Goal: Task Accomplishment & Management: Complete application form

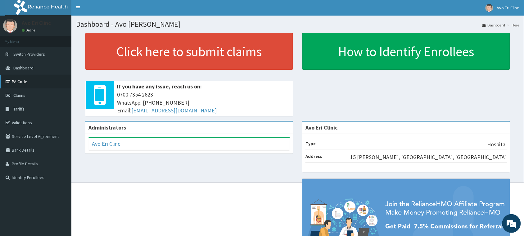
click at [16, 82] on link "PA Code" at bounding box center [35, 82] width 71 height 14
click at [21, 82] on link "PA Code" at bounding box center [35, 82] width 71 height 14
click at [13, 93] on span "Claims" at bounding box center [19, 95] width 12 height 6
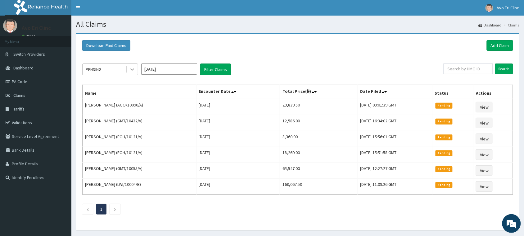
click at [127, 69] on div at bounding box center [132, 69] width 11 height 11
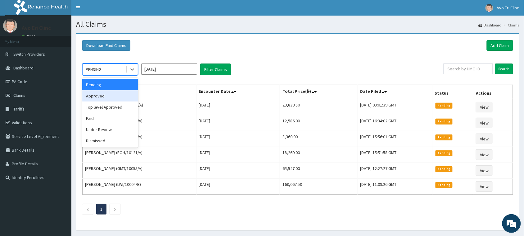
click at [127, 100] on div "Approved" at bounding box center [110, 95] width 56 height 11
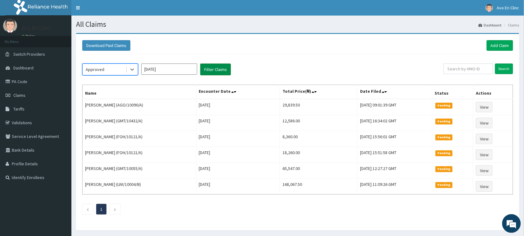
click at [222, 67] on button "Filter Claims" at bounding box center [215, 69] width 31 height 12
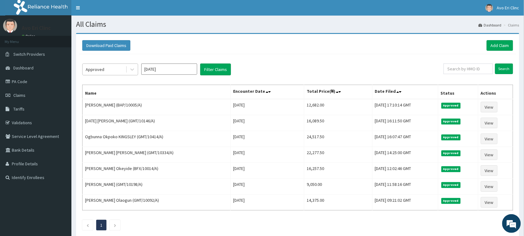
click at [120, 68] on div "Approved" at bounding box center [104, 69] width 43 height 10
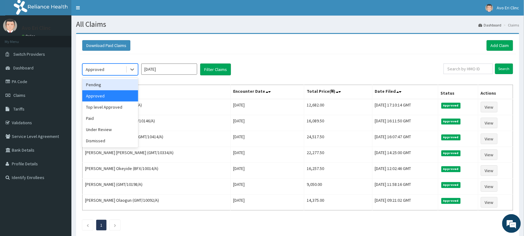
drag, startPoint x: 122, startPoint y: 82, endPoint x: 125, endPoint y: 82, distance: 3.4
click at [122, 82] on div "Pending" at bounding box center [110, 84] width 56 height 11
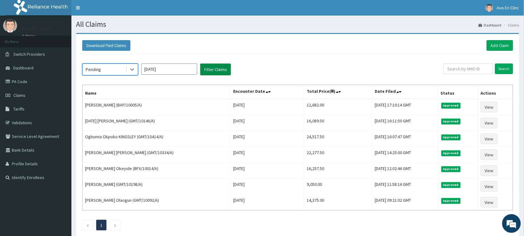
click at [218, 75] on button "Filter Claims" at bounding box center [215, 69] width 31 height 12
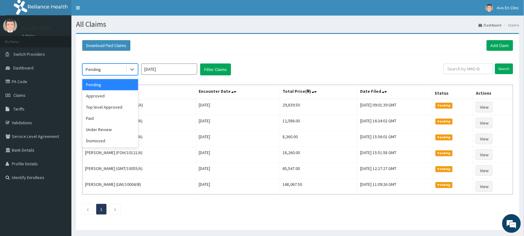
click at [117, 71] on div "Pending" at bounding box center [104, 69] width 43 height 10
click at [111, 115] on div "Paid" at bounding box center [110, 117] width 56 height 11
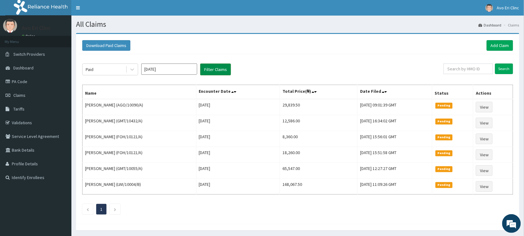
click at [217, 71] on button "Filter Claims" at bounding box center [215, 69] width 31 height 12
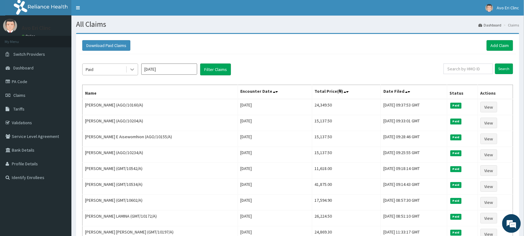
click at [130, 66] on icon at bounding box center [132, 69] width 6 height 6
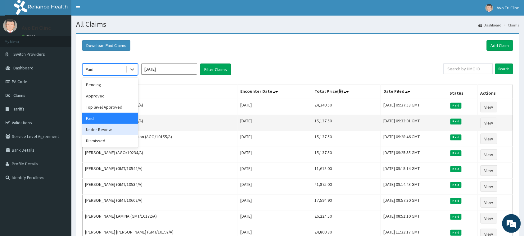
click at [102, 128] on div "Under Review" at bounding box center [110, 129] width 56 height 11
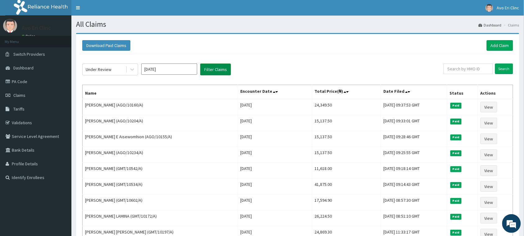
click at [211, 72] on button "Filter Claims" at bounding box center [215, 69] width 31 height 12
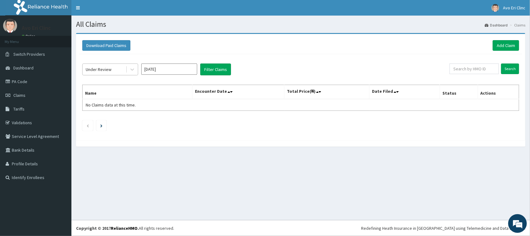
click at [125, 70] on div "Under Review" at bounding box center [104, 69] width 43 height 10
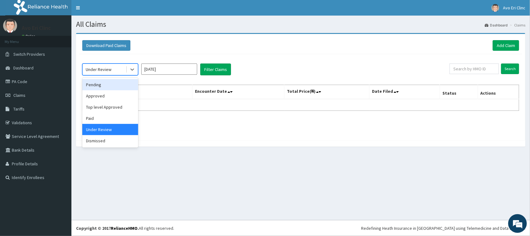
click at [120, 84] on div "Pending" at bounding box center [110, 84] width 56 height 11
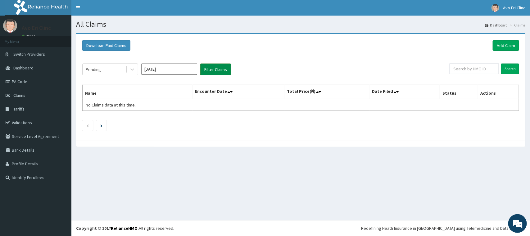
click at [215, 68] on button "Filter Claims" at bounding box center [215, 69] width 31 height 12
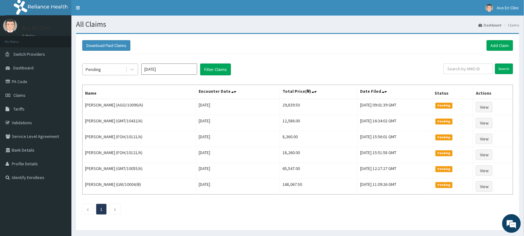
click at [114, 70] on div "Pending" at bounding box center [104, 69] width 43 height 10
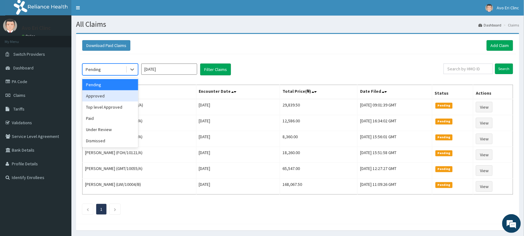
click at [111, 97] on div "Approved" at bounding box center [110, 95] width 56 height 11
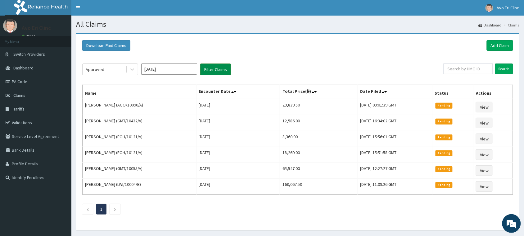
click at [206, 72] on button "Filter Claims" at bounding box center [215, 69] width 31 height 12
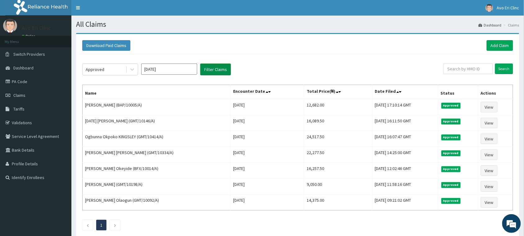
click at [224, 75] on button "Filter Claims" at bounding box center [215, 69] width 31 height 12
click at [121, 64] on div "Approved" at bounding box center [104, 69] width 43 height 10
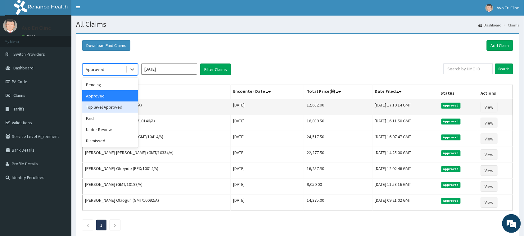
click at [114, 109] on div "Top level Approved" at bounding box center [110, 106] width 56 height 11
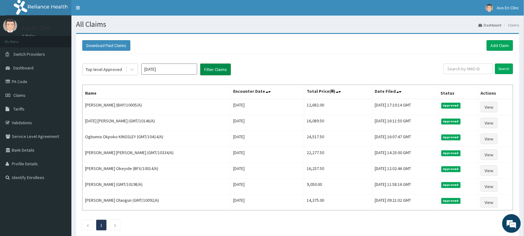
click at [222, 64] on button "Filter Claims" at bounding box center [215, 69] width 31 height 12
click at [221, 67] on button "Filter Claims" at bounding box center [215, 69] width 31 height 12
click at [218, 69] on button "Filter Claims" at bounding box center [215, 69] width 31 height 12
click at [208, 76] on div "Top level Approved Sep 2025 Filter Claims Search Name Encounter Date Total Pric…" at bounding box center [297, 145] width 437 height 182
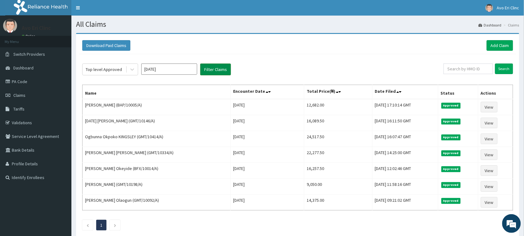
click at [212, 73] on button "Filter Claims" at bounding box center [215, 69] width 31 height 12
click at [213, 73] on button "Filter Claims" at bounding box center [215, 69] width 31 height 12
click at [212, 73] on button "Filter Claims" at bounding box center [215, 69] width 31 height 12
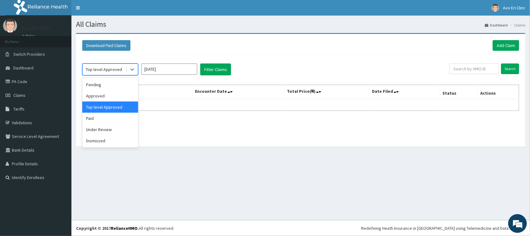
click at [120, 72] on div "Top level Approved" at bounding box center [104, 69] width 36 height 6
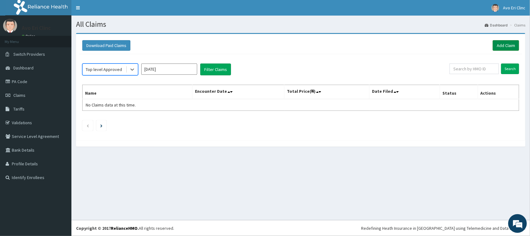
click at [502, 48] on link "Add Claim" at bounding box center [506, 45] width 26 height 11
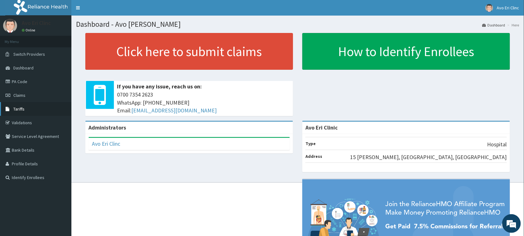
drag, startPoint x: 7, startPoint y: 125, endPoint x: 28, endPoint y: 106, distance: 29.1
click at [7, 125] on link "Validations" at bounding box center [35, 123] width 71 height 14
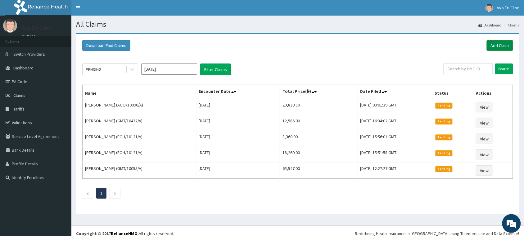
click at [502, 47] on link "Add Claim" at bounding box center [500, 45] width 26 height 11
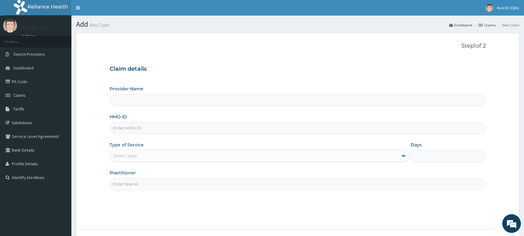
type input "Avo Eri Clinic"
paste input "GMT/10495/A"
type input "GMT/10495/A"
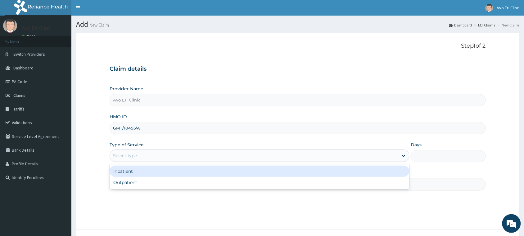
click at [190, 156] on div "Select type" at bounding box center [254, 155] width 288 height 10
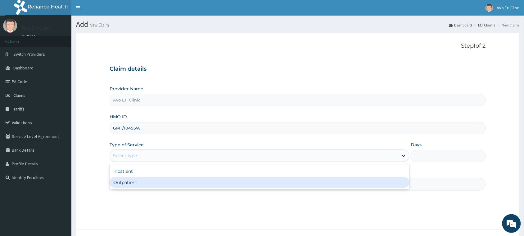
click at [177, 186] on div "Outpatient" at bounding box center [260, 181] width 300 height 11
type input "1"
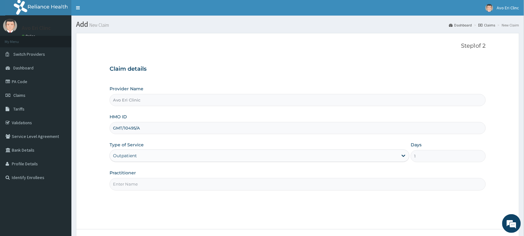
drag, startPoint x: 177, startPoint y: 186, endPoint x: 171, endPoint y: 190, distance: 8.0
click at [177, 185] on input "Practitioner" at bounding box center [298, 184] width 377 height 12
type input "[PERSON_NAME]"
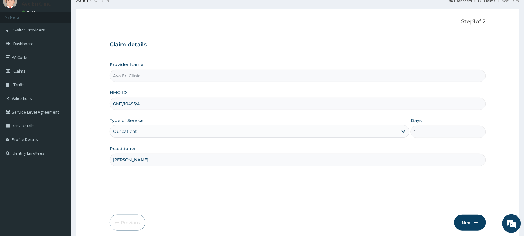
scroll to position [49, 0]
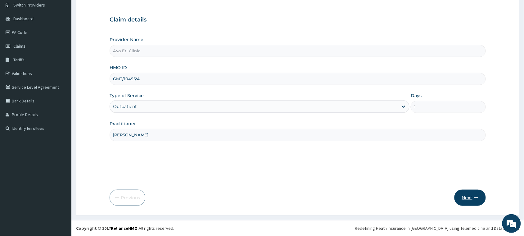
drag, startPoint x: 468, startPoint y: 194, endPoint x: 464, endPoint y: 194, distance: 3.7
click at [464, 194] on button "Next" at bounding box center [470, 197] width 31 height 16
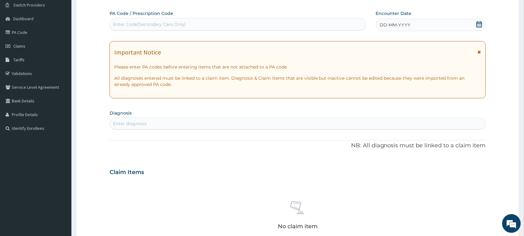
click at [182, 122] on div "Enter diagnosis" at bounding box center [298, 123] width 376 height 10
type input "mala"
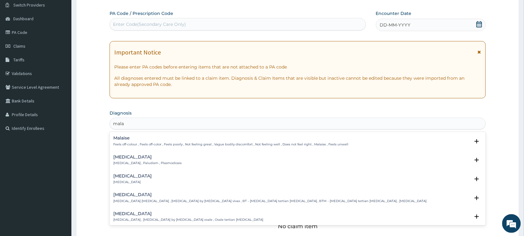
click at [148, 156] on h4 "[MEDICAL_DATA]" at bounding box center [147, 156] width 68 height 5
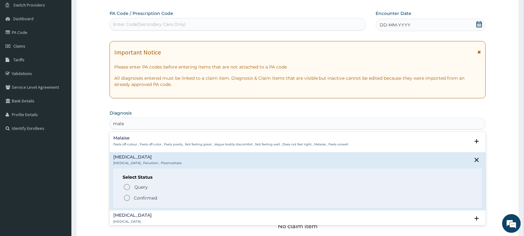
drag, startPoint x: 135, startPoint y: 198, endPoint x: 131, endPoint y: 197, distance: 3.8
click at [133, 198] on span "Confirmed" at bounding box center [298, 197] width 350 height 7
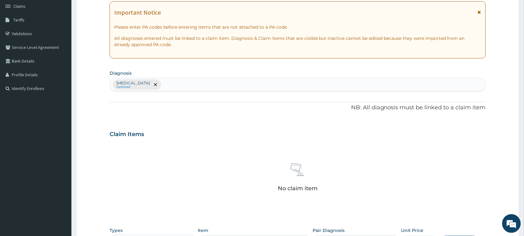
scroll to position [213, 0]
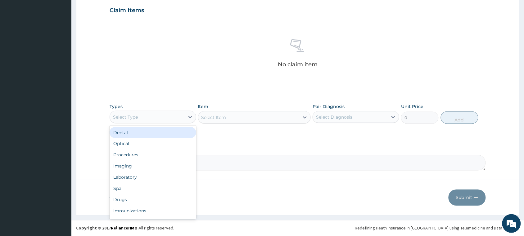
click at [135, 114] on div "Select Type" at bounding box center [125, 117] width 25 height 6
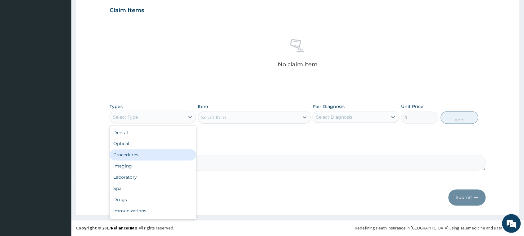
click at [137, 157] on div "Procedures" at bounding box center [153, 154] width 87 height 11
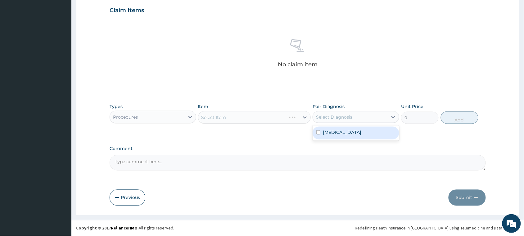
click at [320, 117] on div "Select Diagnosis" at bounding box center [334, 117] width 36 height 6
drag, startPoint x: 320, startPoint y: 130, endPoint x: 316, endPoint y: 128, distance: 4.5
click at [320, 129] on div "Malaria" at bounding box center [356, 132] width 87 height 13
checkbox input "true"
click at [234, 114] on div "Select Item" at bounding box center [249, 117] width 101 height 10
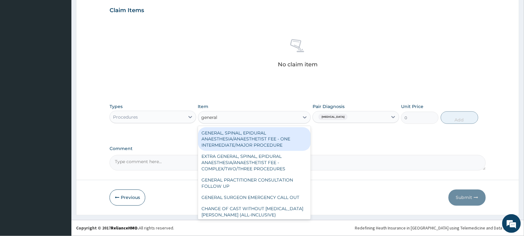
type input "general p"
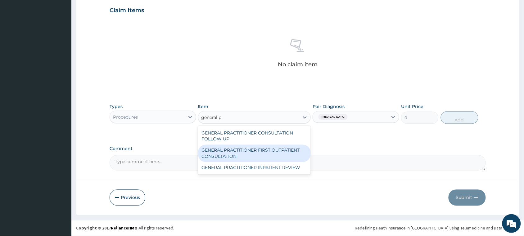
click at [230, 151] on div "GENERAL PRACTITIONER FIRST OUTPATIENT CONSULTATION" at bounding box center [254, 152] width 113 height 17
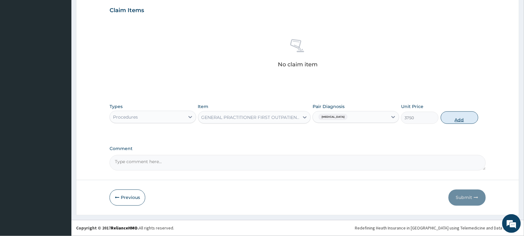
click at [454, 115] on button "Add" at bounding box center [460, 117] width 38 height 12
type input "0"
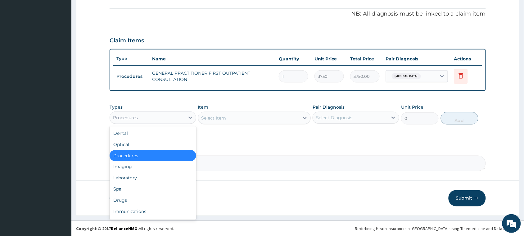
click at [163, 117] on div "Procedures" at bounding box center [147, 117] width 75 height 10
click at [153, 177] on div "Laboratory" at bounding box center [153, 177] width 87 height 11
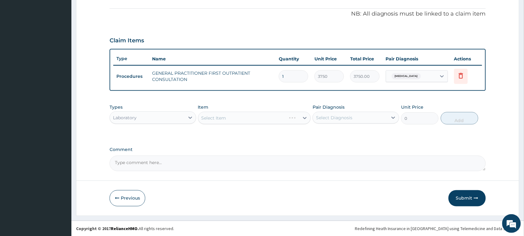
click at [345, 123] on div "Pair Diagnosis Select Diagnosis" at bounding box center [356, 114] width 87 height 21
click at [344, 133] on div "Malaria" at bounding box center [356, 133] width 87 height 13
checkbox input "true"
click at [232, 119] on div "Select Item" at bounding box center [249, 118] width 101 height 10
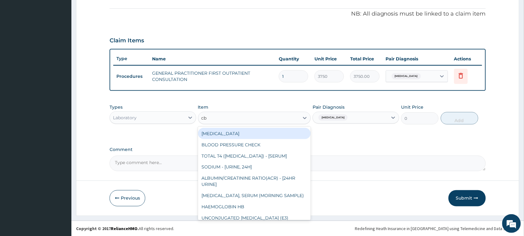
type input "cbc"
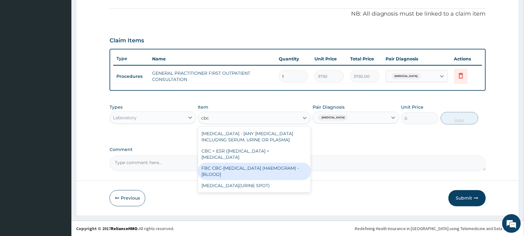
click at [246, 172] on div "FBC CBC-COMPLETE BLOOD COUNT (HAEMOGRAM) - [BLOOD]" at bounding box center [254, 170] width 113 height 17
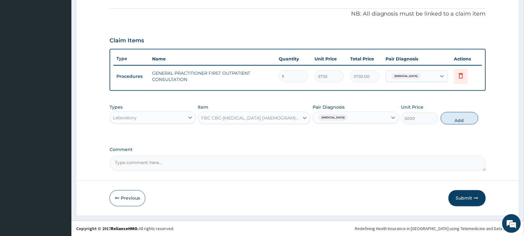
click at [465, 114] on button "Add" at bounding box center [460, 118] width 38 height 12
type input "0"
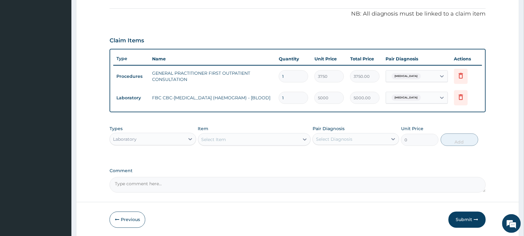
click at [262, 137] on div "Select Item" at bounding box center [249, 139] width 101 height 10
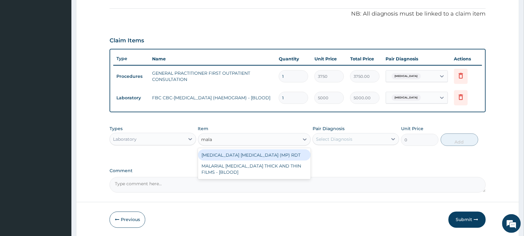
type input "malar"
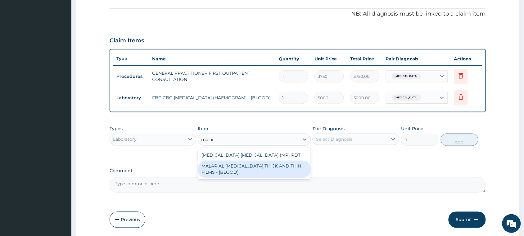
click at [252, 164] on div "MALARIAL [MEDICAL_DATA] THICK AND THIN FILMS - [BLOOD]" at bounding box center [254, 168] width 113 height 17
type input "2187.5"
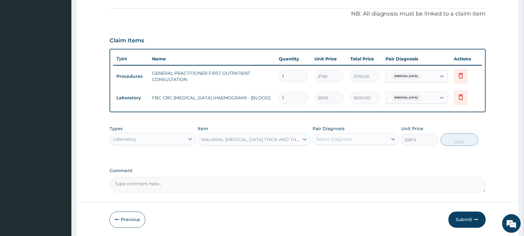
click at [348, 137] on div "Select Diagnosis" at bounding box center [334, 139] width 36 height 6
click at [347, 154] on div "[MEDICAL_DATA]" at bounding box center [356, 155] width 87 height 13
checkbox input "true"
click at [448, 142] on button "Add" at bounding box center [460, 139] width 38 height 12
type input "0"
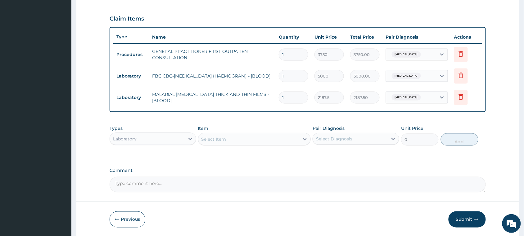
scroll to position [226, 0]
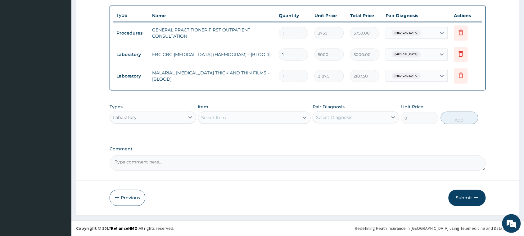
click at [131, 114] on div "Laboratory" at bounding box center [125, 117] width 24 height 6
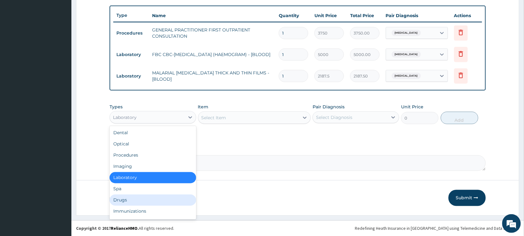
click at [130, 194] on div "Drugs" at bounding box center [153, 199] width 87 height 11
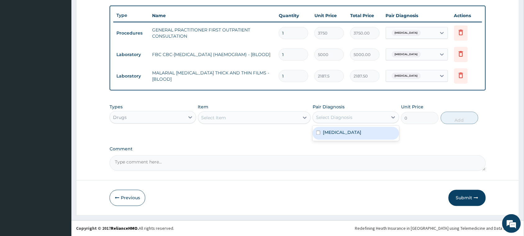
click at [347, 115] on div "Select Diagnosis" at bounding box center [334, 117] width 36 height 6
drag, startPoint x: 340, startPoint y: 130, endPoint x: 325, endPoint y: 127, distance: 16.0
click at [336, 128] on div "[MEDICAL_DATA]" at bounding box center [356, 133] width 87 height 13
checkbox input "true"
click at [257, 116] on div "Select Item" at bounding box center [249, 117] width 101 height 10
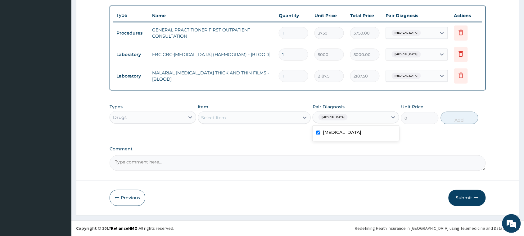
click at [259, 116] on div "Select Item" at bounding box center [249, 117] width 101 height 10
click at [257, 120] on div "Select Item" at bounding box center [249, 117] width 101 height 10
click at [244, 117] on div "Select Item" at bounding box center [249, 117] width 101 height 10
click at [257, 149] on label "Comment" at bounding box center [298, 148] width 377 height 5
click at [257, 155] on textarea "Comment" at bounding box center [298, 163] width 377 height 16
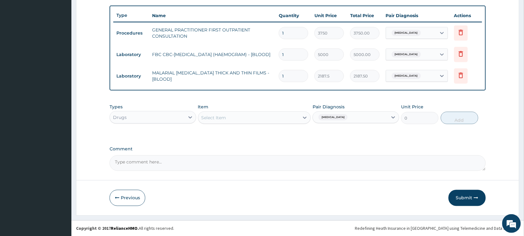
click at [215, 125] on div "Types Drugs Item Select Item Pair Diagnosis Malaria Unit Price 0 Add" at bounding box center [298, 113] width 377 height 27
click at [222, 120] on div "Select Item" at bounding box center [249, 117] width 101 height 10
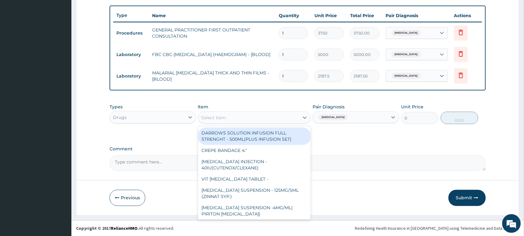
click at [224, 118] on div "Select Item" at bounding box center [214, 117] width 25 height 6
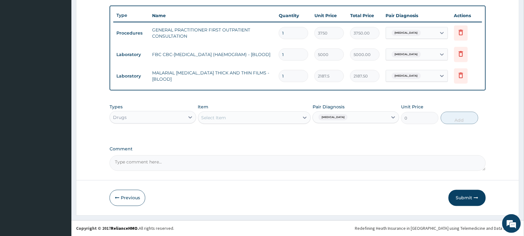
click at [229, 120] on div "Select Item" at bounding box center [249, 117] width 101 height 10
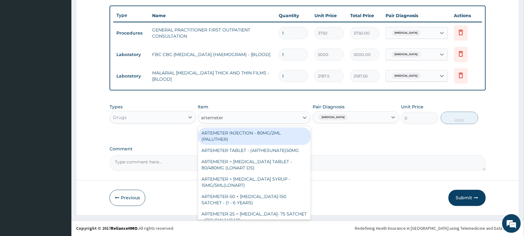
type input "artemeter i"
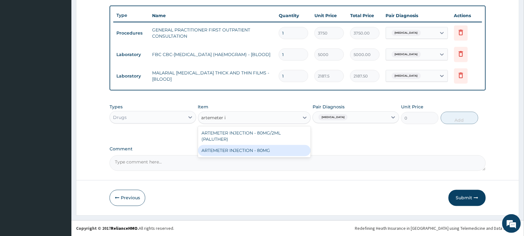
click at [252, 150] on div "ARTEMETER INJECTION - 80MG" at bounding box center [254, 150] width 113 height 11
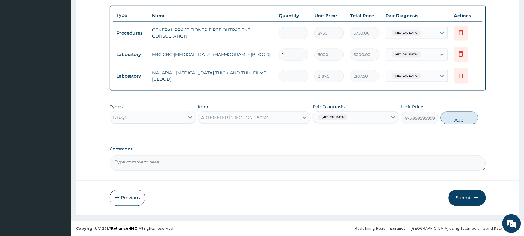
click at [450, 117] on button "Add" at bounding box center [460, 118] width 38 height 12
type input "0"
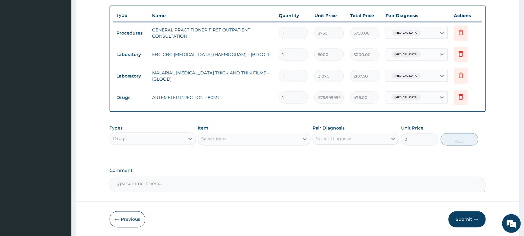
type input "0"
type input "0.00"
type input "1"
type input "476.00"
type input "2"
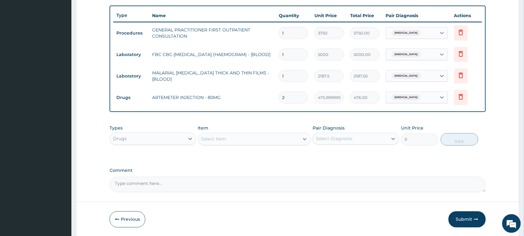
type input "952.00"
click at [240, 140] on div "Select Item" at bounding box center [249, 139] width 101 height 10
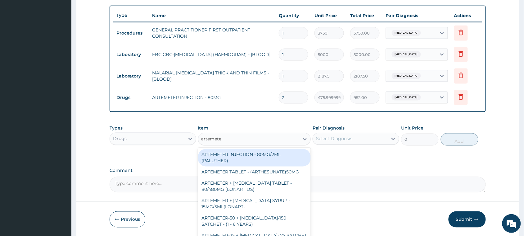
type input "artemeter"
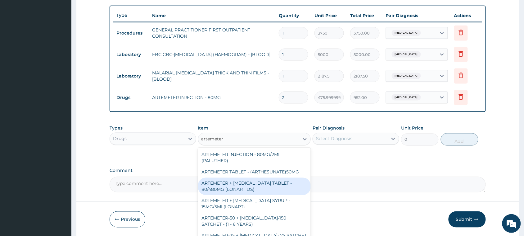
click at [242, 181] on div "ARTEMETER + [MEDICAL_DATA] TABLET - 80/480MG (LONART DS)" at bounding box center [254, 185] width 113 height 17
type input "588"
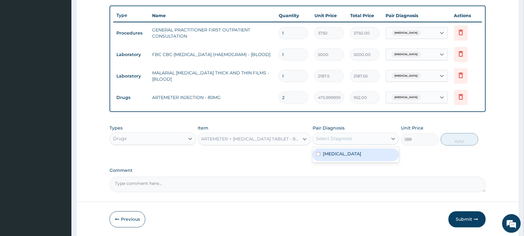
drag, startPoint x: 326, startPoint y: 138, endPoint x: 327, endPoint y: 144, distance: 6.0
click at [326, 139] on div "Select Diagnosis" at bounding box center [334, 138] width 36 height 6
click at [332, 153] on label "Malaria" at bounding box center [342, 154] width 39 height 6
checkbox input "true"
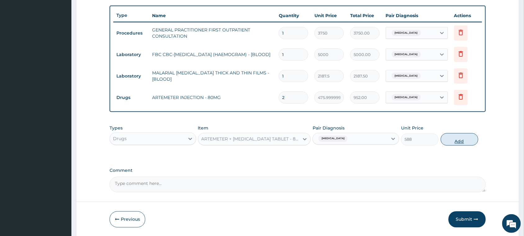
click at [454, 139] on button "Add" at bounding box center [460, 139] width 38 height 12
type input "0"
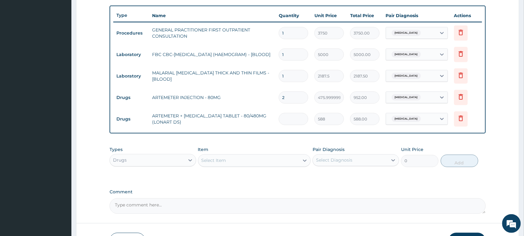
type input "0.00"
type input "6"
type input "3528.00"
type input "6"
click at [295, 159] on div "Select Item" at bounding box center [249, 160] width 101 height 10
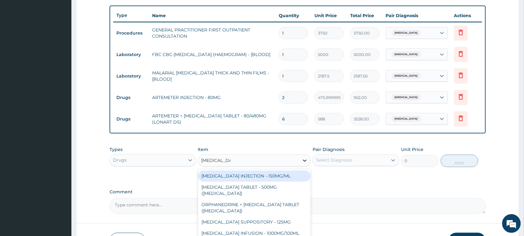
type input "paracetamol t"
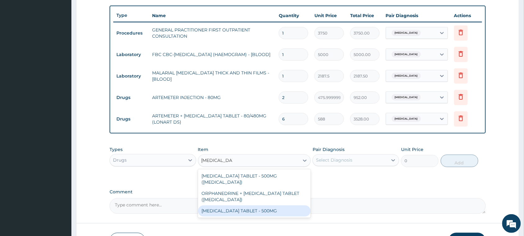
click at [290, 205] on div "[MEDICAL_DATA] TABLET - 500MG" at bounding box center [254, 210] width 113 height 11
type input "33.599999999999994"
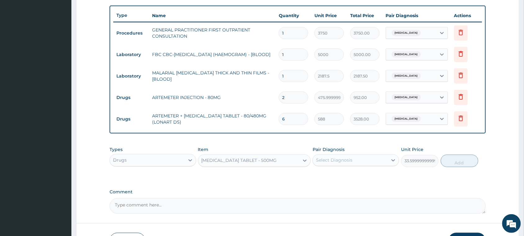
click at [330, 159] on div "Select Diagnosis" at bounding box center [334, 160] width 36 height 6
click at [329, 178] on div "Malaria" at bounding box center [356, 176] width 87 height 13
checkbox input "true"
click at [451, 161] on button "Add" at bounding box center [460, 160] width 38 height 12
type input "0"
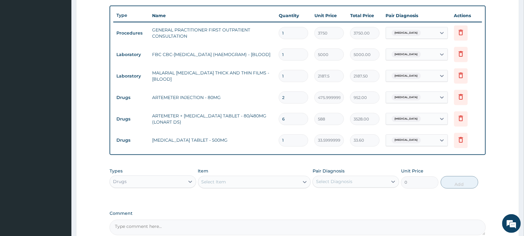
type input "0.00"
type input "2"
type input "67.20"
type input "20"
type input "672.00"
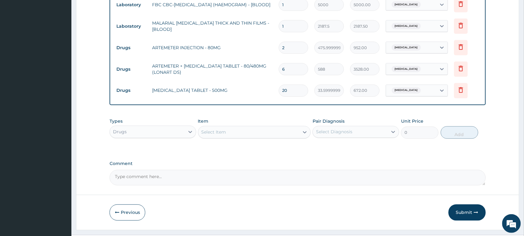
scroll to position [290, 0]
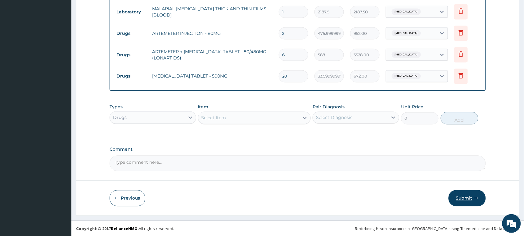
type input "20"
click at [471, 195] on button "Submit" at bounding box center [467, 198] width 37 height 16
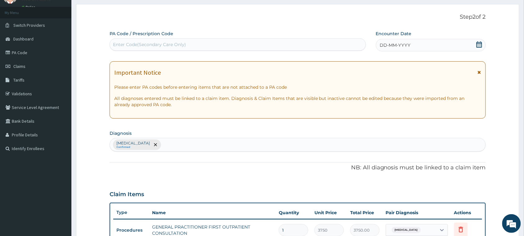
scroll to position [0, 0]
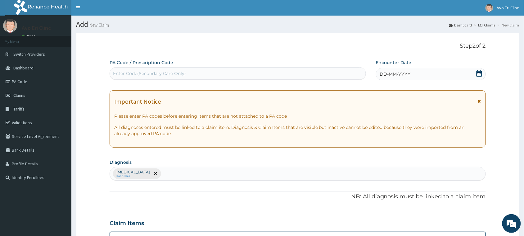
click at [418, 72] on div "DD-MM-YYYY" at bounding box center [431, 74] width 110 height 12
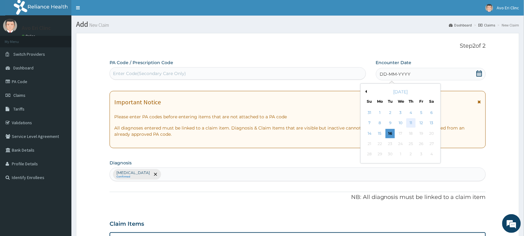
click at [409, 120] on div "11" at bounding box center [411, 122] width 9 height 9
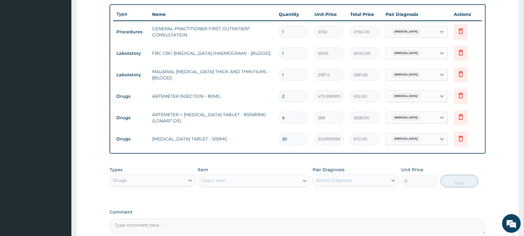
scroll to position [290, 0]
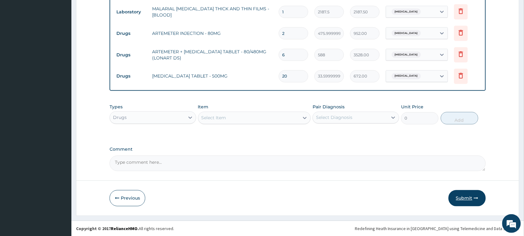
click at [463, 191] on button "Submit" at bounding box center [467, 198] width 37 height 16
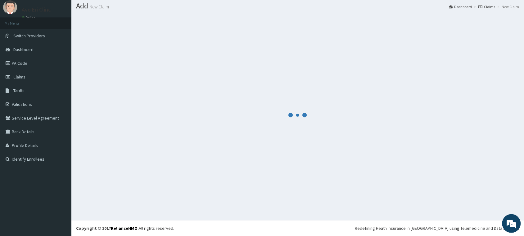
scroll to position [18, 0]
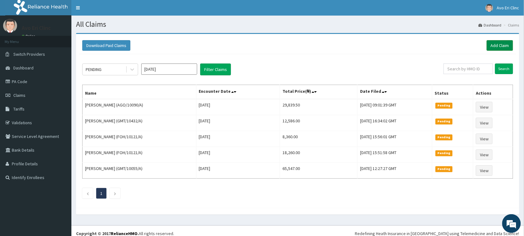
click at [502, 45] on link "Add Claim" at bounding box center [500, 45] width 26 height 11
click at [504, 42] on link "Add Claim" at bounding box center [500, 45] width 26 height 11
click at [490, 45] on link "Add Claim" at bounding box center [500, 45] width 26 height 11
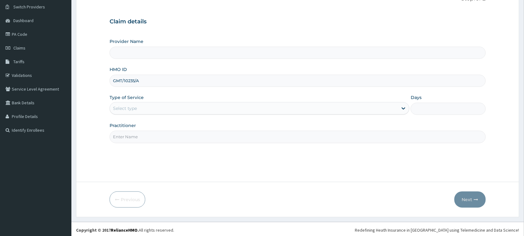
scroll to position [49, 0]
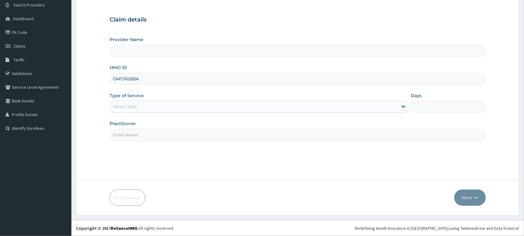
type input "GMT/10235/A"
click at [207, 101] on div "Select type" at bounding box center [254, 106] width 288 height 10
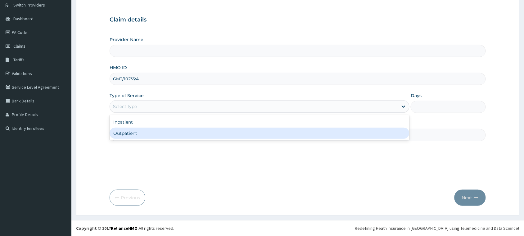
click at [179, 137] on div "Outpatient" at bounding box center [260, 132] width 300 height 11
type input "1"
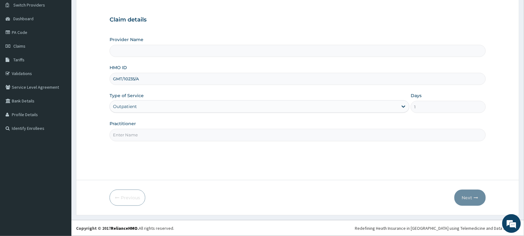
type input "Avo Eri Clinic"
click at [176, 135] on input "Practitioner" at bounding box center [298, 135] width 377 height 12
type input "DR JOY"
click at [476, 199] on icon "button" at bounding box center [476, 197] width 4 height 4
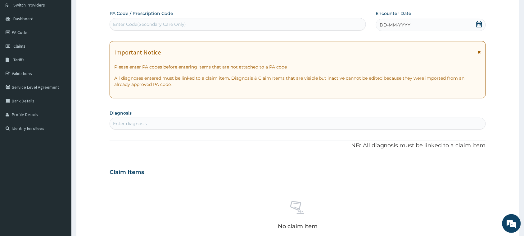
click at [482, 25] on icon at bounding box center [480, 24] width 6 height 6
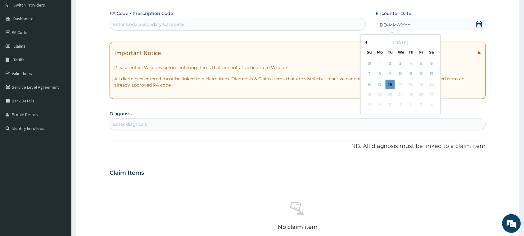
click at [412, 70] on div "11" at bounding box center [411, 73] width 9 height 9
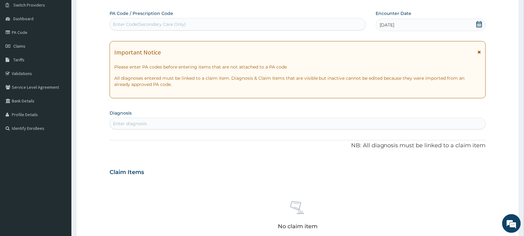
scroll to position [0, 0]
click at [425, 21] on div "11-09-2025" at bounding box center [431, 25] width 110 height 12
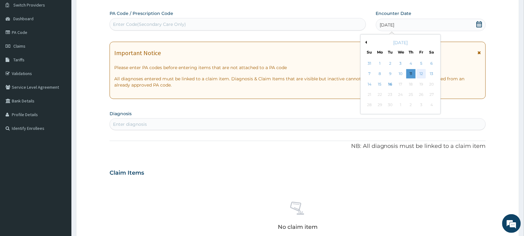
click at [422, 71] on div "12" at bounding box center [421, 73] width 9 height 9
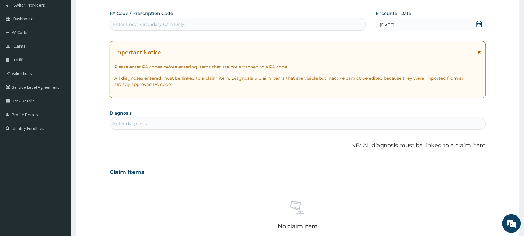
drag, startPoint x: 192, startPoint y: 123, endPoint x: 187, endPoint y: 121, distance: 5.2
click at [188, 121] on div "Enter diagnosis" at bounding box center [298, 123] width 376 height 10
type input "[MEDICAL_DATA]"
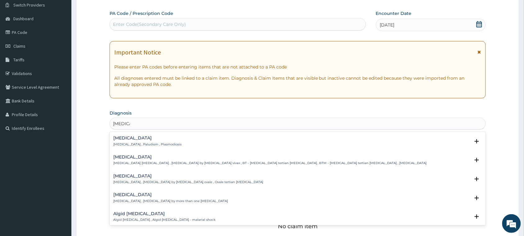
click at [134, 139] on h4 "Malaria" at bounding box center [147, 137] width 68 height 5
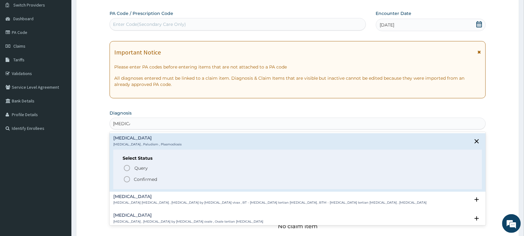
click at [131, 176] on span "Confirmed" at bounding box center [298, 178] width 350 height 7
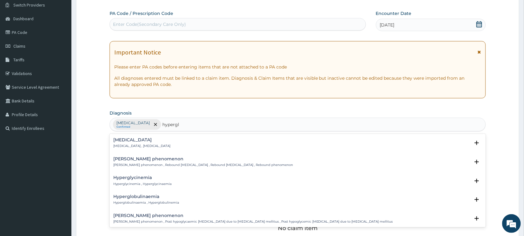
type input "hypergly"
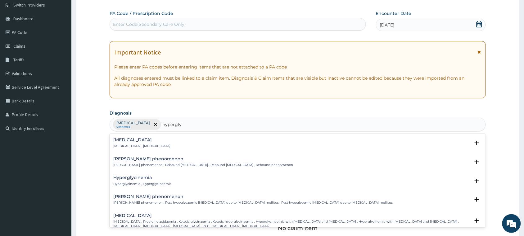
click at [129, 141] on h4 "Hyperglycemia" at bounding box center [141, 139] width 57 height 5
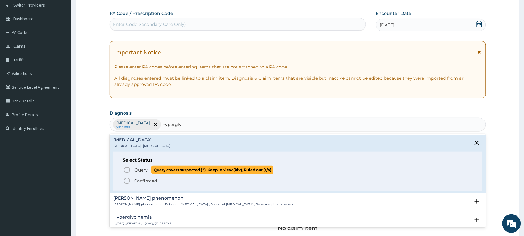
click at [135, 170] on span "Query" at bounding box center [141, 170] width 13 height 6
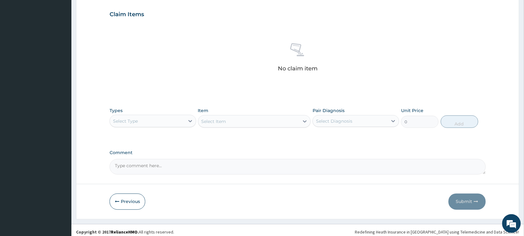
scroll to position [213, 0]
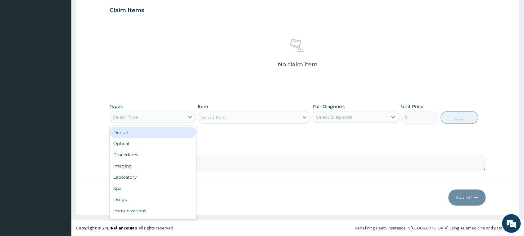
drag, startPoint x: 140, startPoint y: 112, endPoint x: 144, endPoint y: 119, distance: 7.5
click at [142, 116] on div "Select Type" at bounding box center [147, 117] width 75 height 10
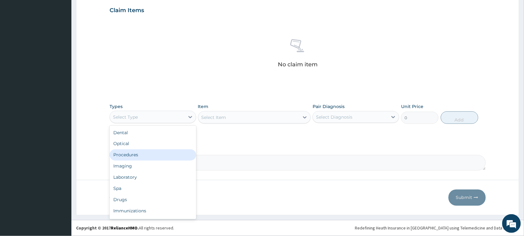
click at [153, 150] on div "Procedures" at bounding box center [153, 154] width 87 height 11
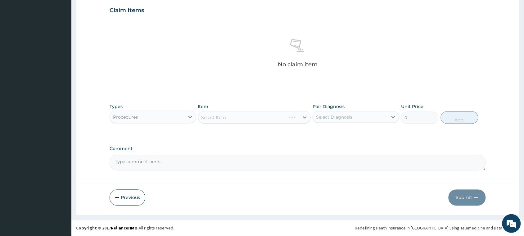
click at [346, 117] on div "Select Diagnosis" at bounding box center [334, 117] width 36 height 6
drag, startPoint x: 342, startPoint y: 133, endPoint x: 335, endPoint y: 133, distance: 6.8
click at [340, 133] on div "Malaria" at bounding box center [356, 132] width 87 height 13
checkbox input "true"
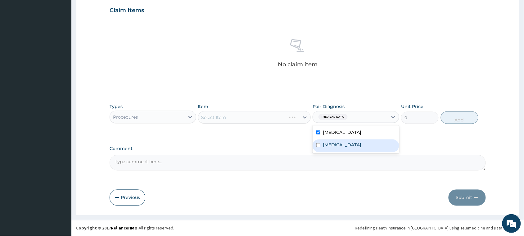
drag, startPoint x: 332, startPoint y: 139, endPoint x: 325, endPoint y: 142, distance: 7.2
click at [329, 141] on div "Hyperglycemia" at bounding box center [356, 145] width 87 height 13
checkbox input "true"
click at [266, 117] on div "Select Item" at bounding box center [249, 117] width 101 height 10
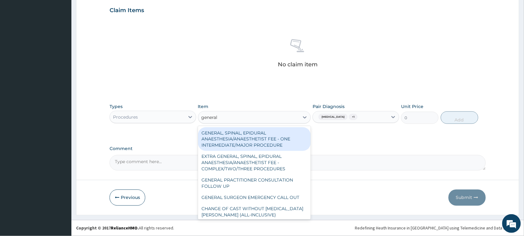
type input "general p"
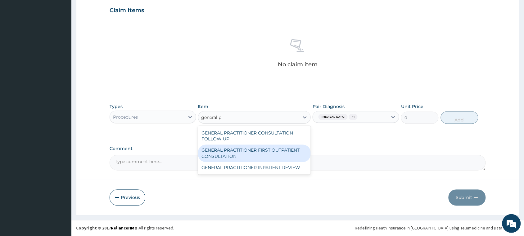
click at [250, 158] on div "GENERAL PRACTITIONER FIRST OUTPATIENT CONSULTATION" at bounding box center [254, 152] width 113 height 17
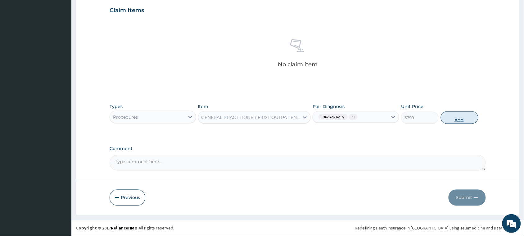
drag, startPoint x: 460, startPoint y: 115, endPoint x: 449, endPoint y: 122, distance: 13.1
click at [460, 115] on button "Add" at bounding box center [460, 117] width 38 height 12
type input "0"
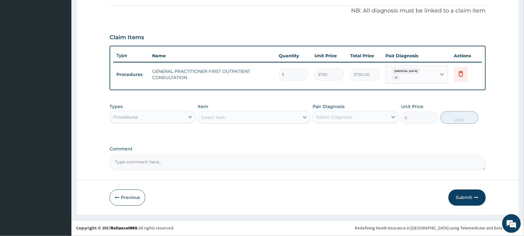
scroll to position [182, 0]
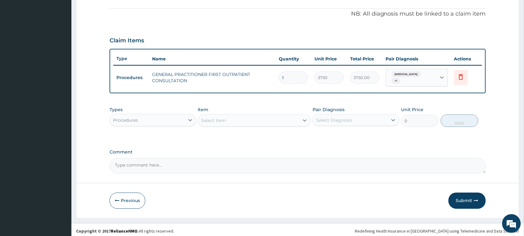
click at [124, 117] on div "Procedures" at bounding box center [125, 120] width 25 height 6
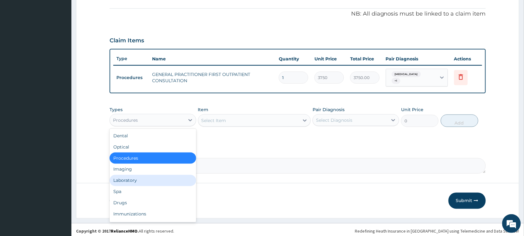
click at [141, 176] on div "Laboratory" at bounding box center [153, 180] width 87 height 11
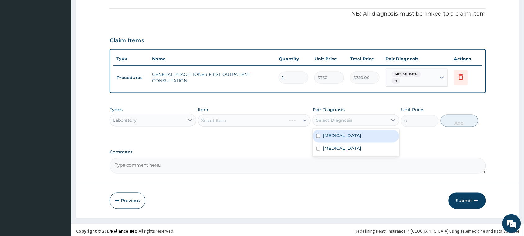
drag, startPoint x: 343, startPoint y: 115, endPoint x: 339, endPoint y: 117, distance: 4.9
click at [342, 117] on div "Select Diagnosis" at bounding box center [334, 120] width 36 height 6
click at [336, 132] on label "Malaria" at bounding box center [342, 135] width 39 height 6
checkbox input "true"
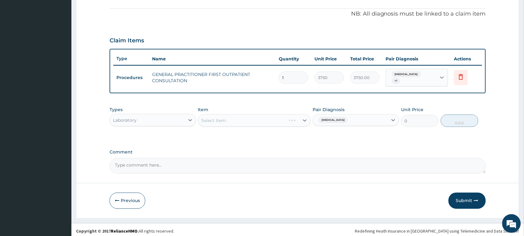
click at [251, 117] on div "Select Item" at bounding box center [254, 120] width 113 height 12
click at [252, 117] on div "Select Item" at bounding box center [249, 120] width 101 height 10
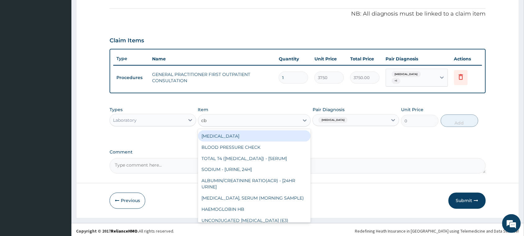
type input "cbc"
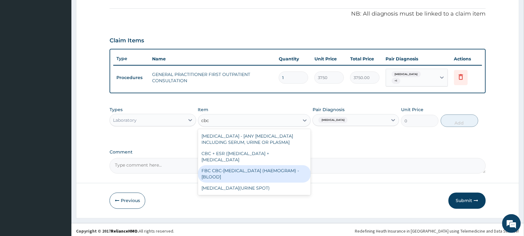
click at [243, 165] on div "FBC CBC-[MEDICAL_DATA] (HAEMOGRAM) - [BLOOD]" at bounding box center [254, 173] width 113 height 17
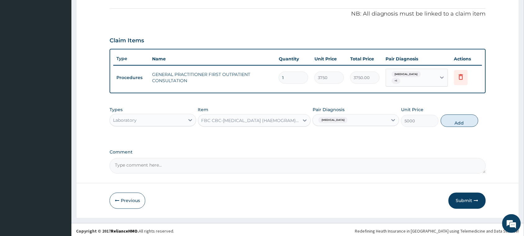
drag, startPoint x: 446, startPoint y: 115, endPoint x: 339, endPoint y: 149, distance: 111.8
click at [411, 128] on div "Types Laboratory Item FBC CBC-COMPLETE BLOOD COUNT (HAEMOGRAM) - [BLOOD] Pair D…" at bounding box center [298, 121] width 377 height 36
drag, startPoint x: 453, startPoint y: 116, endPoint x: 419, endPoint y: 121, distance: 33.7
click at [451, 116] on button "Add" at bounding box center [460, 120] width 38 height 12
type input "0"
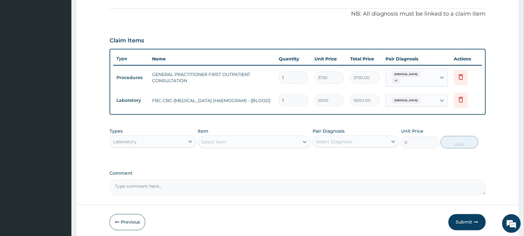
click at [294, 139] on div "Select Item" at bounding box center [249, 142] width 101 height 10
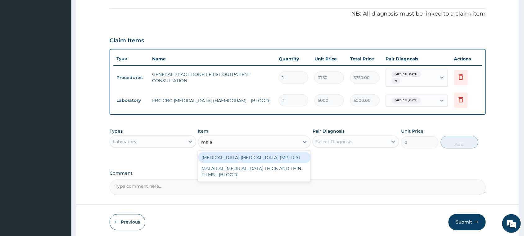
type input "malar"
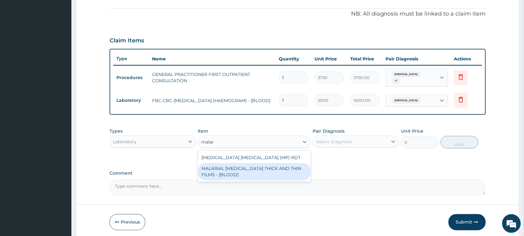
click at [268, 168] on div "MALARIAL [MEDICAL_DATA] THICK AND THIN FILMS - [BLOOD]" at bounding box center [254, 171] width 113 height 17
type input "2187.5"
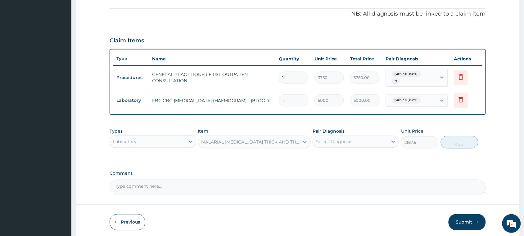
click at [327, 138] on div "Select Diagnosis" at bounding box center [334, 141] width 36 height 6
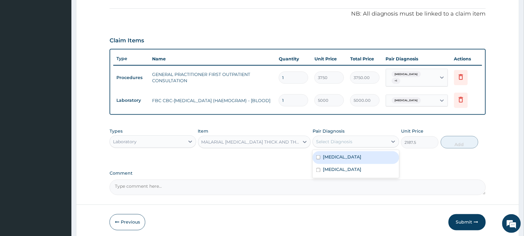
click at [322, 157] on div "Malaria" at bounding box center [356, 157] width 87 height 13
checkbox input "true"
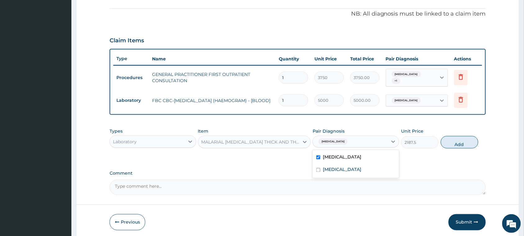
drag, startPoint x: 448, startPoint y: 139, endPoint x: 421, endPoint y: 140, distance: 26.4
click at [445, 139] on button "Add" at bounding box center [460, 142] width 38 height 12
type input "0"
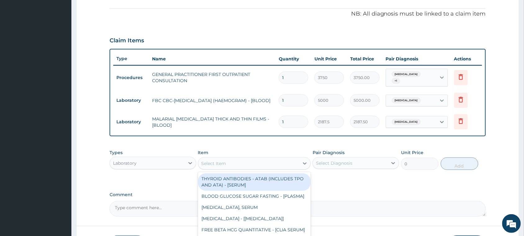
click at [288, 162] on div "Select Item" at bounding box center [249, 163] width 101 height 10
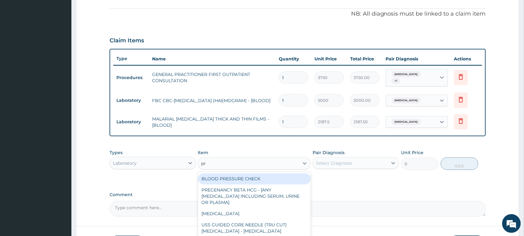
type input "pra"
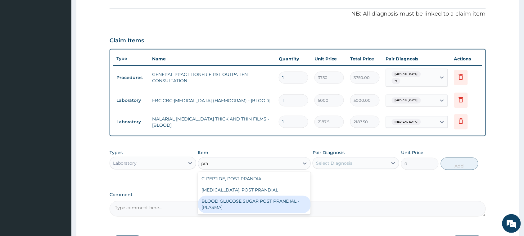
click at [274, 201] on div "BLOOD GLUCOSE SUGAR POST PRANDIAL - [PLASMA]" at bounding box center [254, 203] width 113 height 17
type input "1875"
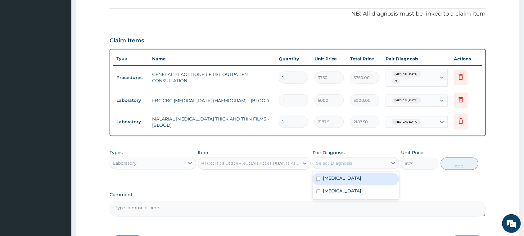
drag, startPoint x: 323, startPoint y: 160, endPoint x: 321, endPoint y: 167, distance: 6.4
click at [322, 160] on div "Select Diagnosis" at bounding box center [334, 163] width 36 height 6
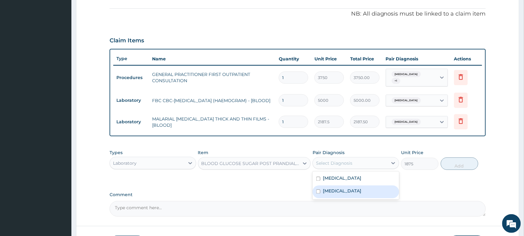
click at [331, 188] on label "Hyperglycemia" at bounding box center [342, 191] width 39 height 6
checkbox input "true"
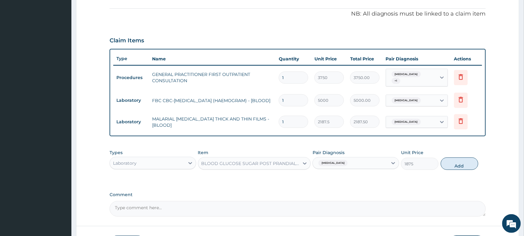
click at [443, 155] on div "Types Laboratory Item BLOOD GLUCOSE SUGAR POST PRANDIAL - [PLASMA] Pair Diagnos…" at bounding box center [298, 159] width 377 height 27
drag, startPoint x: 447, startPoint y: 160, endPoint x: 440, endPoint y: 158, distance: 7.4
click at [446, 159] on button "Add" at bounding box center [460, 163] width 38 height 12
type input "0"
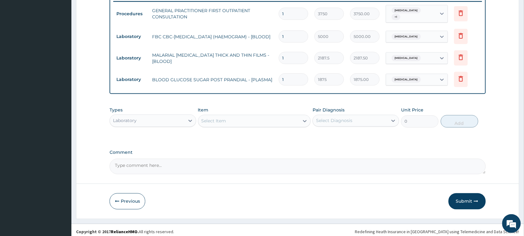
scroll to position [247, 0]
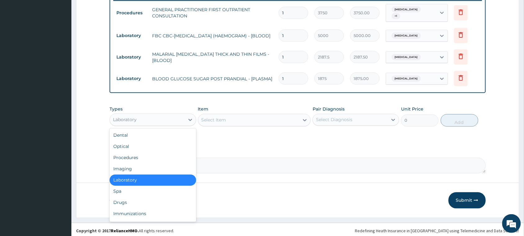
click at [142, 115] on div "Laboratory" at bounding box center [147, 120] width 75 height 10
click at [164, 198] on div "Drugs" at bounding box center [153, 202] width 87 height 11
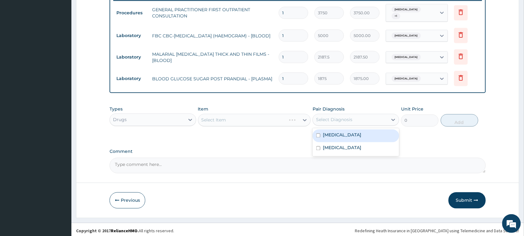
click at [342, 119] on div "Select Diagnosis" at bounding box center [334, 120] width 36 height 6
drag, startPoint x: 348, startPoint y: 133, endPoint x: 325, endPoint y: 122, distance: 26.1
click at [335, 128] on div "Malaria Hyperglycemia" at bounding box center [356, 142] width 87 height 28
drag, startPoint x: 336, startPoint y: 129, endPoint x: 327, endPoint y: 126, distance: 9.1
click at [330, 129] on div "Malaria" at bounding box center [356, 135] width 87 height 13
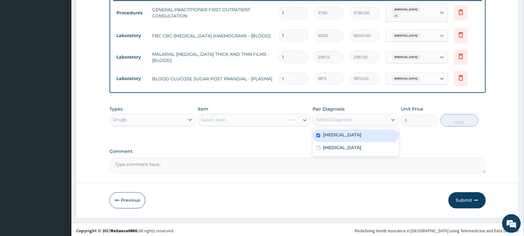
checkbox input "true"
click at [273, 115] on div "Select Item" at bounding box center [249, 120] width 101 height 10
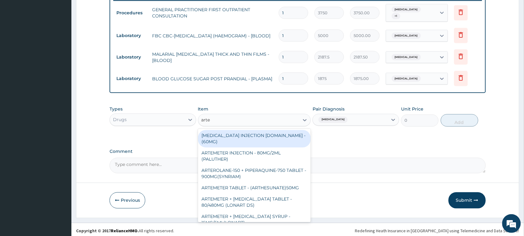
type input "artem"
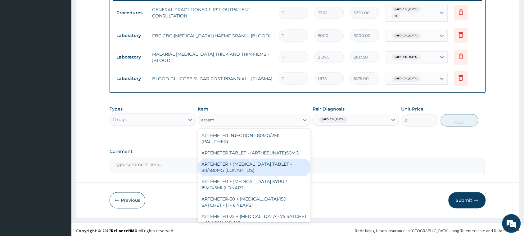
click at [270, 158] on div "ARTEMETER + LUMEFANTRINE TABLET - 80/480MG (LONART DS)" at bounding box center [254, 166] width 113 height 17
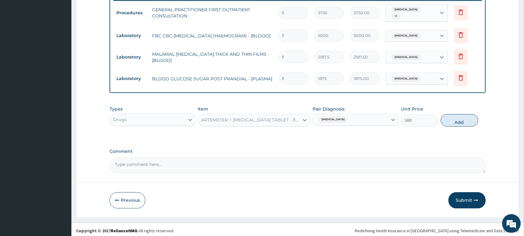
click at [452, 117] on button "Add" at bounding box center [460, 120] width 38 height 12
type input "0"
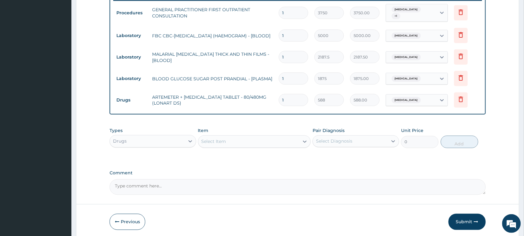
type input "0.00"
type input "6"
type input "3528.00"
type input "6"
click at [282, 139] on div "Select Item" at bounding box center [249, 141] width 101 height 10
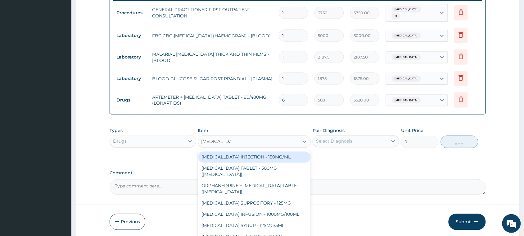
type input "paracetamol t"
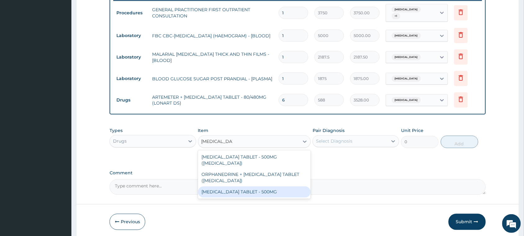
click at [277, 186] on div "PARACETAMOL TABLET - 500MG" at bounding box center [254, 191] width 113 height 11
type input "33.599999999999994"
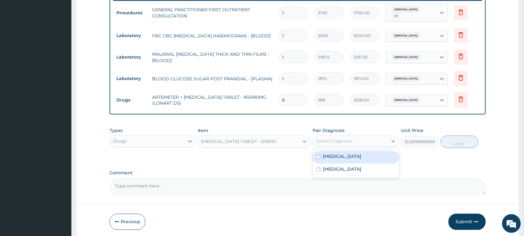
click at [333, 141] on div "Select Diagnosis" at bounding box center [350, 141] width 75 height 10
click at [337, 156] on label "Malaria" at bounding box center [342, 156] width 39 height 6
checkbox input "true"
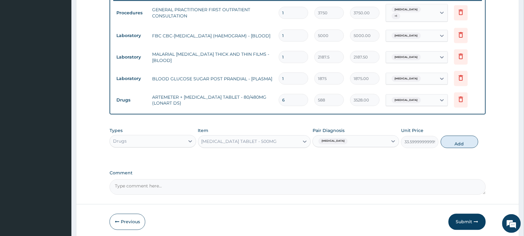
click at [454, 141] on button "Add" at bounding box center [460, 141] width 38 height 12
type input "0"
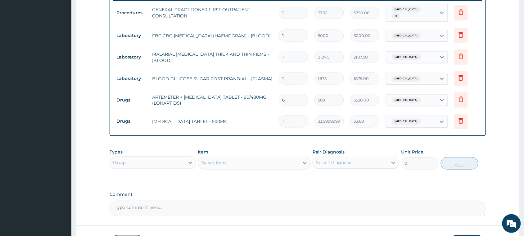
type input "0.00"
type input "2"
type input "67.20"
type input "20"
type input "672.00"
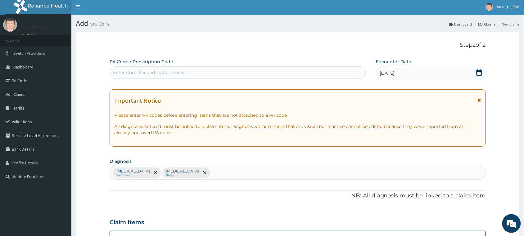
scroll to position [0, 0]
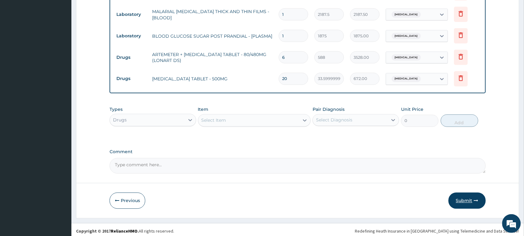
type input "20"
drag, startPoint x: 458, startPoint y: 198, endPoint x: 453, endPoint y: 197, distance: 5.1
click at [457, 198] on button "Submit" at bounding box center [467, 200] width 37 height 16
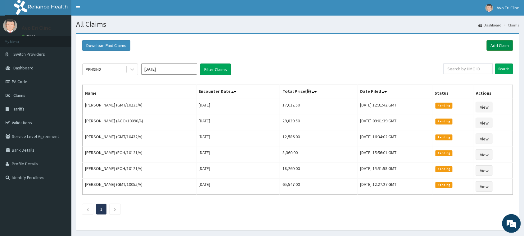
click at [496, 41] on link "Add Claim" at bounding box center [500, 45] width 26 height 11
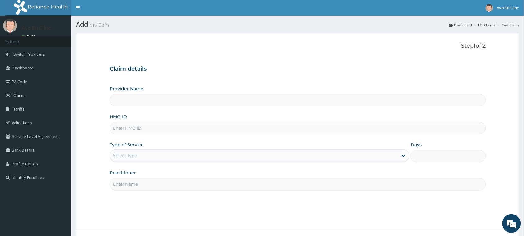
type input "Avo Eri Clinic"
paste input "FOH/10068/A"
type input "FOH/10068/A"
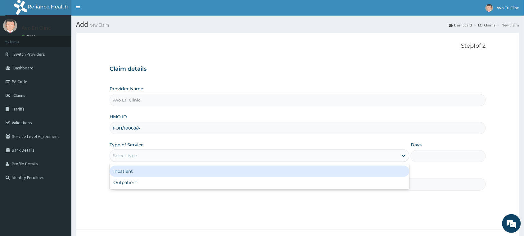
click at [158, 156] on div "Select type" at bounding box center [254, 155] width 288 height 10
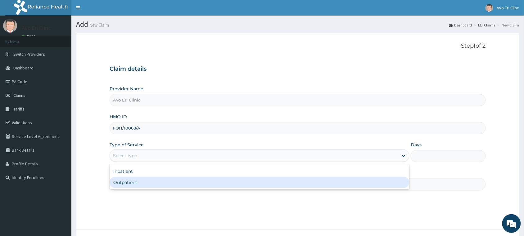
click at [156, 180] on div "Outpatient" at bounding box center [260, 181] width 300 height 11
type input "1"
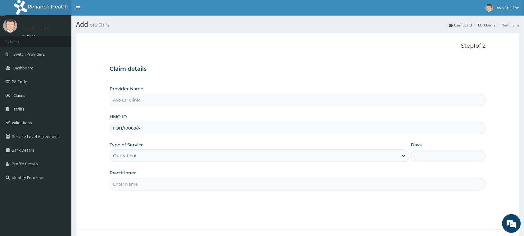
click at [156, 180] on input "Practitioner" at bounding box center [298, 184] width 377 height 12
type input "[PERSON_NAME]"
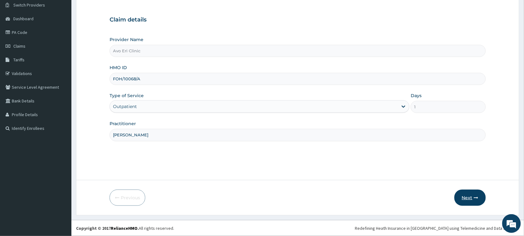
click at [466, 195] on button "Next" at bounding box center [470, 197] width 31 height 16
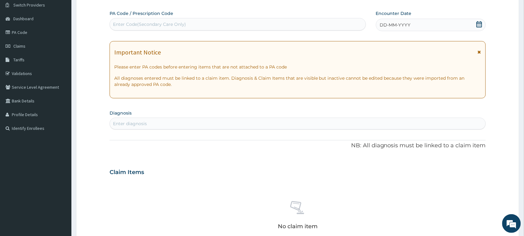
scroll to position [0, 0]
click at [184, 22] on div "Enter Code(Secondary Care Only)" at bounding box center [149, 24] width 73 height 6
paste input "PA/3578F6"
type input "PA/3578F6"
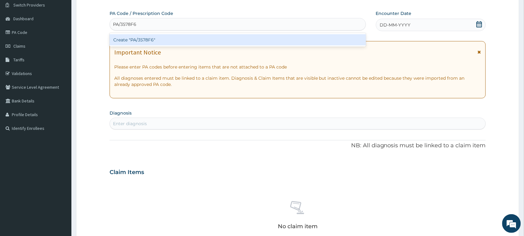
click at [184, 37] on div "Create "PA/3578F6"" at bounding box center [238, 39] width 257 height 11
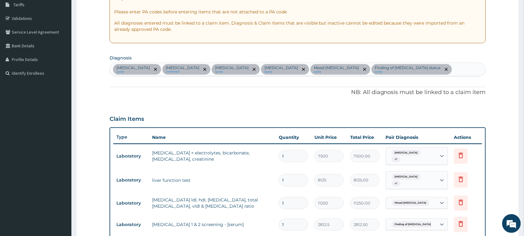
scroll to position [98, 0]
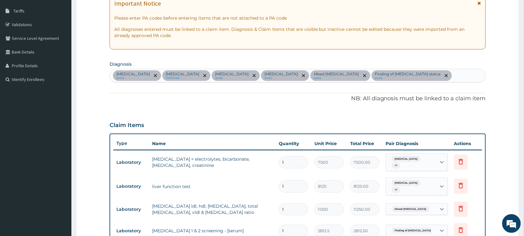
click at [456, 75] on div "Chronic kidney disease query Essential hypertension confirmed Chronic liver dis…" at bounding box center [298, 75] width 376 height 13
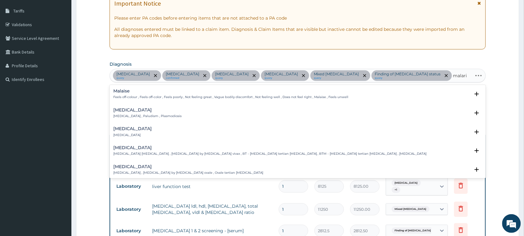
type input "malaria"
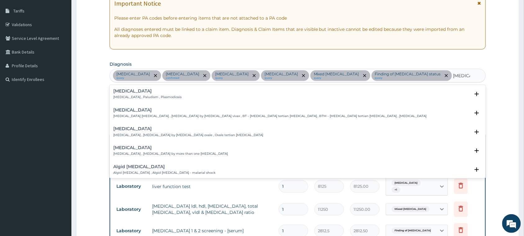
click at [154, 87] on div "Malaria Malaria , Paludism , Plasmodiosis Select Status Query Query covers susp…" at bounding box center [298, 95] width 377 height 19
click at [131, 95] on p "Malaria , Paludism , Plasmodiosis" at bounding box center [147, 97] width 68 height 4
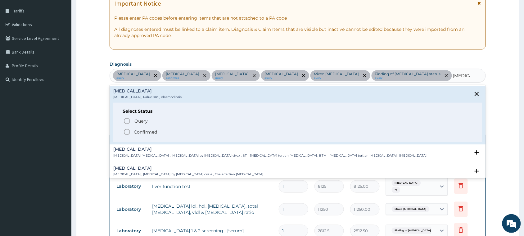
click at [138, 134] on p "Confirmed" at bounding box center [145, 132] width 23 height 6
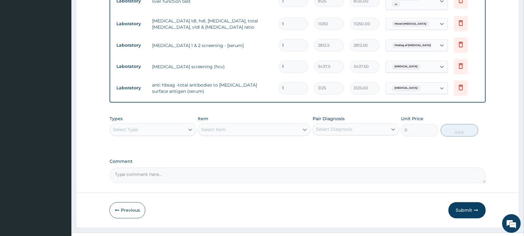
scroll to position [295, 0]
click at [151, 124] on div "Select Type" at bounding box center [147, 129] width 75 height 10
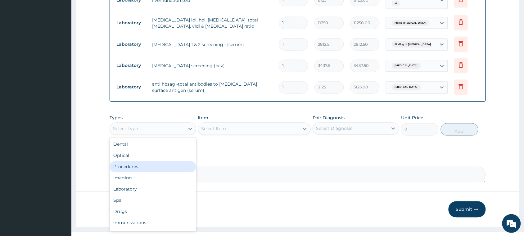
click at [149, 161] on div "Procedures" at bounding box center [153, 166] width 87 height 11
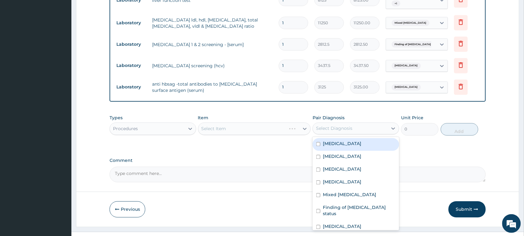
click at [360, 122] on div "Select Diagnosis" at bounding box center [356, 128] width 87 height 12
click at [353, 140] on label "Chronic kidney disease" at bounding box center [342, 143] width 39 height 6
checkbox input "true"
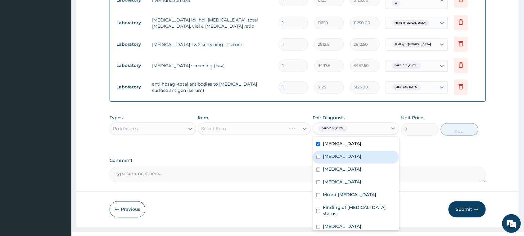
click at [350, 153] on label "[MEDICAL_DATA]" at bounding box center [342, 156] width 39 height 6
checkbox input "true"
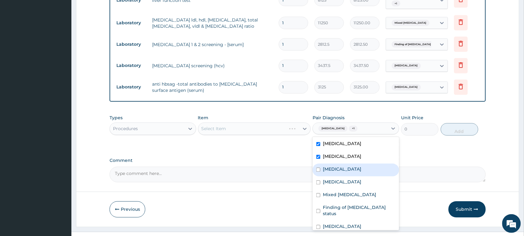
click at [348, 166] on label "Chronic liver disease" at bounding box center [342, 169] width 39 height 6
checkbox input "true"
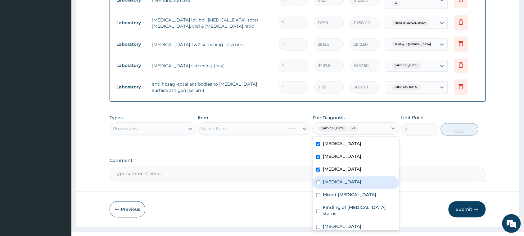
click at [350, 179] on label "Viral hepatitis" at bounding box center [342, 182] width 39 height 6
checkbox input "true"
click at [350, 191] on label "Mixed hyperlipidaemia" at bounding box center [349, 194] width 53 height 6
click at [348, 189] on div "Mixed hyperlipidaemia" at bounding box center [356, 195] width 87 height 13
click at [347, 189] on div "Mixed hyperlipidaemia" at bounding box center [356, 195] width 87 height 13
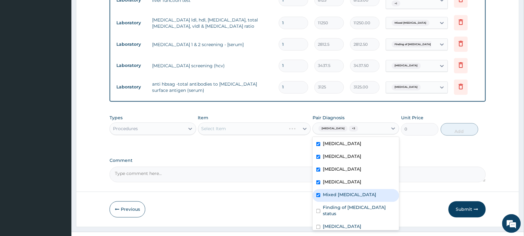
checkbox input "true"
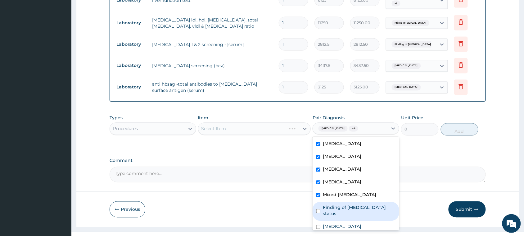
click at [344, 204] on label "Finding of HIV status" at bounding box center [359, 210] width 73 height 12
checkbox input "true"
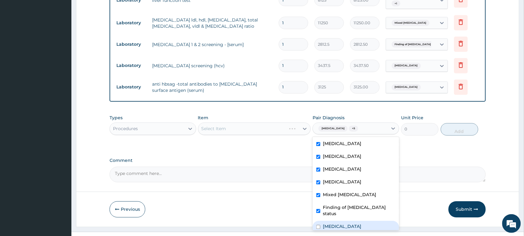
click at [340, 221] on div "Malaria" at bounding box center [356, 227] width 87 height 13
checkbox input "true"
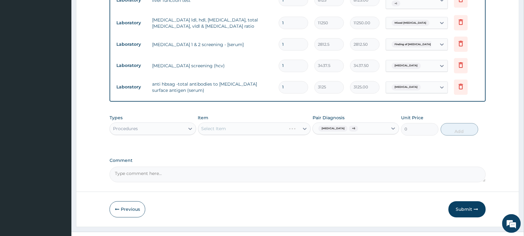
drag, startPoint x: 257, startPoint y: 117, endPoint x: 254, endPoint y: 114, distance: 4.0
click at [257, 122] on div "Select Item" at bounding box center [254, 128] width 113 height 12
click at [252, 124] on div "Select Item" at bounding box center [249, 129] width 101 height 10
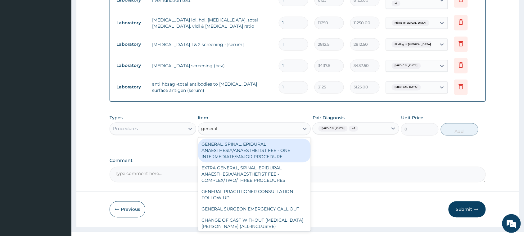
type input "general p"
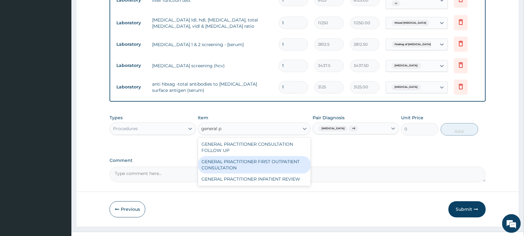
click at [238, 156] on div "GENERAL PRACTITIONER FIRST OUTPATIENT CONSULTATION" at bounding box center [254, 164] width 113 height 17
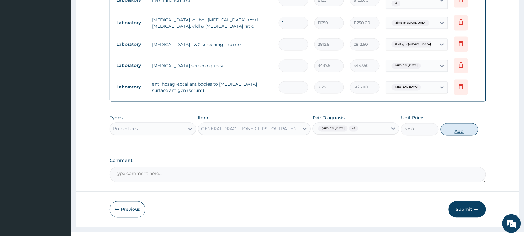
click at [457, 123] on button "Add" at bounding box center [460, 129] width 38 height 12
type input "0"
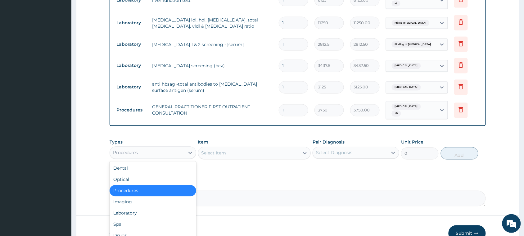
click at [153, 148] on div "Procedures" at bounding box center [147, 153] width 75 height 10
click at [152, 207] on div "Laboratory" at bounding box center [153, 212] width 87 height 11
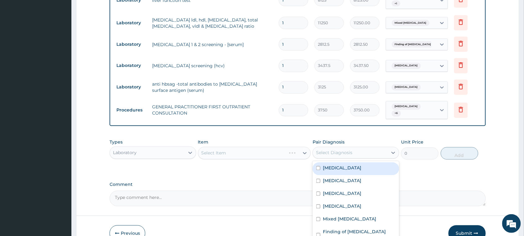
click at [363, 148] on div "Select Diagnosis" at bounding box center [350, 153] width 75 height 10
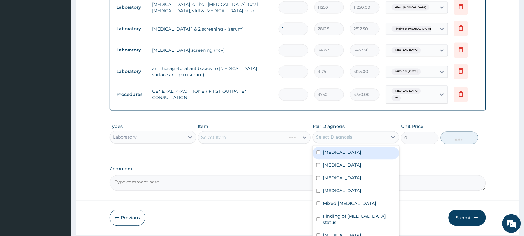
scroll to position [319, 0]
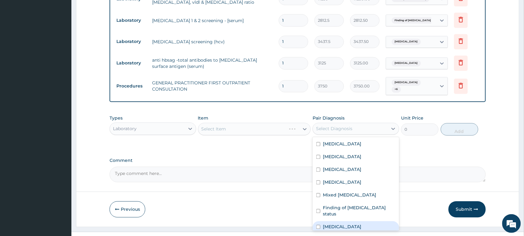
click at [333, 223] on label "Malaria" at bounding box center [342, 226] width 39 height 6
checkbox input "true"
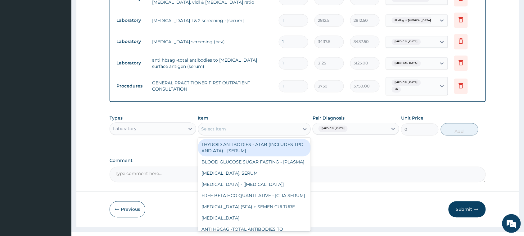
click at [254, 124] on div "Select Item" at bounding box center [249, 129] width 101 height 10
type input "cbc"
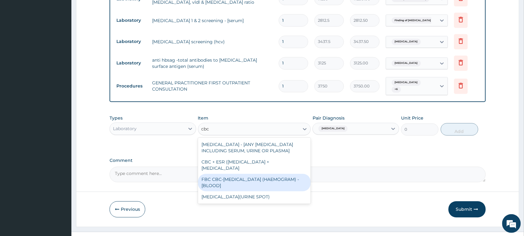
click at [245, 174] on div "FBC CBC-[MEDICAL_DATA] (HAEMOGRAM) - [BLOOD]" at bounding box center [254, 182] width 113 height 17
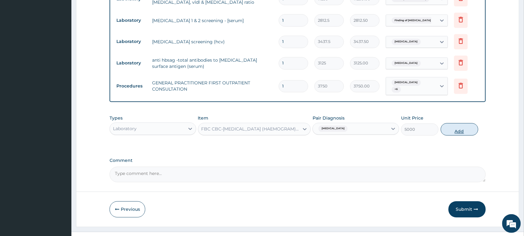
click at [456, 123] on button "Add" at bounding box center [460, 129] width 38 height 12
type input "0"
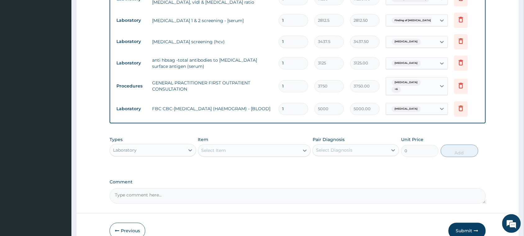
click at [230, 145] on div "Select Item" at bounding box center [249, 150] width 101 height 10
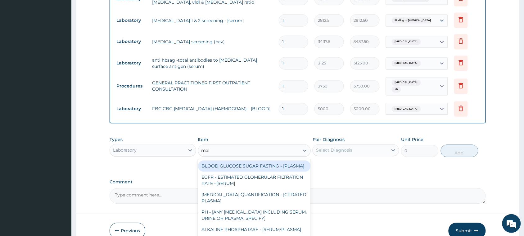
type input "mala"
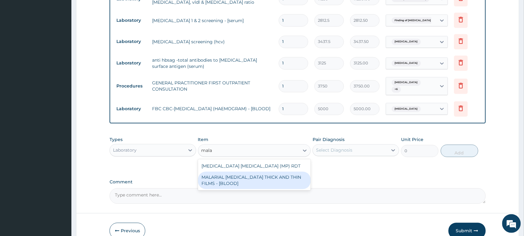
click at [257, 172] on div "MALARIAL [MEDICAL_DATA] THICK AND THIN FILMS - [BLOOD]" at bounding box center [254, 180] width 113 height 17
type input "2187.5"
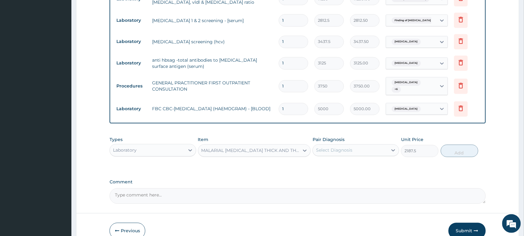
click at [356, 145] on div "Select Diagnosis" at bounding box center [350, 150] width 75 height 10
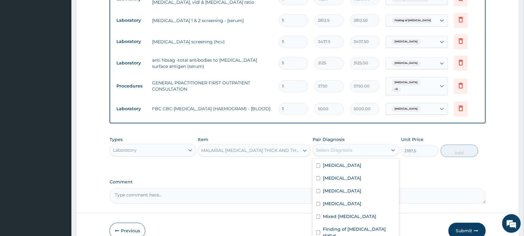
checkbox input "true"
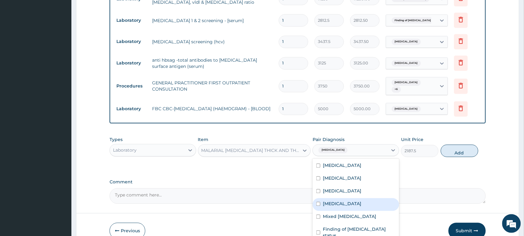
click at [457, 144] on button "Add" at bounding box center [460, 150] width 38 height 12
type input "0"
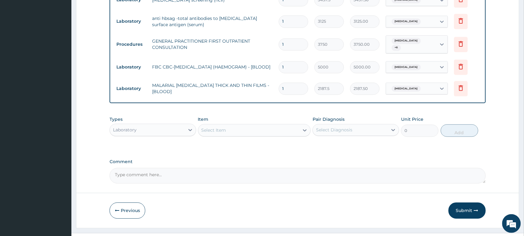
scroll to position [362, 0]
drag, startPoint x: 168, startPoint y: 114, endPoint x: 166, endPoint y: 117, distance: 4.0
click at [168, 124] on div "Laboratory" at bounding box center [147, 129] width 75 height 10
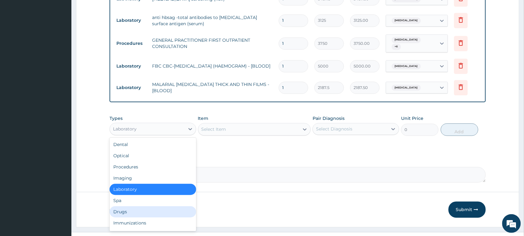
click at [148, 206] on div "Drugs" at bounding box center [153, 211] width 87 height 11
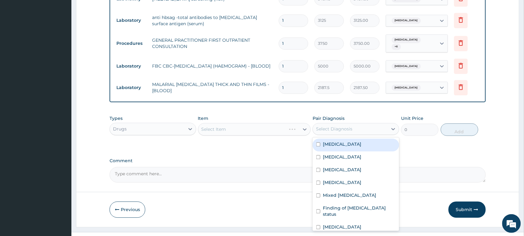
click at [363, 124] on div "Select Diagnosis" at bounding box center [350, 129] width 75 height 10
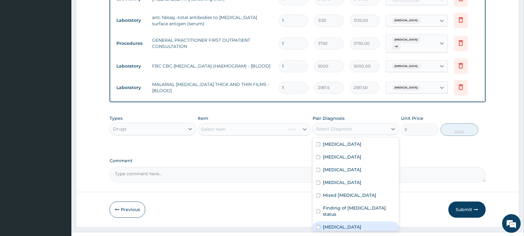
click at [338, 216] on div "Chronic kidney disease Essential hypertension Chronic liver disease Viral hepat…" at bounding box center [356, 183] width 87 height 93
click at [332, 223] on label "Malaria" at bounding box center [342, 226] width 39 height 6
checkbox input "true"
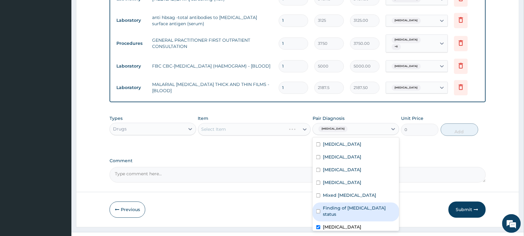
click at [269, 123] on div "Select Item" at bounding box center [254, 129] width 113 height 12
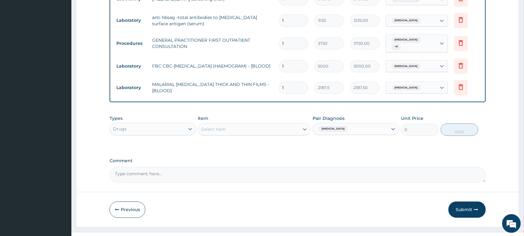
click at [264, 124] on div "Select Item" at bounding box center [249, 129] width 101 height 10
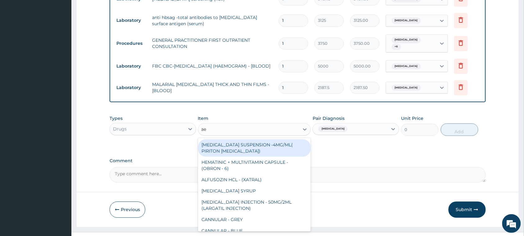
type input "a"
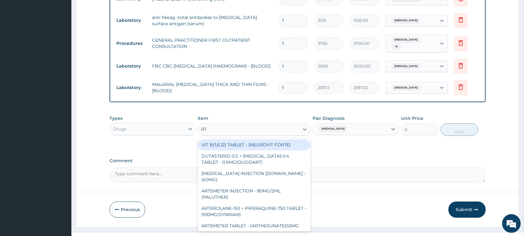
type input "R"
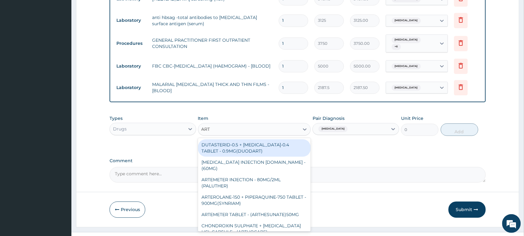
type input "ARTE"
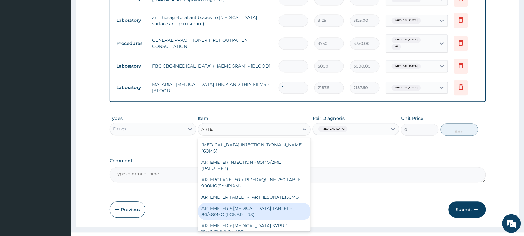
click at [243, 202] on div "ARTEMETER + LUMEFANTRINE TABLET - 80/480MG (LONART DS)" at bounding box center [254, 210] width 113 height 17
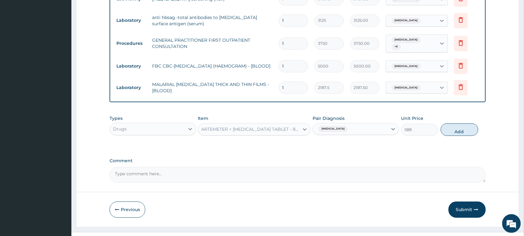
click at [465, 123] on button "Add" at bounding box center [460, 129] width 38 height 12
type input "0"
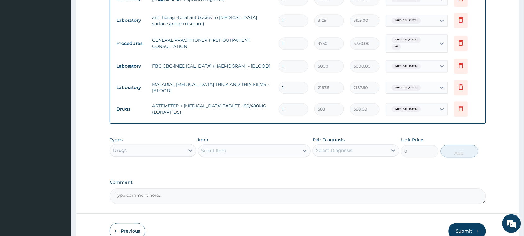
type input "2"
type input "1176.00"
type input "3"
type input "1764.00"
type input "4"
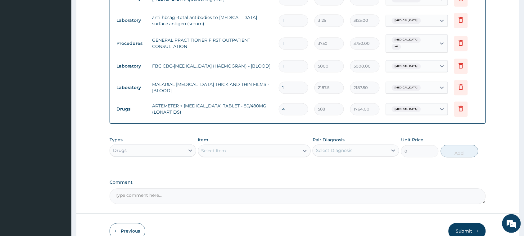
type input "2352.00"
type input "5"
type input "2940.00"
type input "6"
type input "3528.00"
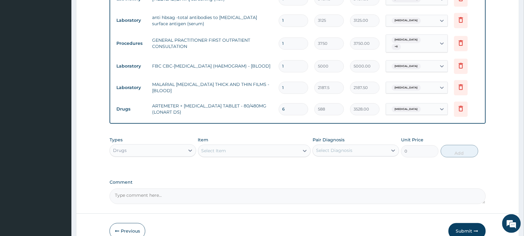
click at [250, 145] on div "Select Item" at bounding box center [249, 150] width 101 height 10
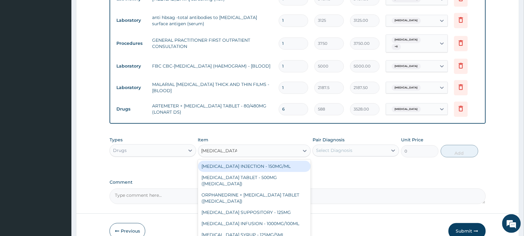
type input "PARACETAMOL T"
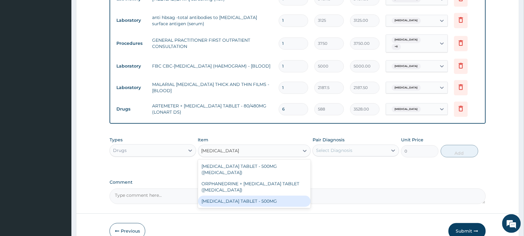
click at [292, 195] on div "PARACETAMOL TABLET - 500MG" at bounding box center [254, 200] width 113 height 11
type input "33.599999999999994"
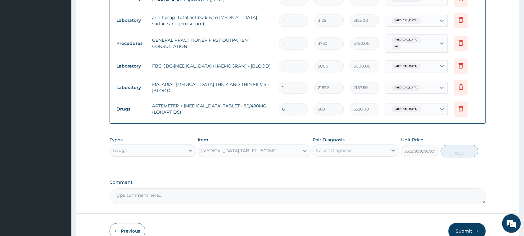
click at [334, 147] on div "Select Diagnosis" at bounding box center [334, 150] width 36 height 6
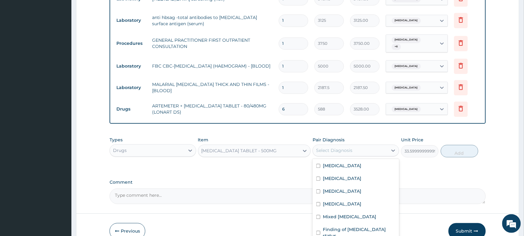
checkbox input "true"
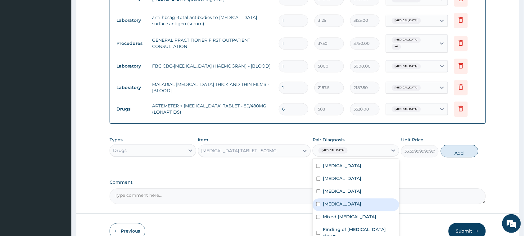
click at [448, 144] on button "Add" at bounding box center [460, 150] width 38 height 12
type input "0"
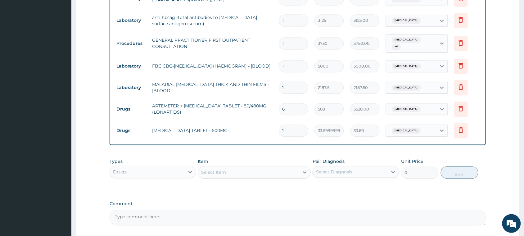
type input "0.00"
type input "2"
type input "67.20"
type input "20"
type input "672.00"
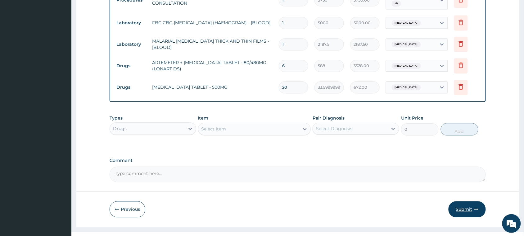
type input "20"
click at [474, 207] on icon "button" at bounding box center [476, 209] width 4 height 4
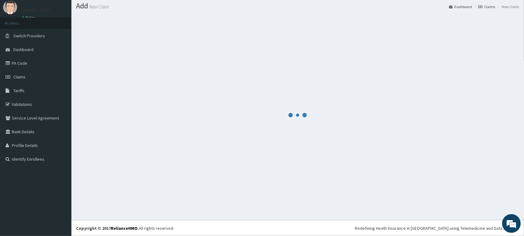
scroll to position [18, 0]
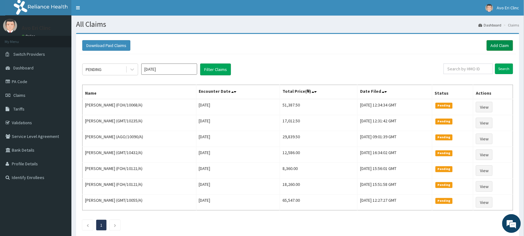
click at [499, 47] on link "Add Claim" at bounding box center [500, 45] width 26 height 11
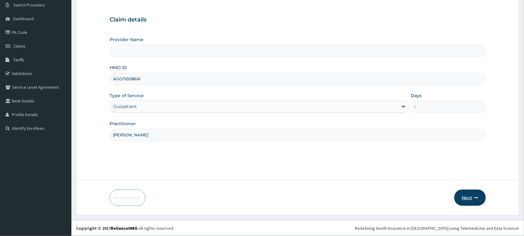
drag, startPoint x: 466, startPoint y: 196, endPoint x: 463, endPoint y: 195, distance: 3.2
click at [463, 195] on button "Next" at bounding box center [470, 197] width 31 height 16
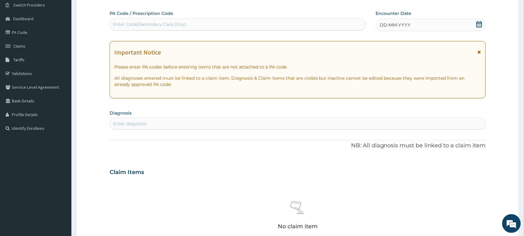
click at [206, 25] on div "Enter Code(Secondary Care Only)" at bounding box center [238, 24] width 256 height 10
paste input "PA/BADCAE"
type input "PA/BADCAE"
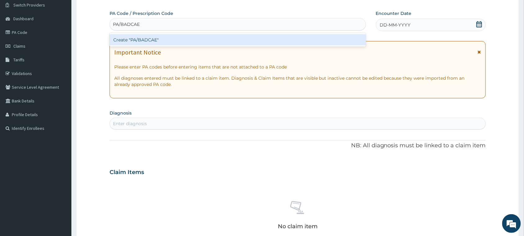
click at [203, 39] on div "Create "PA/BADCAE"" at bounding box center [238, 39] width 257 height 11
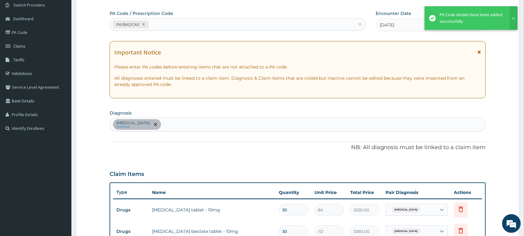
scroll to position [50, 0]
click at [190, 17] on div "PA/BADCAE" at bounding box center [238, 23] width 257 height 12
paste input "PA/0E52F1"
type input "PA/0E52F1"
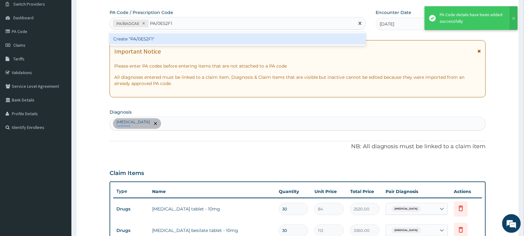
click at [165, 37] on div "Create "PA/0E52F1"" at bounding box center [238, 38] width 257 height 11
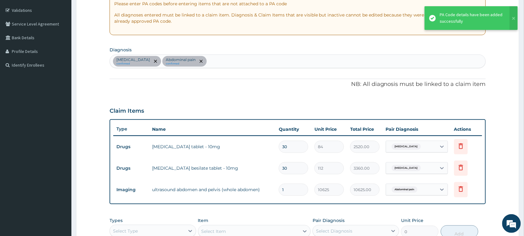
scroll to position [106, 0]
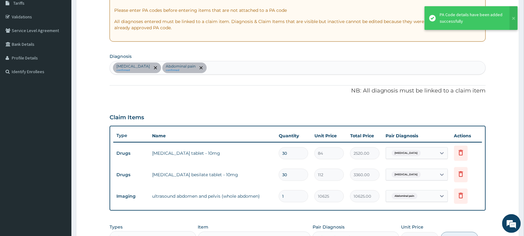
click at [239, 67] on div "[MEDICAL_DATA] confirmed Abdominal pain confirmed" at bounding box center [298, 67] width 376 height 13
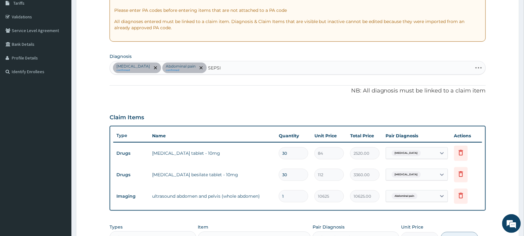
type input "[MEDICAL_DATA]"
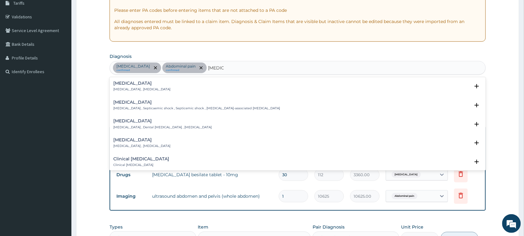
click at [134, 84] on h4 "[MEDICAL_DATA]" at bounding box center [141, 83] width 57 height 5
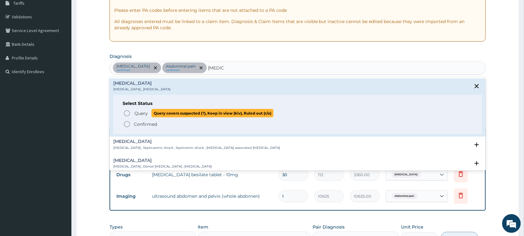
drag, startPoint x: 144, startPoint y: 114, endPoint x: 134, endPoint y: 106, distance: 13.2
click at [143, 114] on span "Query" at bounding box center [141, 113] width 13 height 6
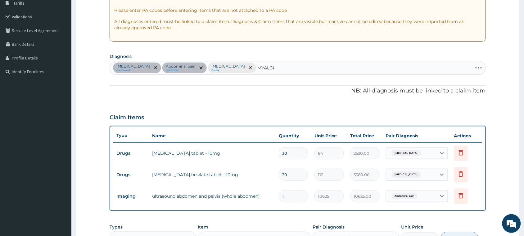
type input "MYALGIA"
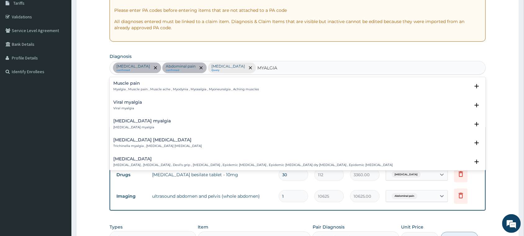
click at [139, 81] on h4 "Muscle pain" at bounding box center [186, 83] width 146 height 5
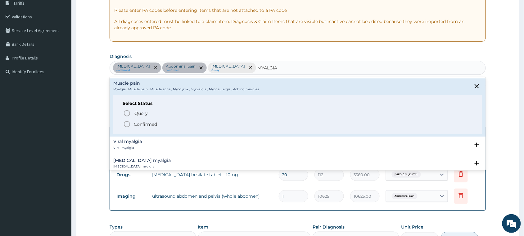
click at [138, 125] on p "Confirmed" at bounding box center [145, 124] width 23 height 6
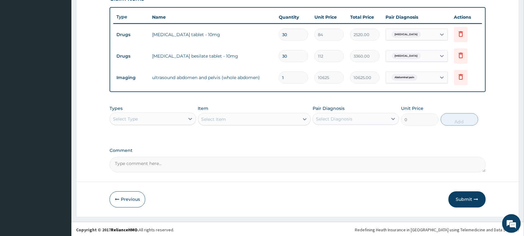
scroll to position [226, 0]
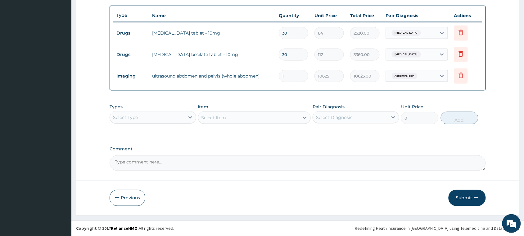
click at [156, 113] on div "Select Type" at bounding box center [147, 117] width 75 height 10
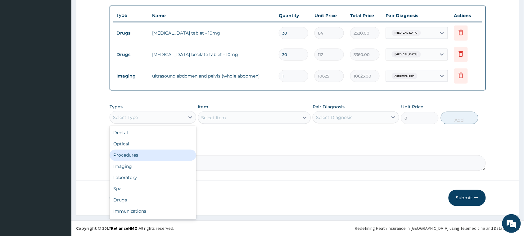
click at [154, 151] on div "Procedures" at bounding box center [153, 154] width 87 height 11
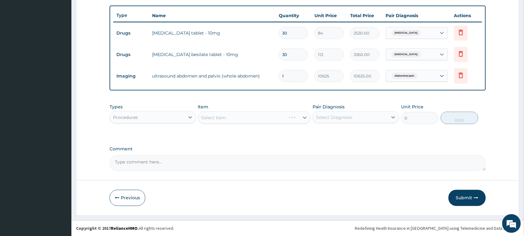
click at [364, 112] on div "Select Diagnosis" at bounding box center [350, 117] width 75 height 10
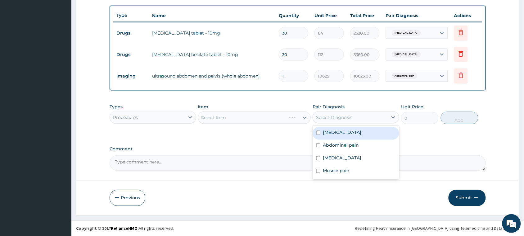
click at [353, 136] on div "[MEDICAL_DATA]" at bounding box center [356, 133] width 87 height 13
checkbox input "true"
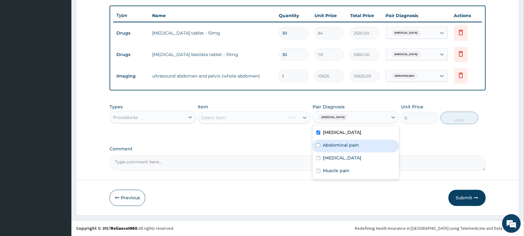
click at [353, 146] on label "Abdominal pain" at bounding box center [341, 145] width 36 height 6
checkbox input "true"
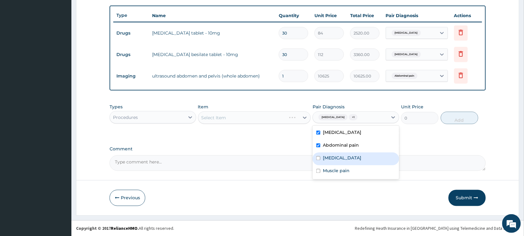
click at [350, 156] on div "[MEDICAL_DATA]" at bounding box center [356, 158] width 87 height 13
checkbox input "true"
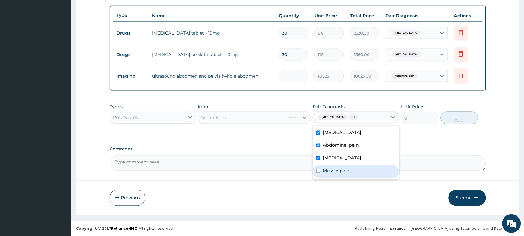
drag, startPoint x: 345, startPoint y: 167, endPoint x: 313, endPoint y: 158, distance: 33.2
click at [344, 167] on div "Muscle pain" at bounding box center [356, 171] width 87 height 13
checkbox input "true"
click at [241, 114] on div "Select Item" at bounding box center [249, 117] width 101 height 10
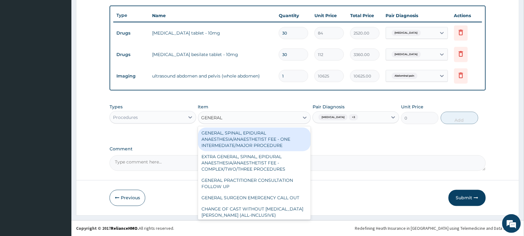
type input "GENERAL P"
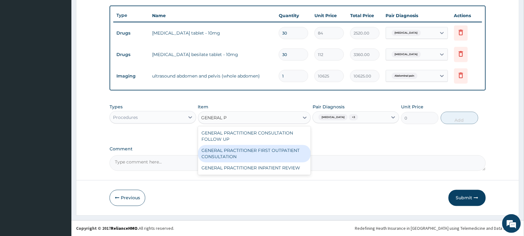
click at [225, 153] on div "GENERAL PRACTITIONER FIRST OUTPATIENT CONSULTATION" at bounding box center [254, 153] width 113 height 17
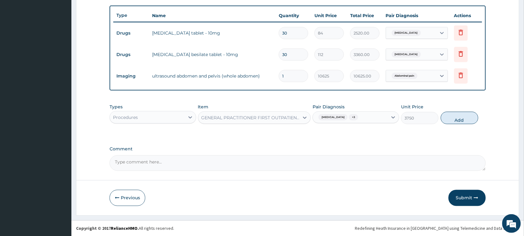
drag, startPoint x: 463, startPoint y: 121, endPoint x: 427, endPoint y: 121, distance: 35.7
click at [461, 121] on button "Add" at bounding box center [460, 118] width 38 height 12
type input "0"
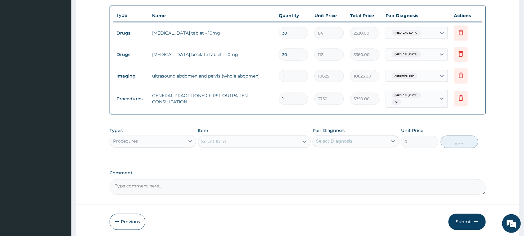
click at [178, 138] on div "Procedures" at bounding box center [147, 141] width 75 height 10
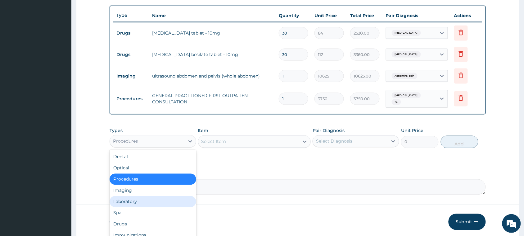
click at [170, 198] on div "Laboratory" at bounding box center [153, 201] width 87 height 11
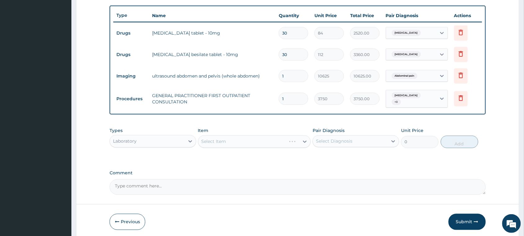
click at [342, 138] on div "Select Diagnosis" at bounding box center [334, 141] width 36 height 6
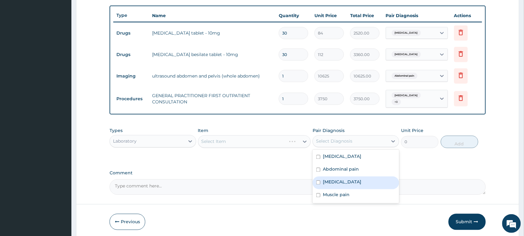
click at [345, 182] on div "Sepsis" at bounding box center [356, 182] width 87 height 13
checkbox input "true"
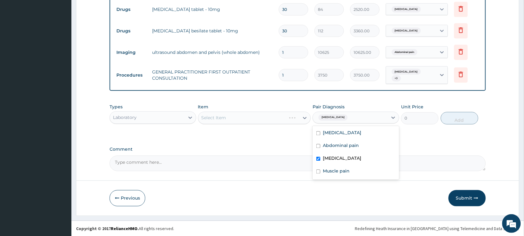
scroll to position [249, 0]
click at [251, 116] on div "Select Item" at bounding box center [249, 117] width 101 height 10
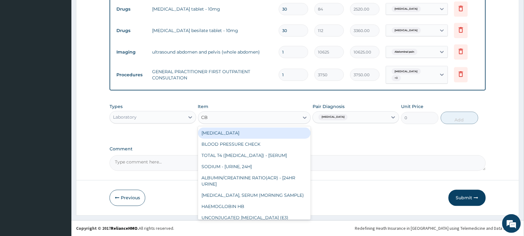
type input "CBC"
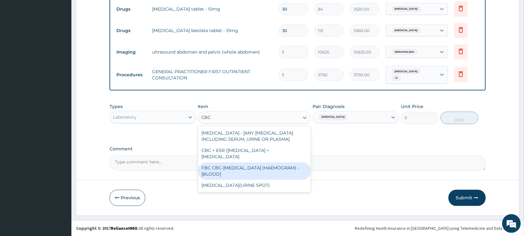
click at [242, 168] on div "FBC CBC-COMPLETE BLOOD COUNT (HAEMOGRAM) - [BLOOD]" at bounding box center [254, 170] width 113 height 17
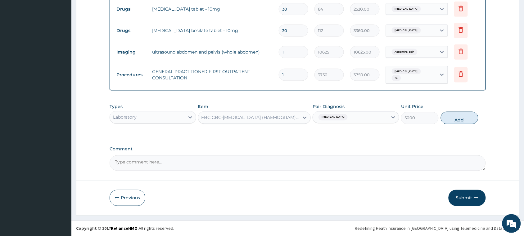
click at [471, 115] on button "Add" at bounding box center [460, 118] width 38 height 12
type input "0"
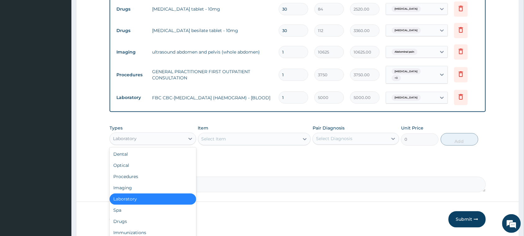
click at [183, 142] on div "Laboratory" at bounding box center [147, 139] width 75 height 10
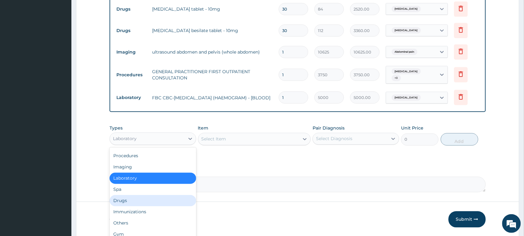
click at [165, 196] on div "Drugs" at bounding box center [153, 200] width 87 height 11
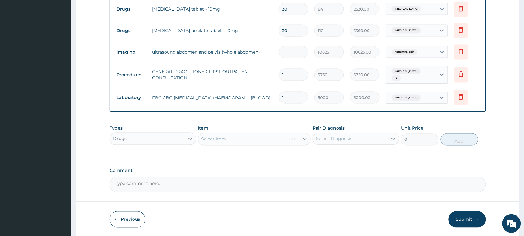
scroll to position [271, 0]
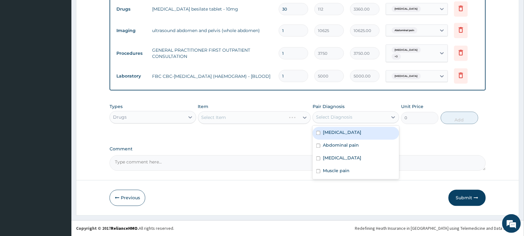
click at [364, 114] on div "Select Diagnosis" at bounding box center [350, 117] width 75 height 10
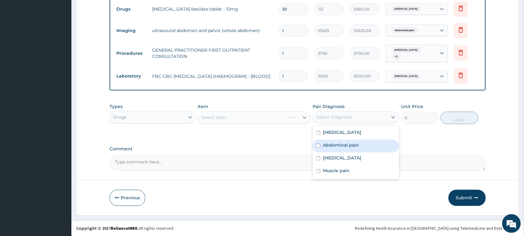
click at [351, 143] on label "Abdominal pain" at bounding box center [341, 145] width 36 height 6
checkbox input "true"
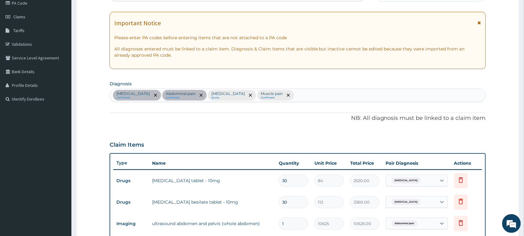
scroll to position [77, 0]
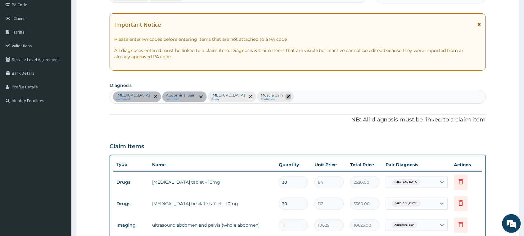
click at [287, 97] on icon "remove selection option" at bounding box center [288, 96] width 3 height 3
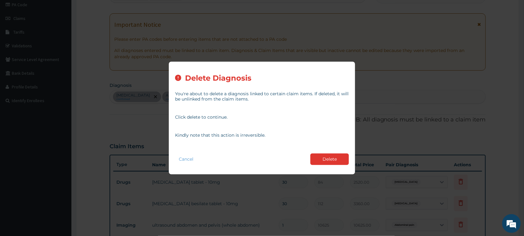
drag, startPoint x: 318, startPoint y: 156, endPoint x: 257, endPoint y: 139, distance: 63.1
click at [315, 155] on button "Delete" at bounding box center [330, 158] width 39 height 11
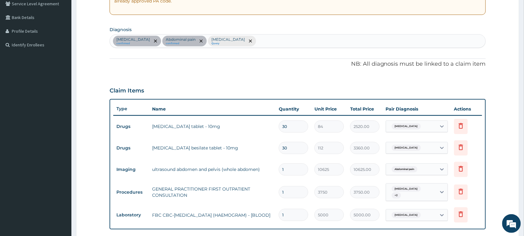
scroll to position [271, 0]
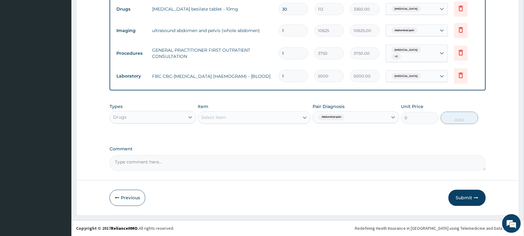
click at [279, 117] on div "Select Item" at bounding box center [249, 117] width 101 height 10
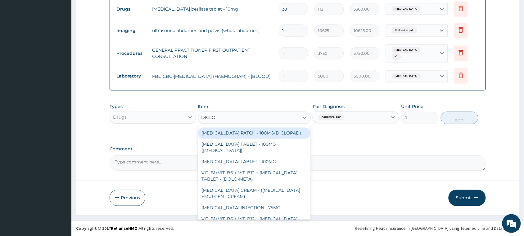
type input "DICLOF"
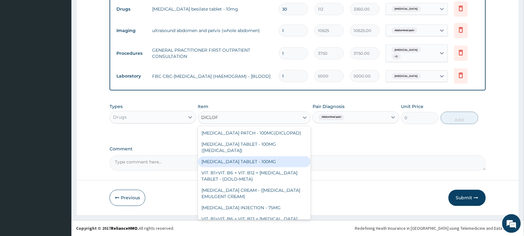
click at [225, 157] on div "DICLOFENAC TABLET - 100MG" at bounding box center [254, 161] width 113 height 11
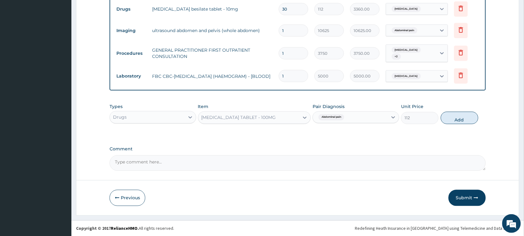
click at [460, 117] on button "Add" at bounding box center [460, 118] width 38 height 12
type input "0"
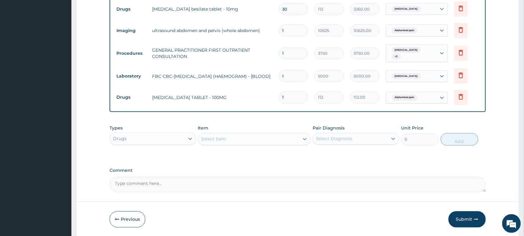
type input "10"
type input "1120.00"
type input "10"
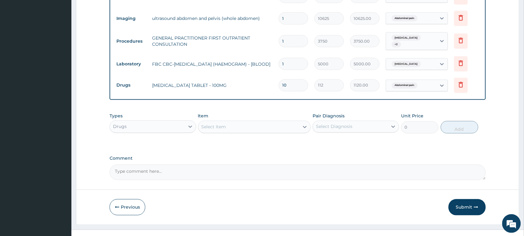
scroll to position [292, 0]
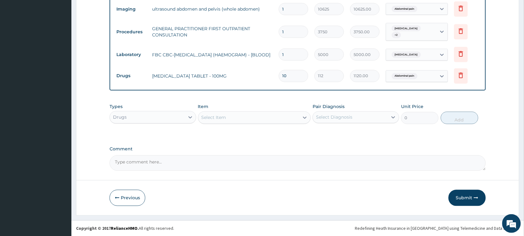
drag, startPoint x: 473, startPoint y: 196, endPoint x: 460, endPoint y: 188, distance: 15.3
click at [472, 193] on button "Submit" at bounding box center [467, 198] width 37 height 16
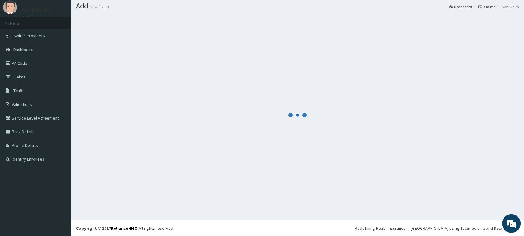
scroll to position [18, 0]
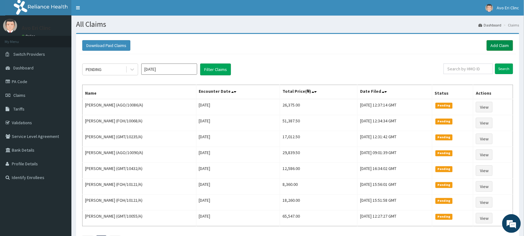
click at [496, 41] on link "Add Claim" at bounding box center [500, 45] width 26 height 11
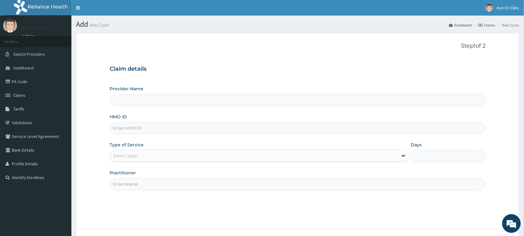
paste input "BFX/10026/A"
type input "BFX/10026/A"
type input "Avo Eri Clinic"
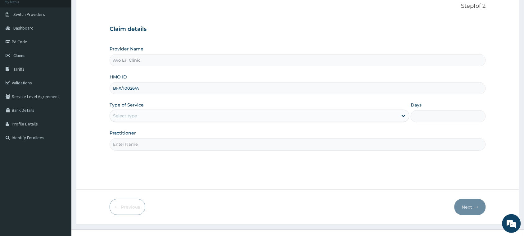
scroll to position [49, 0]
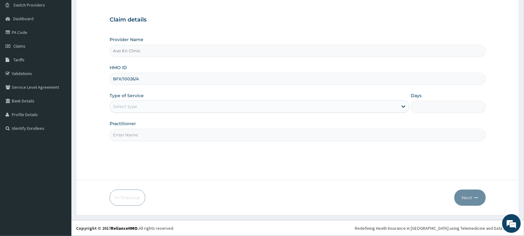
type input "BFX/10026/A"
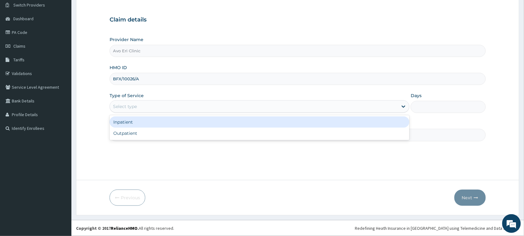
drag, startPoint x: 161, startPoint y: 104, endPoint x: 159, endPoint y: 123, distance: 18.7
click at [161, 112] on div "option Inpatient focused, 1 of 2. 2 results available. Use Up and Down to choos…" at bounding box center [260, 106] width 300 height 12
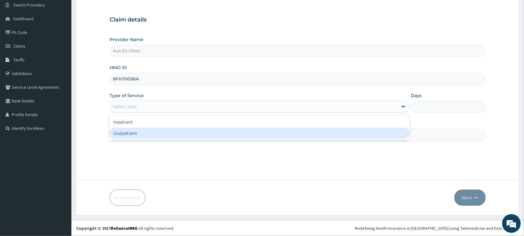
click at [158, 137] on div "Outpatient" at bounding box center [260, 132] width 300 height 11
type input "1"
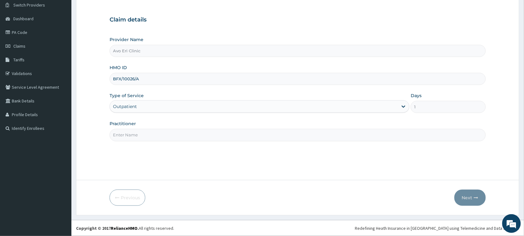
click at [158, 137] on input "Practitioner" at bounding box center [298, 135] width 377 height 12
type input "[PERSON_NAME]"
drag, startPoint x: 464, startPoint y: 200, endPoint x: 459, endPoint y: 195, distance: 7.0
click at [459, 195] on button "Next" at bounding box center [470, 197] width 31 height 16
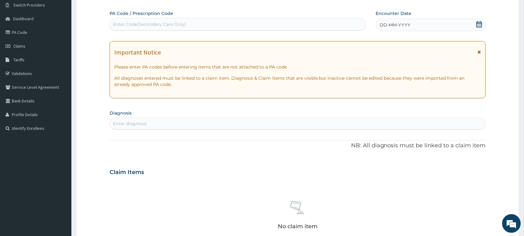
scroll to position [0, 0]
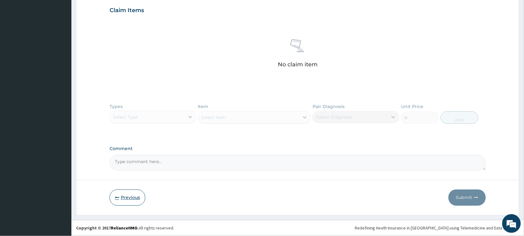
click at [122, 198] on button "Previous" at bounding box center [128, 197] width 36 height 16
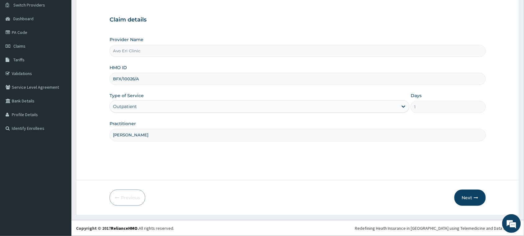
drag, startPoint x: 149, startPoint y: 75, endPoint x: 102, endPoint y: 73, distance: 46.7
click at [102, 73] on form "Step 1 of 2 Claim details Provider Name Avo Eri Clinic HMO ID BFX/10026/A Type …" at bounding box center [298, 99] width 444 height 231
paste input "GMT/10318"
type input "GMT/10318/A"
click at [465, 192] on button "Next" at bounding box center [470, 197] width 31 height 16
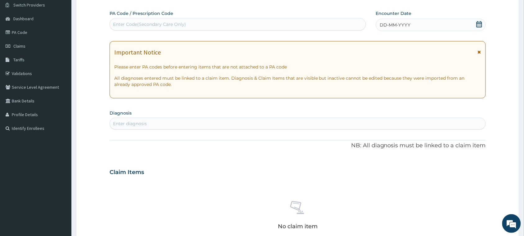
click at [412, 25] on div "DD-MM-YYYY" at bounding box center [431, 25] width 110 height 12
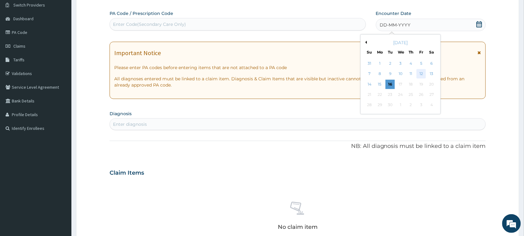
click at [424, 76] on div "12" at bounding box center [421, 73] width 9 height 9
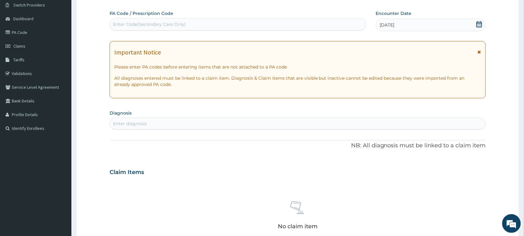
drag, startPoint x: 275, startPoint y: 119, endPoint x: 272, endPoint y: 117, distance: 3.9
click at [274, 118] on div "Enter diagnosis" at bounding box center [298, 123] width 376 height 10
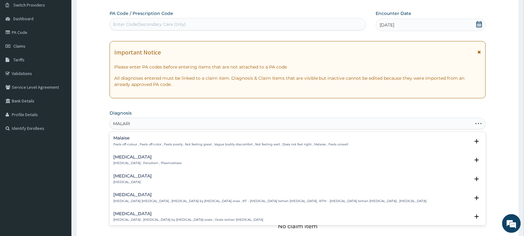
type input "MALARIA"
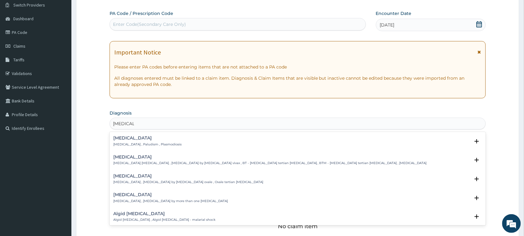
click at [142, 140] on h4 "Malaria" at bounding box center [147, 137] width 68 height 5
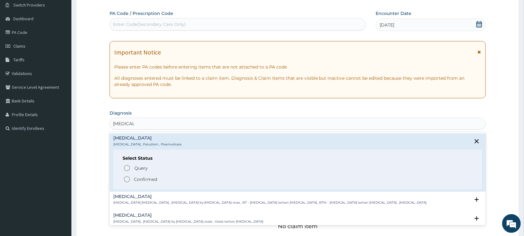
click at [149, 176] on p "Confirmed" at bounding box center [145, 179] width 23 height 6
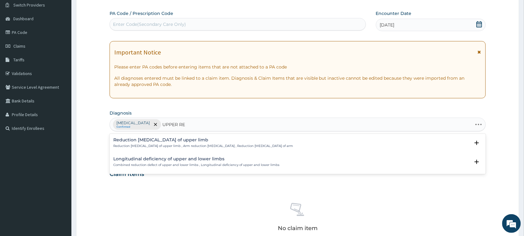
type input "UPPER RES"
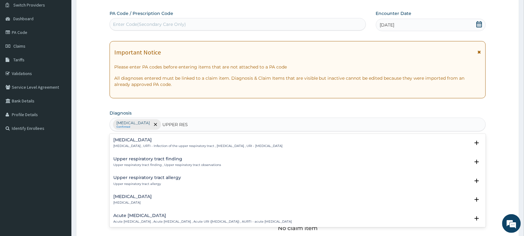
click at [153, 140] on h4 "Upper respiratory infection" at bounding box center [197, 139] width 169 height 5
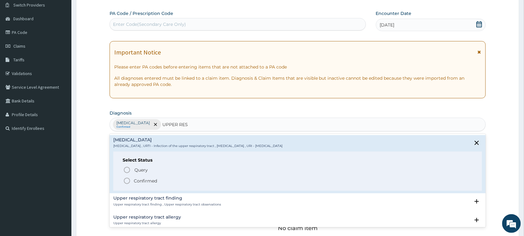
click at [152, 182] on p "Confirmed" at bounding box center [145, 180] width 23 height 6
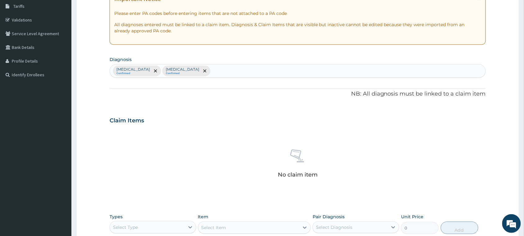
scroll to position [213, 0]
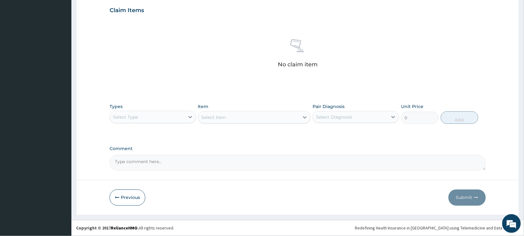
click at [143, 113] on div "Select Type" at bounding box center [147, 117] width 75 height 10
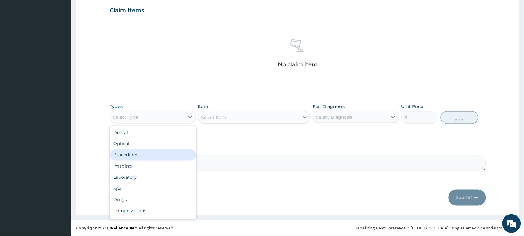
click at [148, 154] on div "Procedures" at bounding box center [153, 154] width 87 height 11
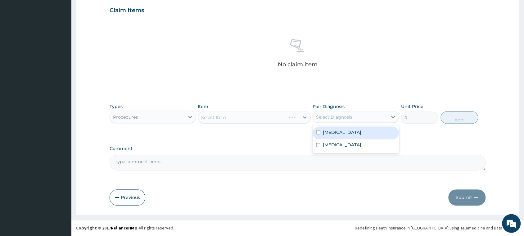
click at [331, 119] on div "Select Diagnosis" at bounding box center [334, 117] width 36 height 6
click at [324, 134] on label "Malaria" at bounding box center [342, 132] width 39 height 6
checkbox input "true"
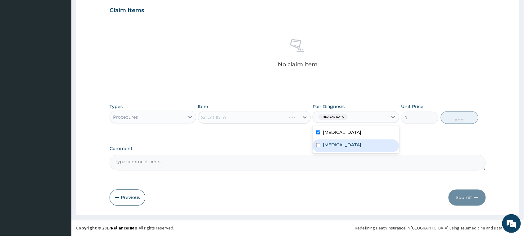
click at [325, 143] on label "Upper respiratory infection" at bounding box center [342, 145] width 39 height 6
checkbox input "true"
click at [264, 114] on div "Select Item" at bounding box center [254, 117] width 113 height 12
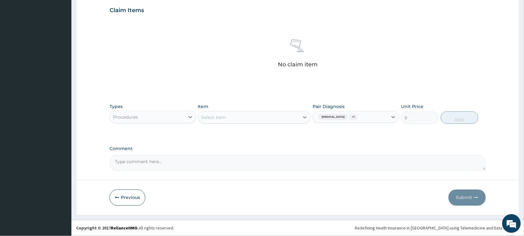
click at [266, 114] on div "Select Item" at bounding box center [249, 117] width 101 height 10
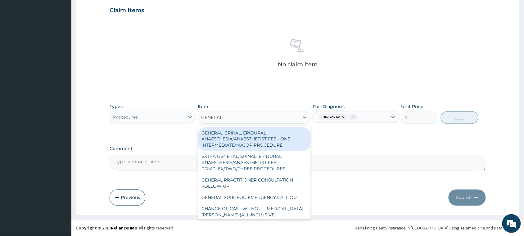
type input "GENERAL P"
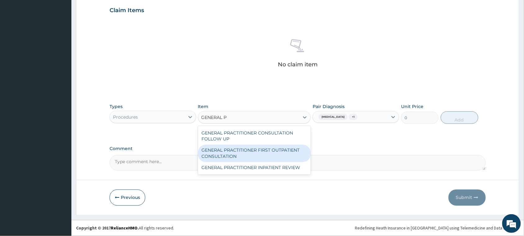
click at [245, 150] on div "GENERAL PRACTITIONER FIRST OUTPATIENT CONSULTATION" at bounding box center [254, 152] width 113 height 17
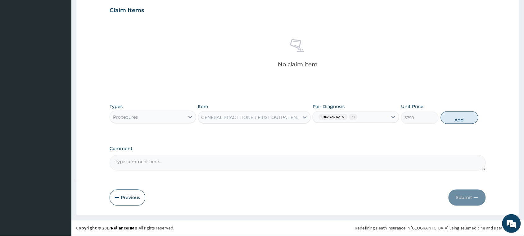
drag, startPoint x: 445, startPoint y: 116, endPoint x: 366, endPoint y: 116, distance: 78.9
click at [443, 116] on button "Add" at bounding box center [460, 117] width 38 height 12
type input "0"
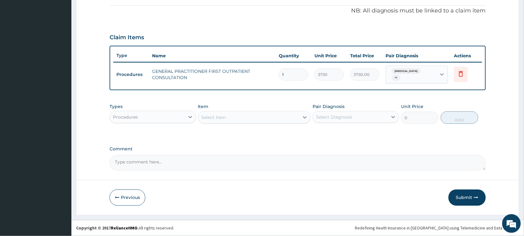
scroll to position [182, 0]
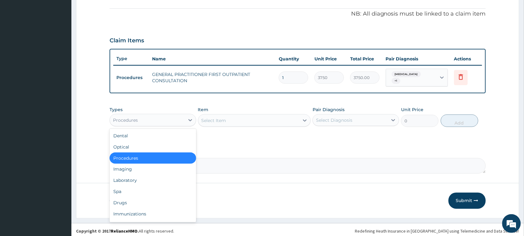
drag, startPoint x: 130, startPoint y: 116, endPoint x: 136, endPoint y: 123, distance: 9.8
click at [130, 117] on div "Procedures" at bounding box center [125, 120] width 25 height 6
click at [141, 177] on div "Laboratory" at bounding box center [153, 180] width 87 height 11
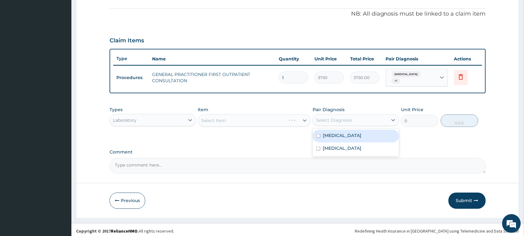
click at [332, 117] on div "Select Diagnosis" at bounding box center [334, 120] width 36 height 6
drag, startPoint x: 330, startPoint y: 135, endPoint x: 320, endPoint y: 131, distance: 10.9
click at [330, 134] on label "Malaria" at bounding box center [342, 135] width 39 height 6
checkbox input "true"
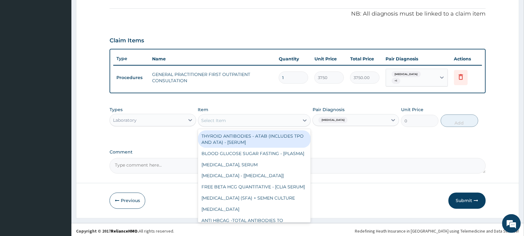
click at [254, 117] on div "Select Item" at bounding box center [249, 120] width 101 height 10
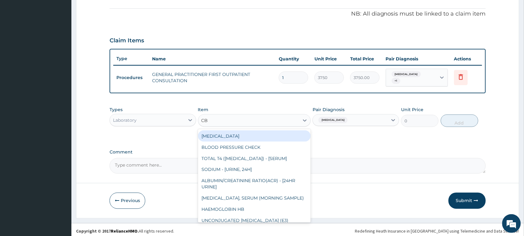
type input "CBC"
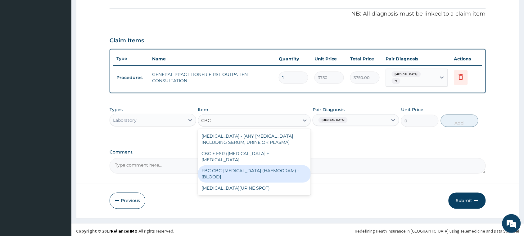
click at [254, 169] on div "FBC CBC-COMPLETE BLOOD COUNT (HAEMOGRAM) - [BLOOD]" at bounding box center [254, 173] width 113 height 17
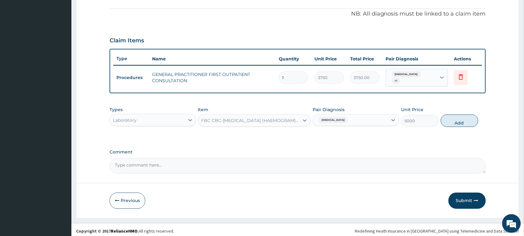
drag, startPoint x: 461, startPoint y: 114, endPoint x: 451, endPoint y: 120, distance: 11.7
click at [454, 118] on button "Add" at bounding box center [460, 120] width 38 height 12
type input "0"
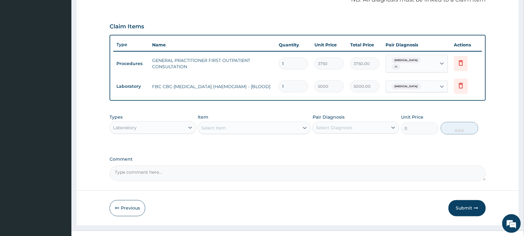
scroll to position [204, 0]
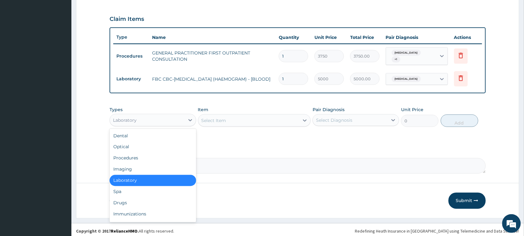
click at [142, 117] on div "Laboratory" at bounding box center [147, 120] width 75 height 10
click at [272, 115] on div "Select Item" at bounding box center [249, 120] width 101 height 10
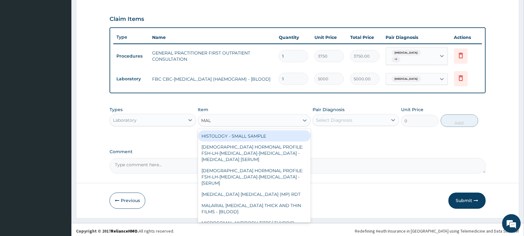
type input "MALA"
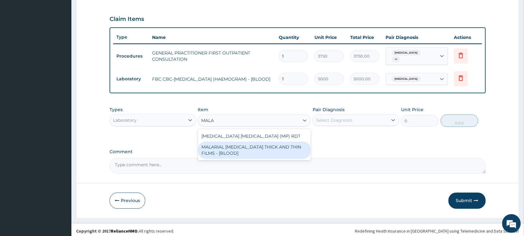
click at [238, 152] on div "MALARIAL PARASITE THICK AND THIN FILMS - [BLOOD]" at bounding box center [254, 149] width 113 height 17
type input "2187.5"
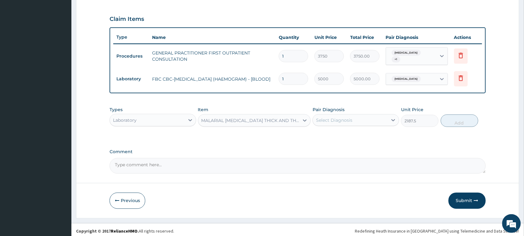
click at [328, 115] on div "Select Diagnosis" at bounding box center [350, 120] width 75 height 10
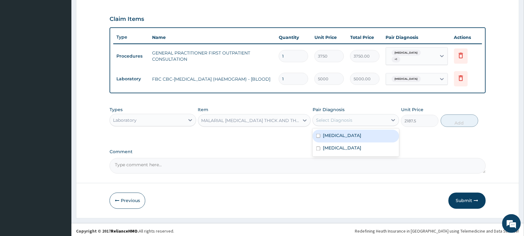
click at [328, 133] on label "Malaria" at bounding box center [342, 135] width 39 height 6
checkbox input "true"
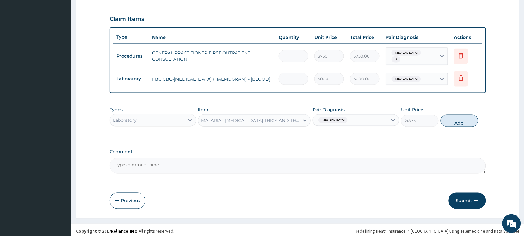
drag, startPoint x: 459, startPoint y: 124, endPoint x: 407, endPoint y: 116, distance: 51.9
click at [459, 125] on div "Types Laboratory Item MALARIAL PARASITE THICK AND THIN FILMS - [BLOOD] Pair Dia…" at bounding box center [298, 116] width 377 height 27
drag, startPoint x: 461, startPoint y: 120, endPoint x: 445, endPoint y: 120, distance: 16.8
click at [460, 120] on button "Add" at bounding box center [460, 120] width 38 height 12
type input "0"
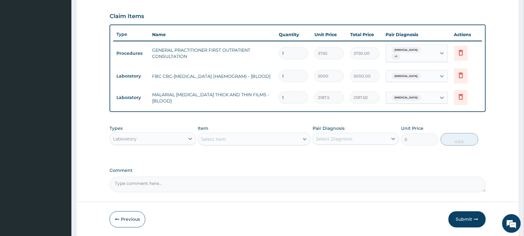
scroll to position [226, 0]
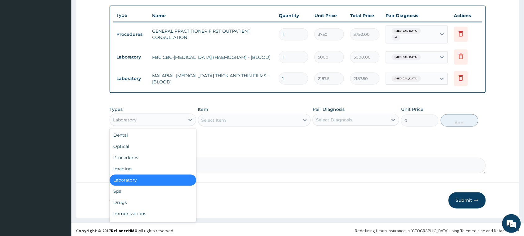
click at [138, 113] on div "Laboratory" at bounding box center [153, 119] width 87 height 12
click at [118, 202] on div "Drugs" at bounding box center [153, 202] width 87 height 11
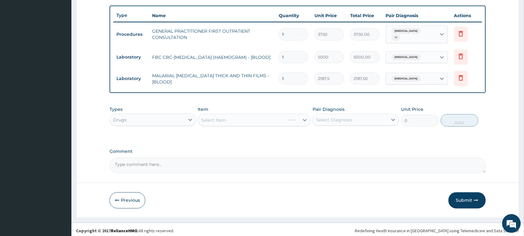
click at [341, 118] on div "Select Diagnosis" at bounding box center [334, 120] width 36 height 6
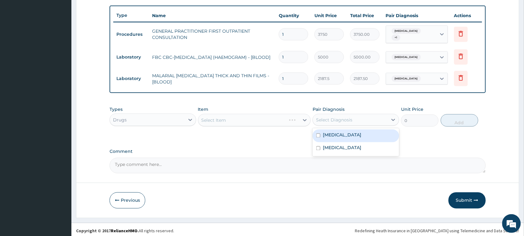
click at [342, 129] on div "Malaria" at bounding box center [356, 135] width 87 height 13
checkbox input "true"
type input "A"
click at [232, 115] on div "Select Item" at bounding box center [249, 120] width 101 height 10
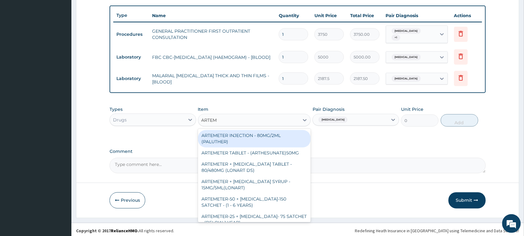
type input "ARTEME"
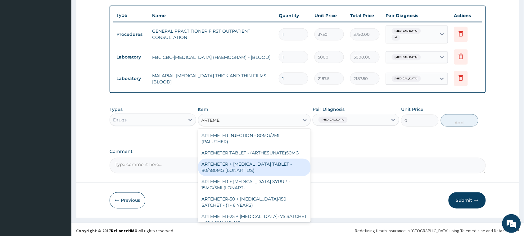
click at [239, 163] on div "ARTEMETER + LUMEFANTRINE TABLET - 80/480MG (LONART DS)" at bounding box center [254, 166] width 113 height 17
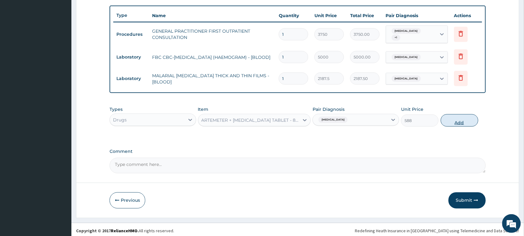
click at [461, 114] on button "Add" at bounding box center [460, 120] width 38 height 12
type input "0"
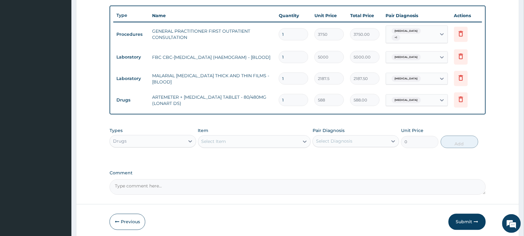
type input "2"
type input "1176.00"
type input "3"
type input "1764.00"
type input "4"
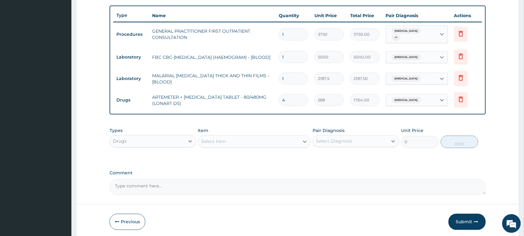
type input "2352.00"
type input "5"
type input "2940.00"
type input "6"
type input "3528.00"
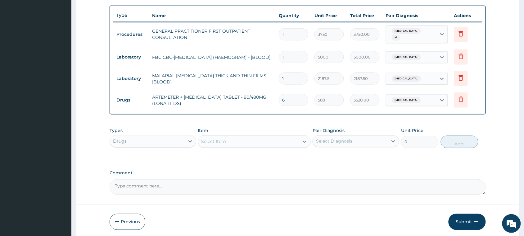
drag, startPoint x: 288, startPoint y: 139, endPoint x: 274, endPoint y: 134, distance: 14.5
click at [286, 137] on div "Select Item" at bounding box center [249, 141] width 101 height 10
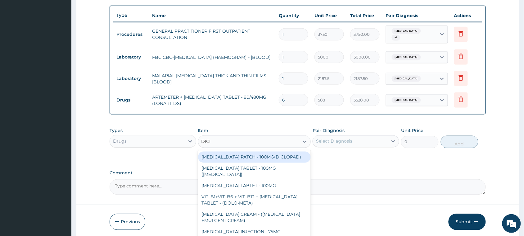
type input "DICLO"
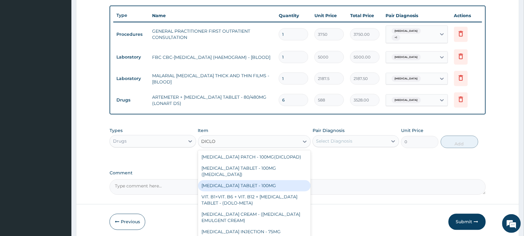
click at [233, 180] on div "[MEDICAL_DATA] TABLET - 100MG" at bounding box center [254, 185] width 113 height 11
type input "112"
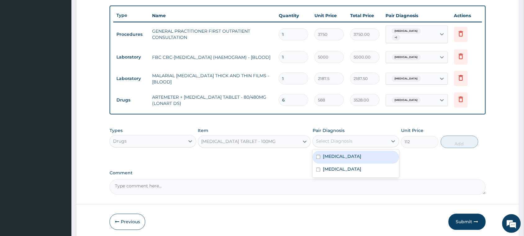
click at [372, 139] on div "Select Diagnosis" at bounding box center [350, 141] width 75 height 10
click at [365, 156] on div "[MEDICAL_DATA]" at bounding box center [356, 157] width 87 height 13
checkbox input "true"
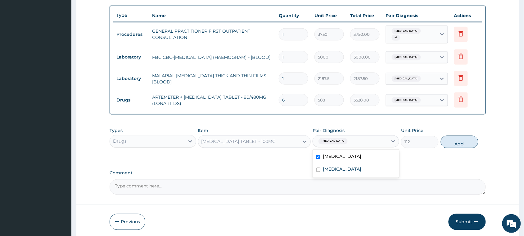
click at [448, 138] on button "Add" at bounding box center [460, 141] width 38 height 12
type input "0"
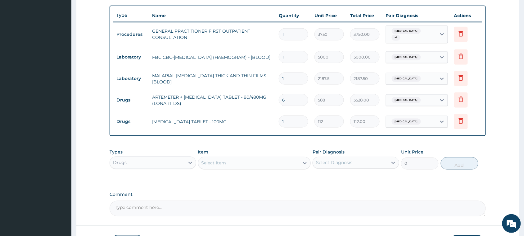
type input "10"
type input "1120.00"
type input "10"
click at [265, 157] on div "Select Item" at bounding box center [254, 163] width 113 height 12
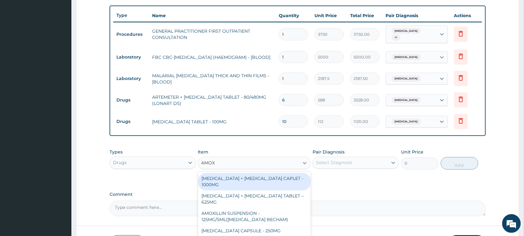
type input "AMOXI"
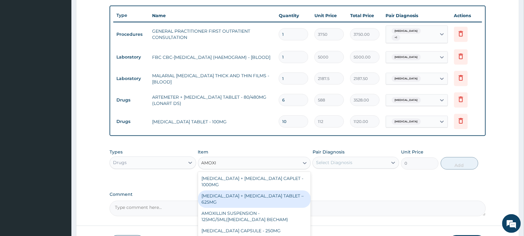
click at [215, 190] on div "[MEDICAL_DATA] + [MEDICAL_DATA] TABLET – 625MG" at bounding box center [254, 198] width 113 height 17
type input "420"
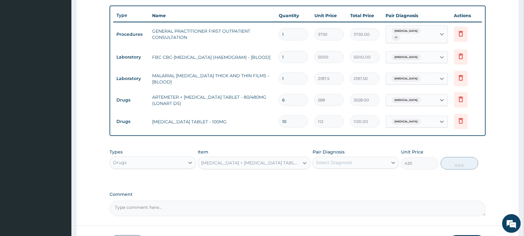
click at [325, 161] on div "Select Diagnosis" at bounding box center [334, 162] width 36 height 6
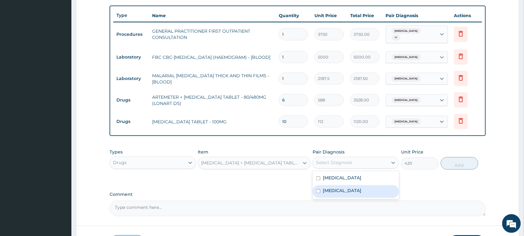
click at [335, 185] on div "Upper respiratory infection" at bounding box center [356, 191] width 87 height 13
checkbox input "true"
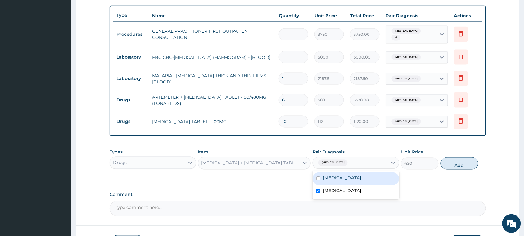
click at [453, 160] on button "Add" at bounding box center [460, 163] width 38 height 12
type input "0"
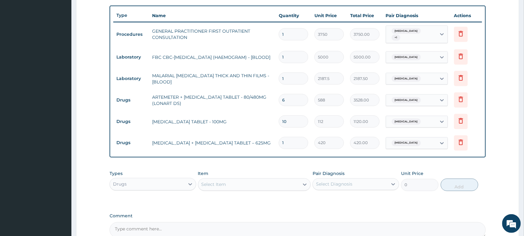
type input "14"
type input "5880.00"
type input "14"
click at [297, 179] on div "Select Item" at bounding box center [249, 184] width 101 height 10
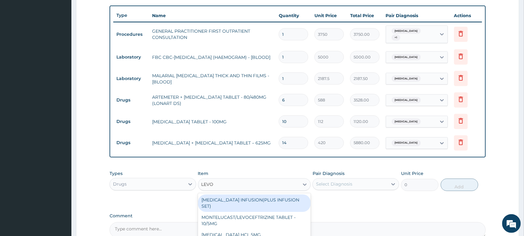
type input "LEVOC"
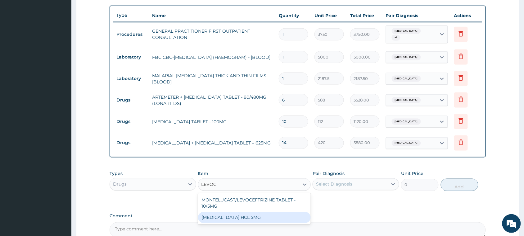
click at [290, 212] on div "LEVOCETIRIZINE HCL 5MG" at bounding box center [254, 217] width 113 height 11
type input "81.19999999999999"
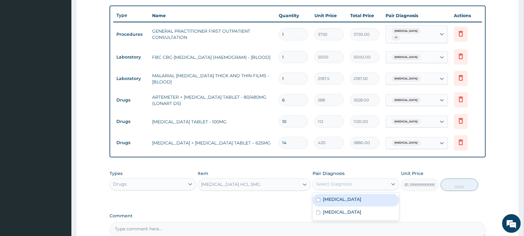
click at [346, 181] on div "Select Diagnosis" at bounding box center [334, 184] width 36 height 6
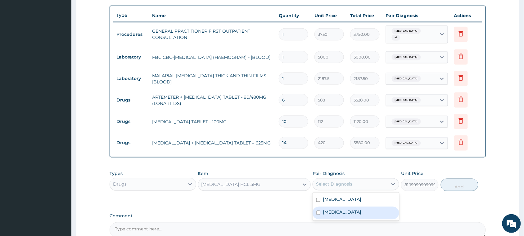
click at [350, 209] on label "Upper respiratory infection" at bounding box center [342, 212] width 39 height 6
checkbox input "true"
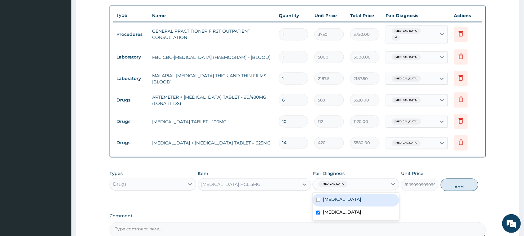
click at [449, 185] on button "Add" at bounding box center [460, 184] width 38 height 12
type input "0"
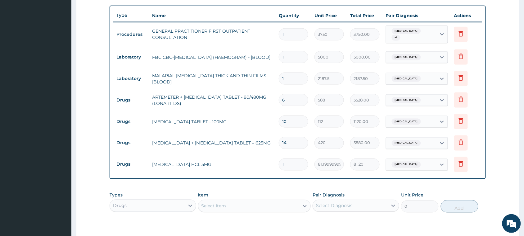
type input "10"
type input "812.00"
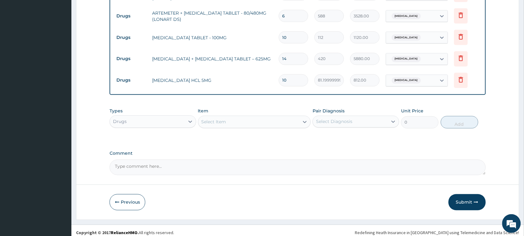
scroll to position [311, 0]
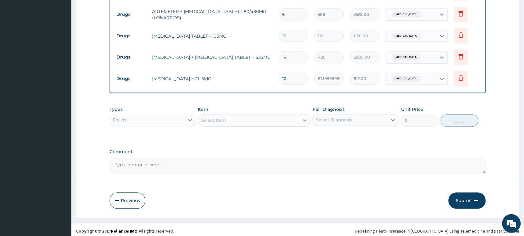
type input "10"
drag, startPoint x: 455, startPoint y: 193, endPoint x: 441, endPoint y: 183, distance: 17.6
click at [456, 192] on button "Submit" at bounding box center [467, 200] width 37 height 16
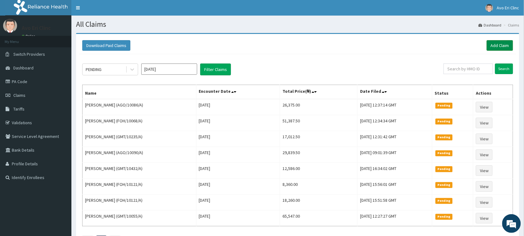
click at [496, 45] on link "Add Claim" at bounding box center [500, 45] width 26 height 11
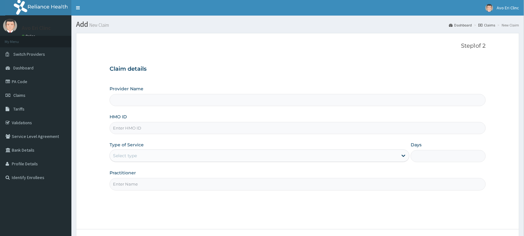
paste input "AGO/10089/A"
type input "AGO/10089/A"
click at [173, 153] on div "Select type" at bounding box center [254, 155] width 288 height 10
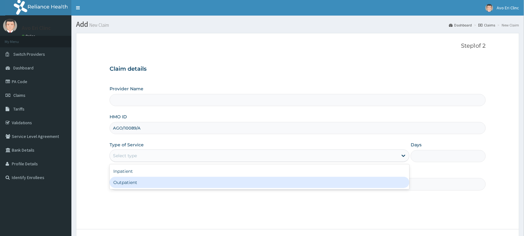
click at [162, 179] on div "Outpatient" at bounding box center [260, 181] width 300 height 11
type input "1"
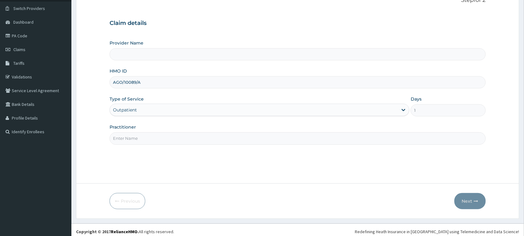
scroll to position [49, 0]
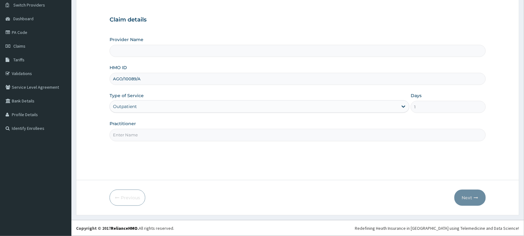
click at [137, 135] on input "Practitioner" at bounding box center [298, 135] width 377 height 12
type input "[PERSON_NAME]"
type input "Avo Eri Clinic"
click at [464, 197] on button "Next" at bounding box center [470, 197] width 31 height 16
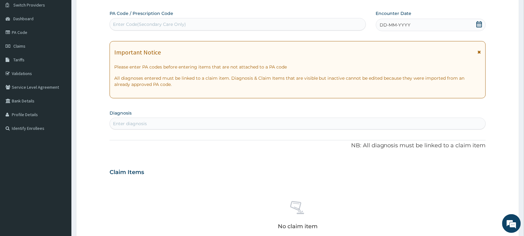
click at [163, 23] on div "Enter Code(Secondary Care Only)" at bounding box center [149, 24] width 73 height 6
paste input "PA/B217CF"
type input "PA/B217CF"
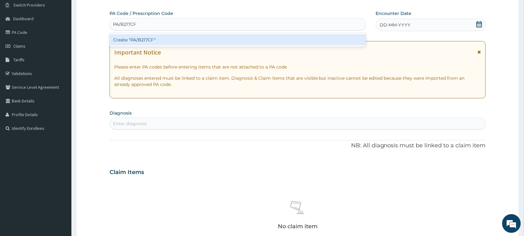
click at [158, 42] on div "Create "PA/B217CF"" at bounding box center [238, 39] width 257 height 11
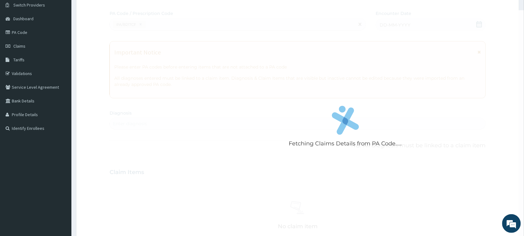
scroll to position [0, 0]
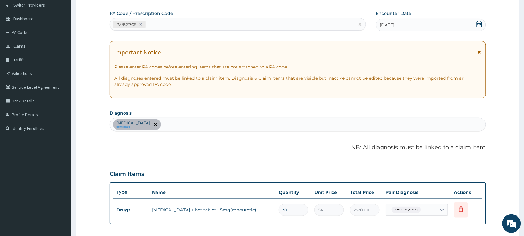
click at [229, 123] on div "Essential hypertension confirmed" at bounding box center [298, 124] width 376 height 13
type input "MALARIA"
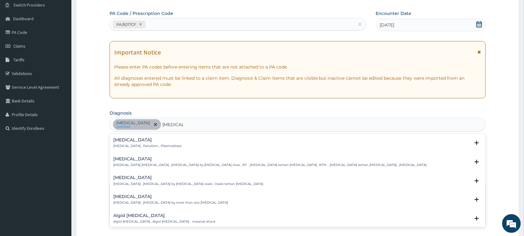
click at [141, 140] on h4 "Malaria" at bounding box center [147, 139] width 68 height 5
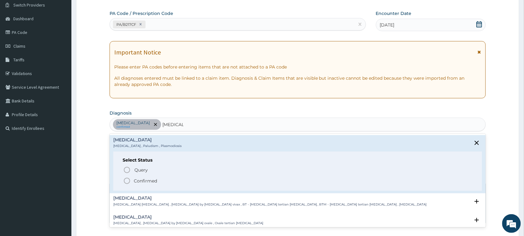
drag, startPoint x: 145, startPoint y: 179, endPoint x: 143, endPoint y: 176, distance: 3.4
click at [144, 179] on p "Confirmed" at bounding box center [145, 180] width 23 height 6
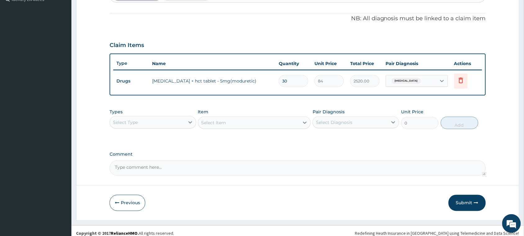
scroll to position [182, 0]
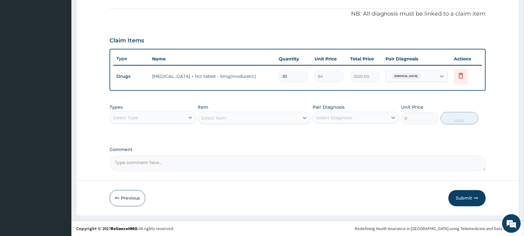
click at [163, 115] on div "Select Type" at bounding box center [147, 117] width 75 height 10
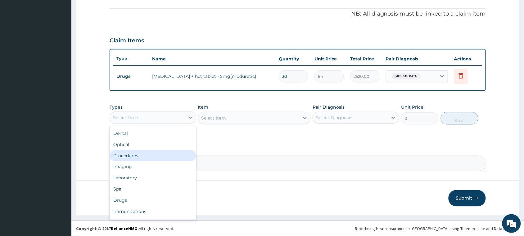
click at [163, 157] on div "Procedures" at bounding box center [153, 155] width 87 height 11
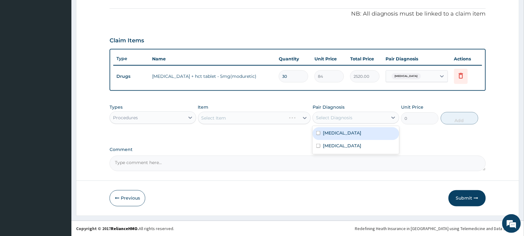
click at [349, 114] on div "Select Diagnosis" at bounding box center [334, 117] width 36 height 6
click at [352, 132] on label "Essential hypertension" at bounding box center [342, 133] width 39 height 6
checkbox input "true"
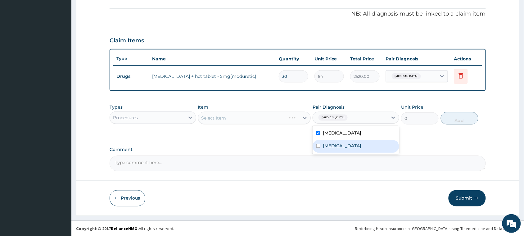
click at [353, 143] on div "Malaria" at bounding box center [356, 146] width 87 height 13
checkbox input "true"
click at [249, 114] on div "Select Item" at bounding box center [249, 118] width 101 height 10
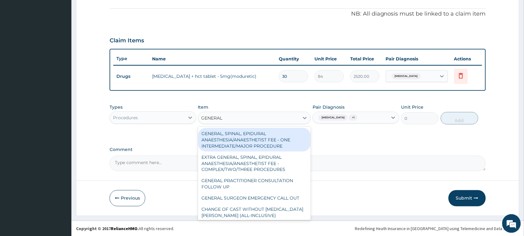
type input "GENERAL P"
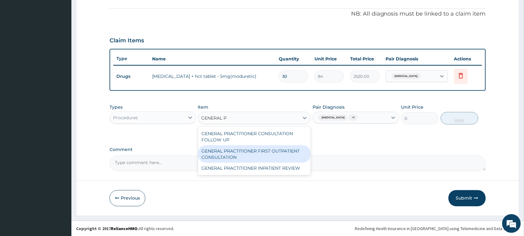
click at [239, 152] on div "GENERAL PRACTITIONER FIRST OUTPATIENT CONSULTATION" at bounding box center [254, 153] width 113 height 17
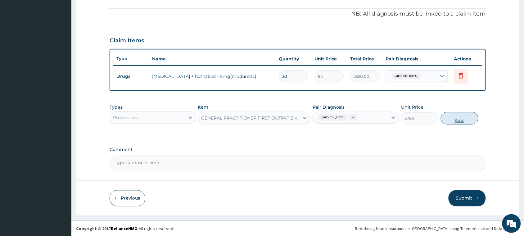
click at [449, 116] on button "Add" at bounding box center [460, 118] width 38 height 12
type input "0"
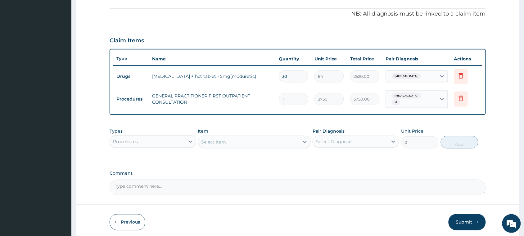
click at [149, 136] on div "Procedures" at bounding box center [147, 141] width 75 height 10
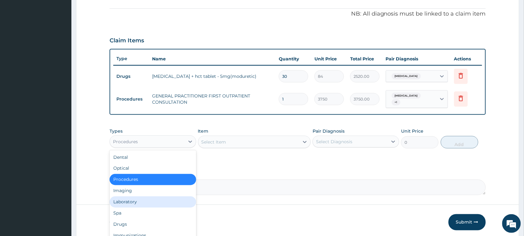
click at [155, 203] on div "Laboratory" at bounding box center [153, 201] width 87 height 11
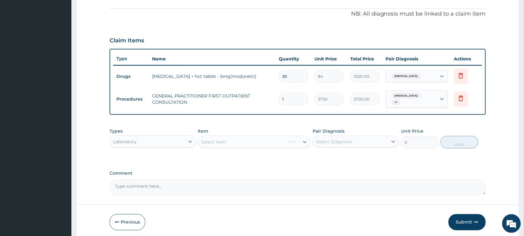
click at [341, 134] on div "Pair Diagnosis Select Diagnosis" at bounding box center [356, 138] width 87 height 21
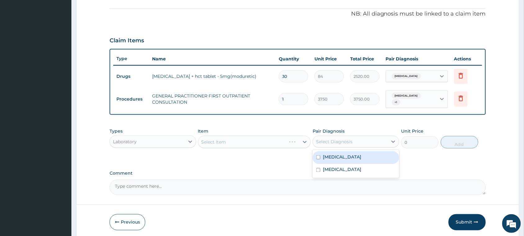
click at [344, 141] on div "Select Diagnosis" at bounding box center [334, 141] width 36 height 6
click at [348, 157] on label "Essential hypertension" at bounding box center [342, 156] width 39 height 6
checkbox input "false"
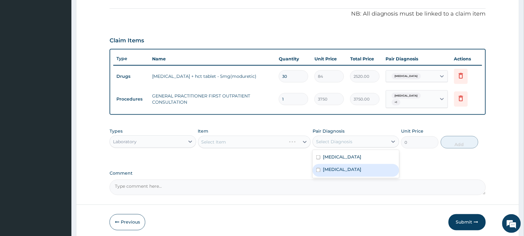
click at [349, 170] on div "Malaria" at bounding box center [356, 170] width 87 height 13
checkbox input "true"
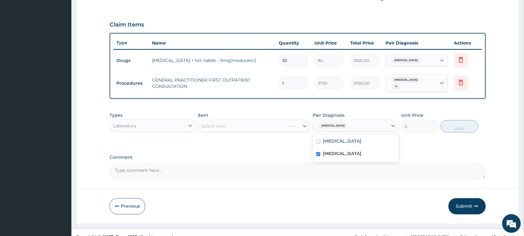
scroll to position [207, 0]
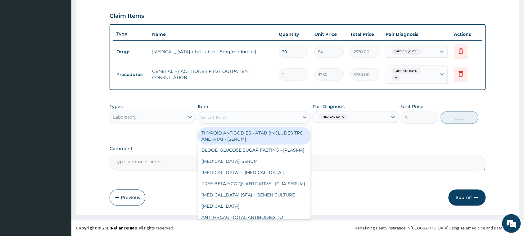
click at [228, 115] on div "Select Item" at bounding box center [249, 117] width 101 height 10
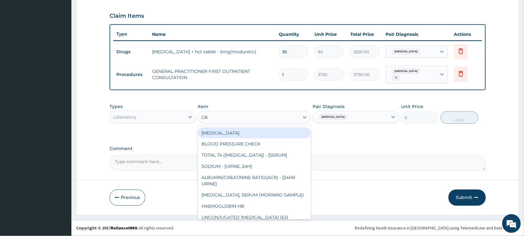
type input "CBC"
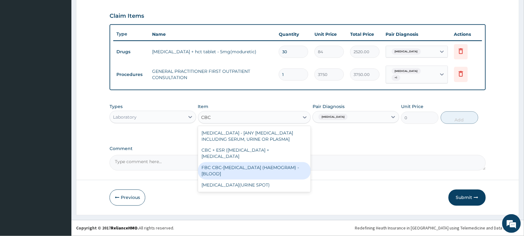
click at [240, 175] on div "FBC CBC-COMPLETE BLOOD COUNT (HAEMOGRAM) - [BLOOD]" at bounding box center [254, 170] width 113 height 17
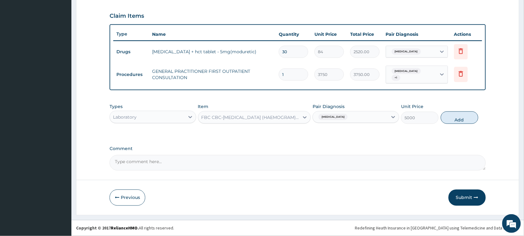
drag, startPoint x: 452, startPoint y: 114, endPoint x: 446, endPoint y: 117, distance: 7.4
click at [452, 114] on button "Add" at bounding box center [460, 117] width 38 height 12
type input "0"
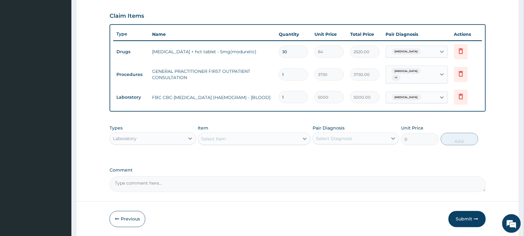
click at [291, 140] on div "Select Item" at bounding box center [249, 139] width 101 height 10
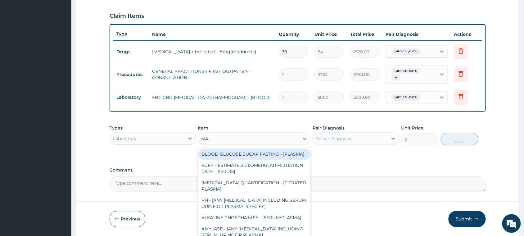
type input "MALA"
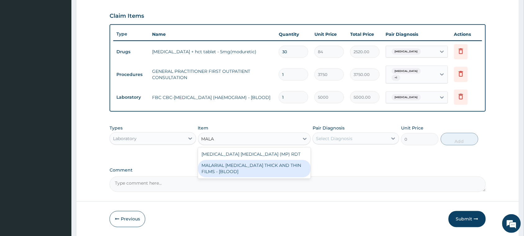
click at [271, 162] on div "MALARIAL PARASITE THICK AND THIN FILMS - [BLOOD]" at bounding box center [254, 168] width 113 height 17
type input "2187.5"
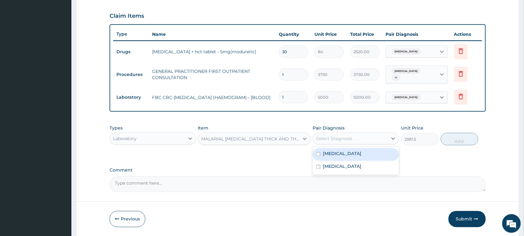
click at [336, 140] on div "Select Diagnosis" at bounding box center [334, 138] width 36 height 6
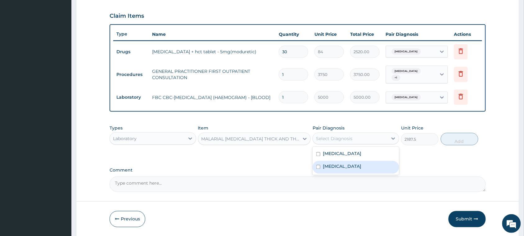
click at [342, 164] on div "Malaria" at bounding box center [356, 167] width 87 height 13
checkbox input "true"
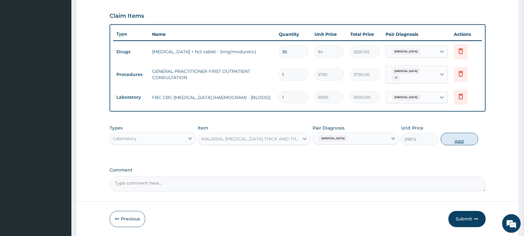
click at [448, 142] on button "Add" at bounding box center [460, 139] width 38 height 12
type input "0"
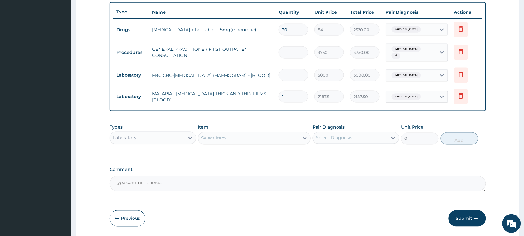
scroll to position [249, 0]
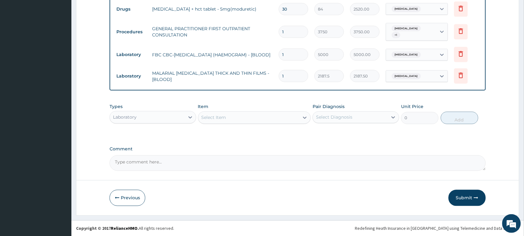
click at [145, 120] on div "Laboratory" at bounding box center [147, 117] width 75 height 10
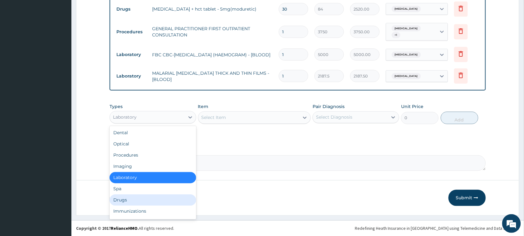
click at [145, 199] on div "Drugs" at bounding box center [153, 199] width 87 height 11
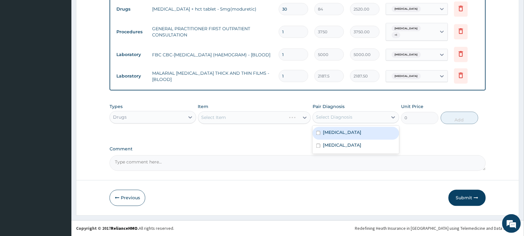
click at [356, 111] on div "Select Diagnosis" at bounding box center [356, 117] width 87 height 12
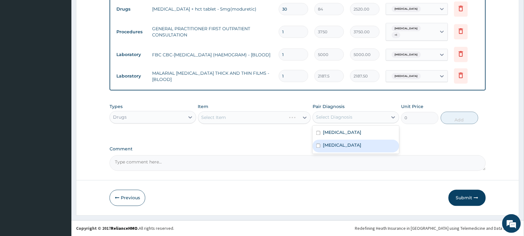
click at [341, 148] on div "Malaria" at bounding box center [356, 146] width 87 height 13
checkbox input "true"
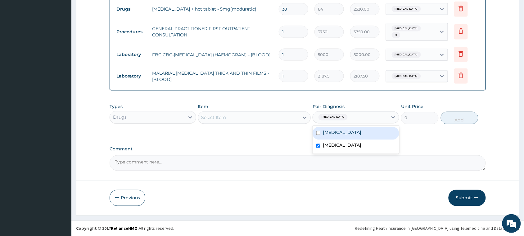
click at [249, 113] on div "Select Item" at bounding box center [249, 117] width 101 height 10
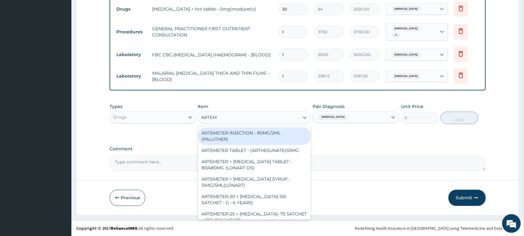
type input "ARTEME"
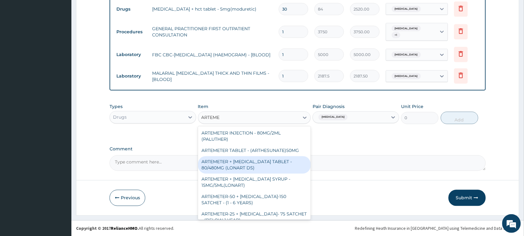
click at [226, 165] on div "ARTEMETER + LUMEFANTRINE TABLET - 80/480MG (LONART DS)" at bounding box center [254, 164] width 113 height 17
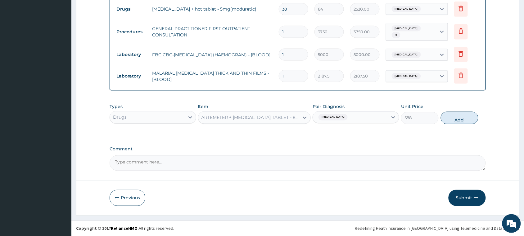
click at [462, 121] on button "Add" at bounding box center [460, 118] width 38 height 12
type input "0"
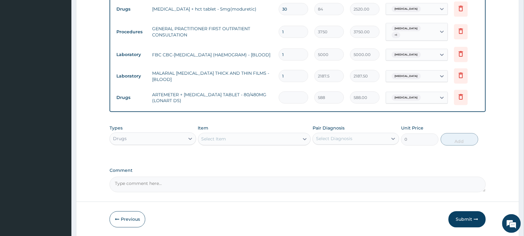
type input "0.00"
type input "6"
type input "3528.00"
type input "6"
click at [253, 137] on div "Select Item" at bounding box center [249, 139] width 101 height 10
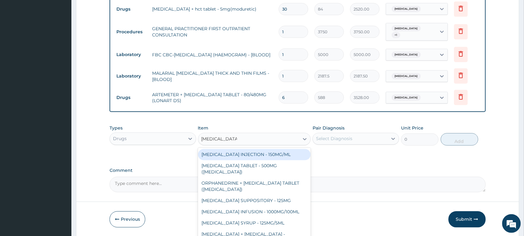
type input "PARACETAMOL T"
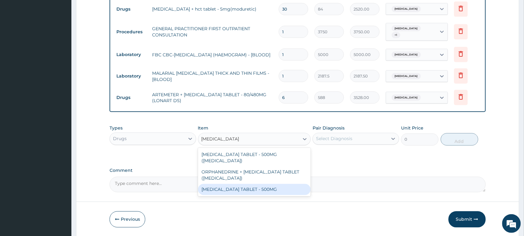
click at [234, 184] on div "PARACETAMOL TABLET - 500MG" at bounding box center [254, 189] width 113 height 11
type input "33.599999999999994"
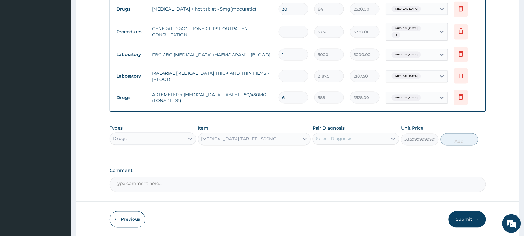
click at [335, 138] on div "Select Diagnosis" at bounding box center [334, 138] width 36 height 6
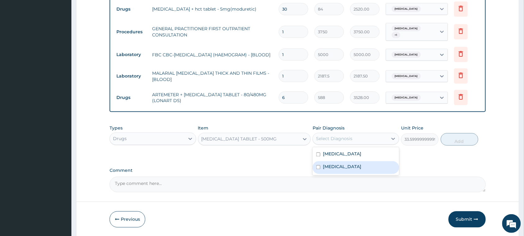
click at [339, 162] on div "Malaria" at bounding box center [356, 167] width 87 height 13
checkbox input "true"
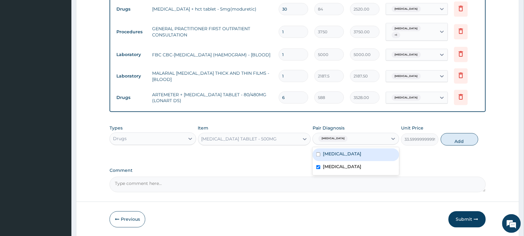
drag, startPoint x: 449, startPoint y: 140, endPoint x: 439, endPoint y: 136, distance: 10.7
click at [449, 140] on button "Add" at bounding box center [460, 139] width 38 height 12
type input "0"
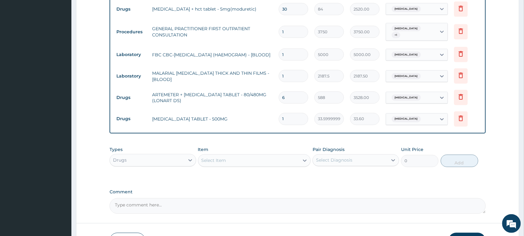
type input "0.00"
type input "2"
type input "67.20"
type input "20"
type input "672.00"
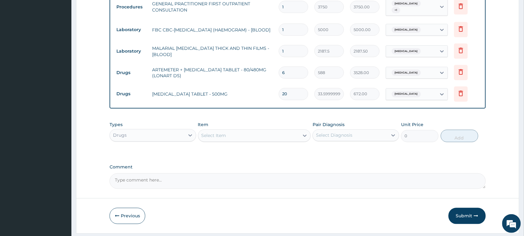
scroll to position [292, 0]
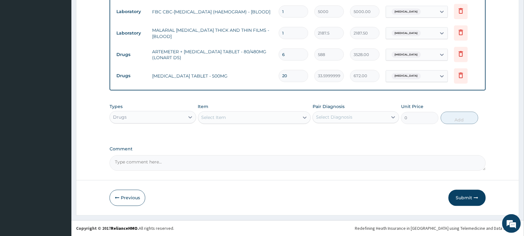
type input "20"
click at [465, 194] on button "Submit" at bounding box center [467, 198] width 37 height 16
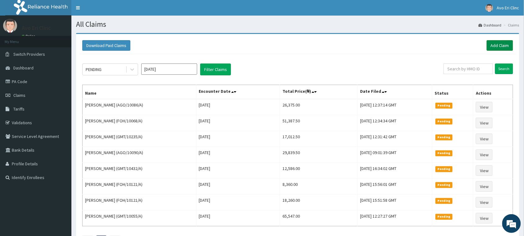
click at [493, 47] on link "Add Claim" at bounding box center [500, 45] width 26 height 11
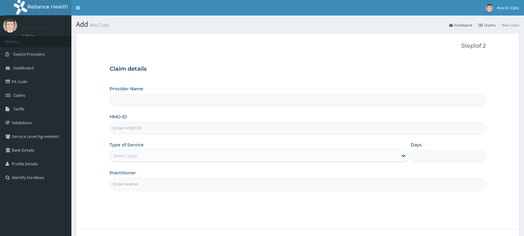
type input "Avo Eri Clinic"
paste input "abp/10355/a"
type input "abp/10355/a"
click at [176, 149] on div "Type of Service Select type" at bounding box center [260, 151] width 300 height 21
click at [173, 158] on div "Select type" at bounding box center [254, 155] width 288 height 10
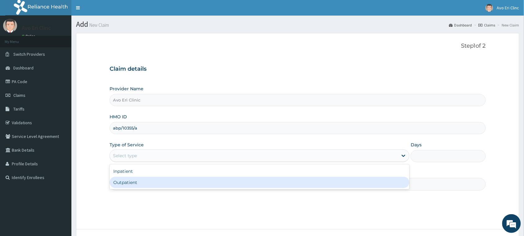
drag, startPoint x: 162, startPoint y: 181, endPoint x: 157, endPoint y: 178, distance: 5.4
click at [159, 181] on div "Outpatient" at bounding box center [260, 181] width 300 height 11
type input "1"
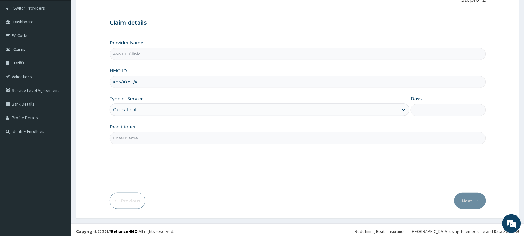
scroll to position [49, 0]
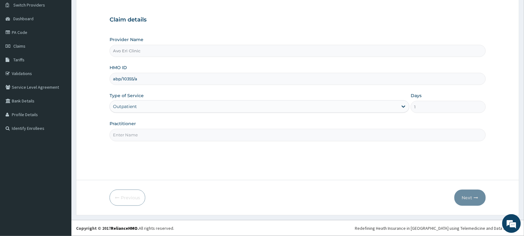
click at [141, 137] on input "Practitioner" at bounding box center [298, 135] width 377 height 12
type input "[PERSON_NAME]"
drag, startPoint x: 468, startPoint y: 201, endPoint x: 466, endPoint y: 197, distance: 4.1
click at [466, 197] on button "Next" at bounding box center [470, 197] width 31 height 16
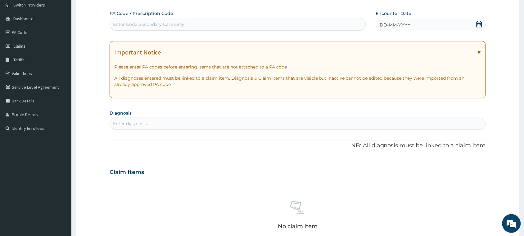
scroll to position [0, 0]
click at [204, 19] on div "Enter Code(Secondary Care Only)" at bounding box center [238, 24] width 256 height 10
paste input "PA/9CB825"
type input "PA/9CB825"
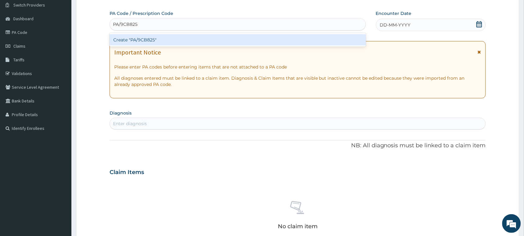
click at [186, 39] on div "Create "PA/9CB825"" at bounding box center [238, 39] width 257 height 11
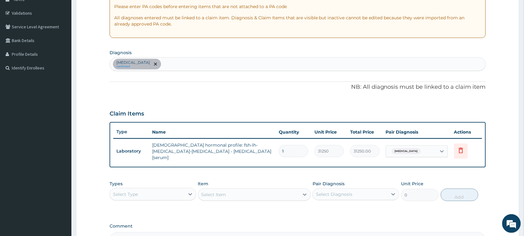
scroll to position [127, 0]
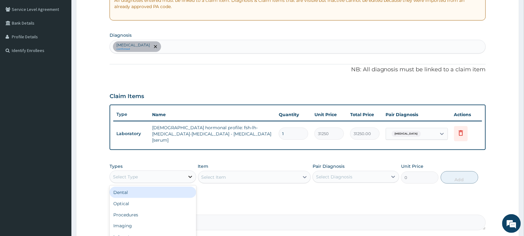
click at [190, 173] on icon at bounding box center [190, 176] width 6 height 6
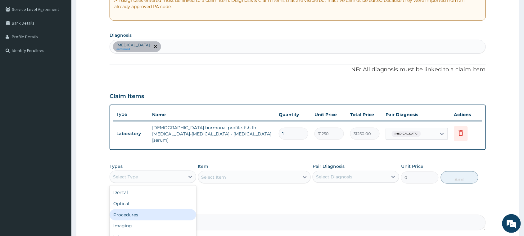
click at [162, 214] on div "Procedures" at bounding box center [153, 214] width 87 height 11
click at [356, 172] on div "Select Diagnosis" at bounding box center [350, 177] width 75 height 10
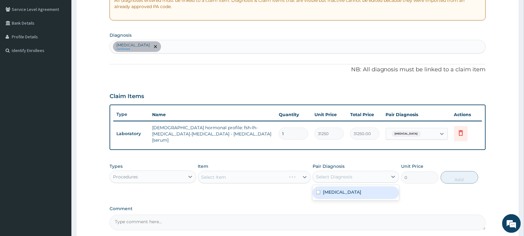
click at [351, 187] on div "Hirsutism" at bounding box center [356, 192] width 87 height 13
checkbox input "true"
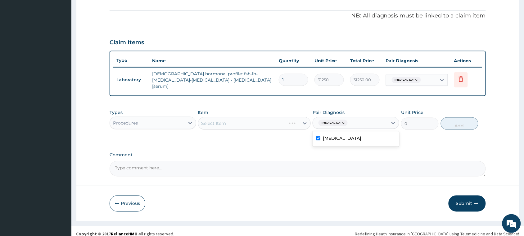
scroll to position [182, 0]
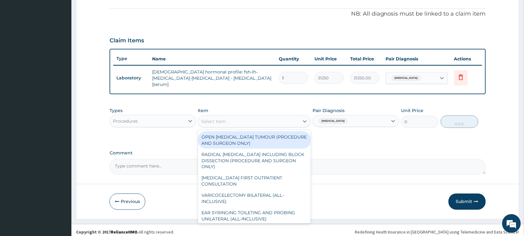
click at [254, 116] on div "Select Item" at bounding box center [249, 121] width 101 height 10
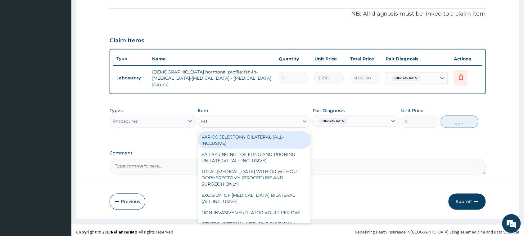
type input "ER"
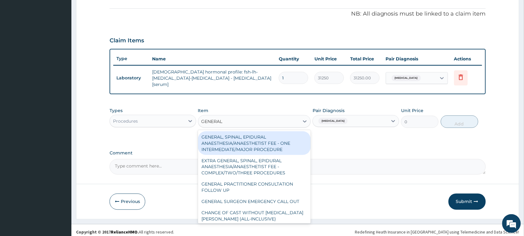
type input "GENERAL P"
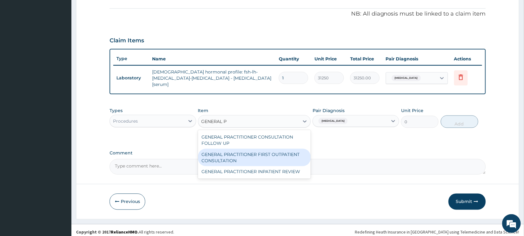
click at [289, 154] on div "GENERAL PRACTITIONER FIRST OUTPATIENT CONSULTATION" at bounding box center [254, 157] width 113 height 17
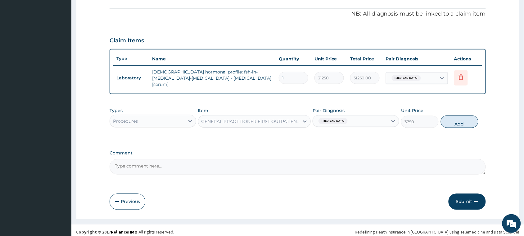
click at [465, 121] on button "Add" at bounding box center [460, 121] width 38 height 12
type input "0"
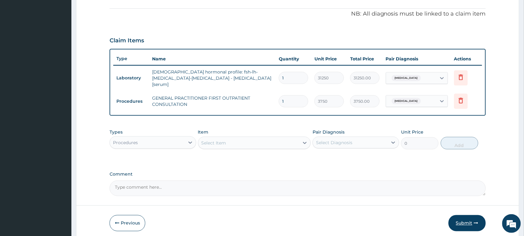
click at [459, 223] on button "Submit" at bounding box center [467, 223] width 37 height 16
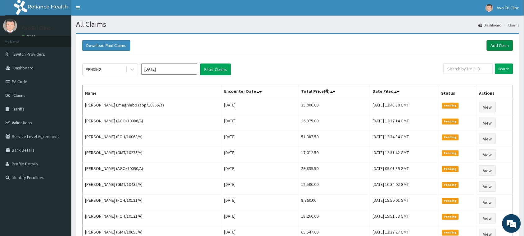
click at [503, 43] on link "Add Claim" at bounding box center [500, 45] width 26 height 11
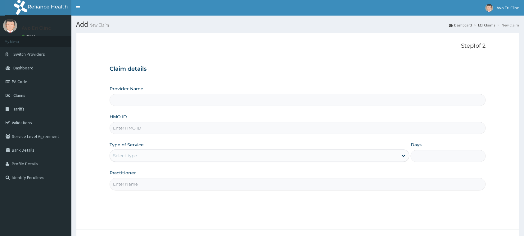
paste input "NDK/10058/A"
type input "NDK/10058/A"
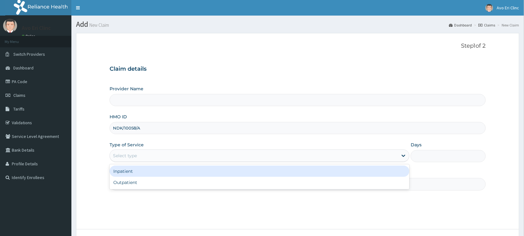
click at [199, 156] on div "Select type" at bounding box center [254, 155] width 288 height 10
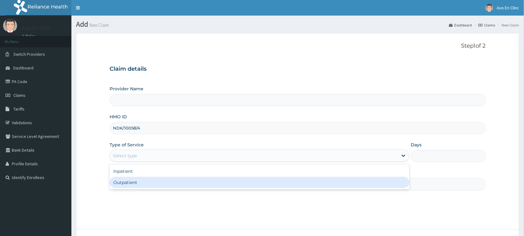
click at [196, 185] on div "Outpatient" at bounding box center [260, 181] width 300 height 11
type input "Avo Eri Clinic"
type input "1"
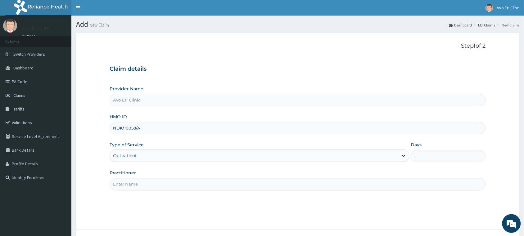
click at [196, 185] on input "Practitioner" at bounding box center [298, 184] width 377 height 12
type input "DR JOY"
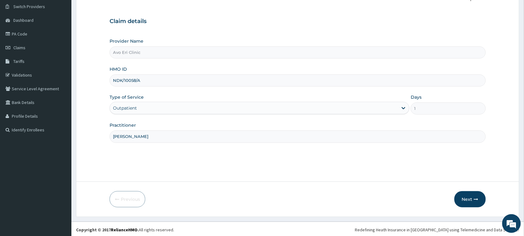
scroll to position [49, 0]
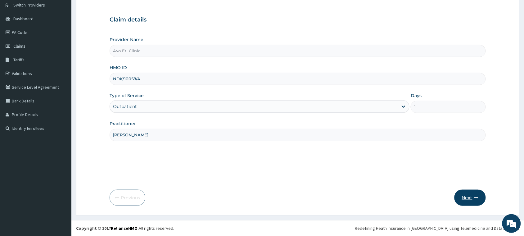
click at [470, 195] on button "Next" at bounding box center [470, 197] width 31 height 16
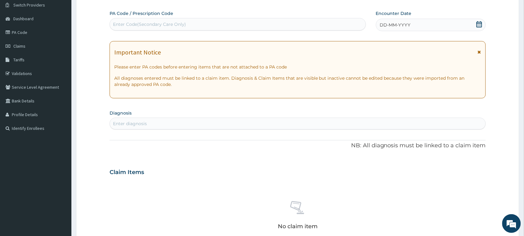
click at [204, 25] on div "Enter Code(Secondary Care Only)" at bounding box center [238, 24] width 256 height 10
paste input "PA/C81DC1"
type input "PA/C81DC1"
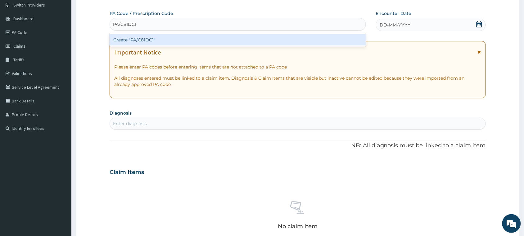
click at [209, 37] on div "Create "PA/C81DC1"" at bounding box center [238, 39] width 257 height 11
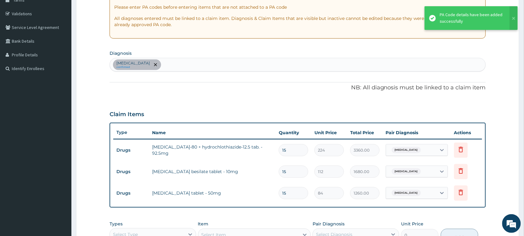
scroll to position [106, 0]
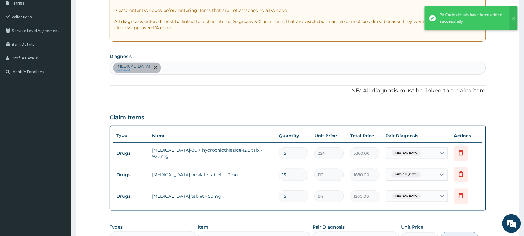
click at [222, 70] on div "Essential hypertension confirmed" at bounding box center [298, 67] width 376 height 13
type input "MALAR"
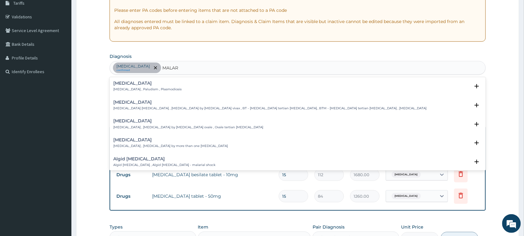
click at [166, 80] on div "Malaria Malaria , Paludism , Plasmodiosis Select Status Query Query covers susp…" at bounding box center [298, 87] width 377 height 19
click at [158, 86] on div "Malaria Malaria , Paludism , Plasmodiosis" at bounding box center [147, 86] width 68 height 11
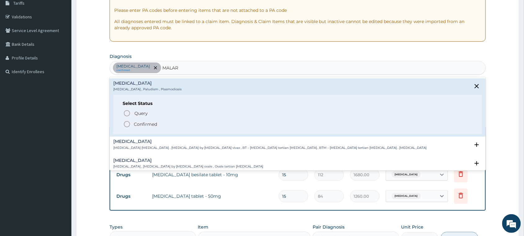
click at [144, 126] on p "Confirmed" at bounding box center [145, 124] width 23 height 6
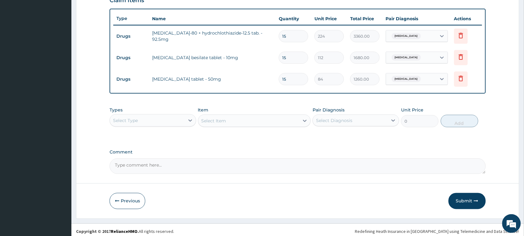
scroll to position [226, 0]
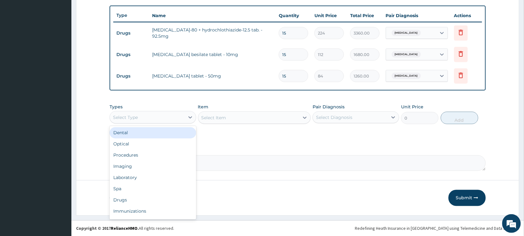
click at [179, 120] on div "Select Type" at bounding box center [147, 117] width 75 height 10
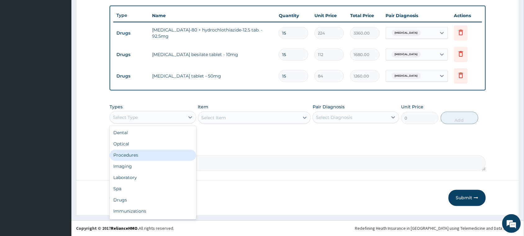
click at [166, 153] on div "Procedures" at bounding box center [153, 154] width 87 height 11
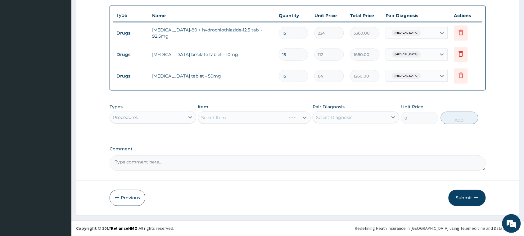
click at [363, 110] on div "Pair Diagnosis Select Diagnosis" at bounding box center [356, 113] width 87 height 21
click at [357, 117] on div "Select Diagnosis" at bounding box center [350, 117] width 75 height 10
click at [359, 132] on label "Essential hypertension" at bounding box center [342, 132] width 39 height 6
checkbox input "true"
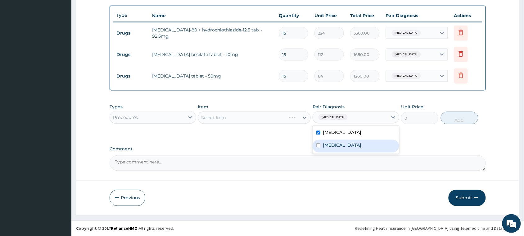
click at [361, 149] on div "Malaria" at bounding box center [356, 146] width 87 height 13
checkbox input "true"
click at [269, 114] on div "Select Item" at bounding box center [254, 117] width 113 height 12
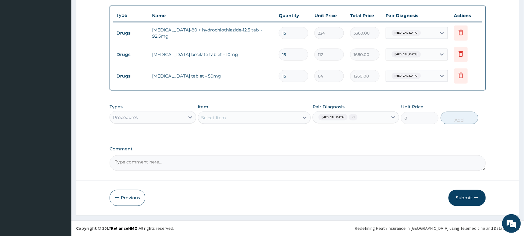
click at [269, 114] on div "Select Item" at bounding box center [249, 117] width 101 height 10
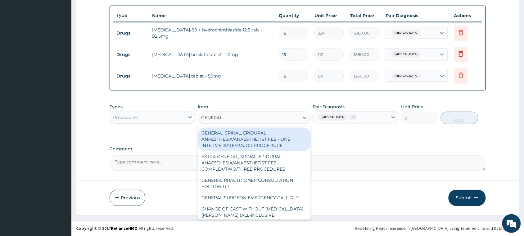
type input "GENERAL P"
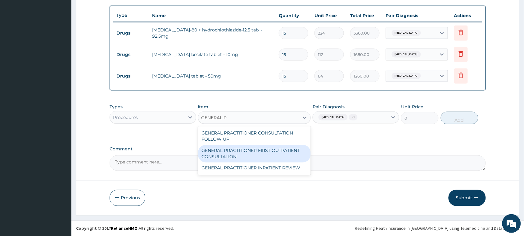
click at [264, 151] on div "GENERAL PRACTITIONER FIRST OUTPATIENT CONSULTATION" at bounding box center [254, 153] width 113 height 17
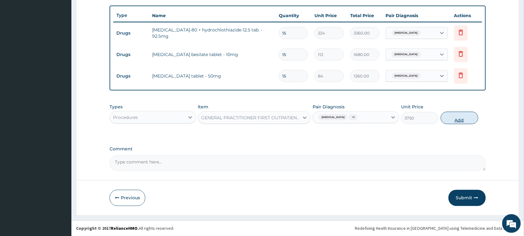
click at [442, 118] on button "Add" at bounding box center [460, 118] width 38 height 12
type input "0"
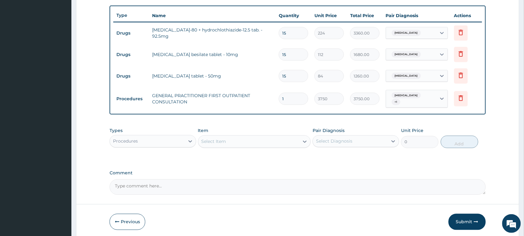
click at [179, 141] on div "Procedures" at bounding box center [147, 141] width 75 height 10
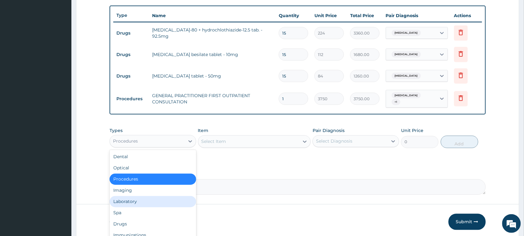
click at [165, 200] on div "Laboratory" at bounding box center [153, 201] width 87 height 11
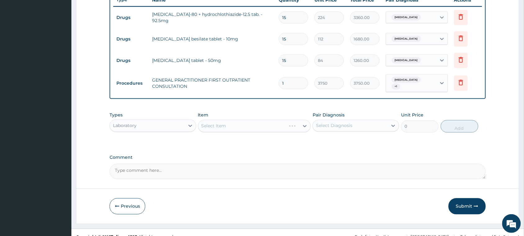
scroll to position [249, 0]
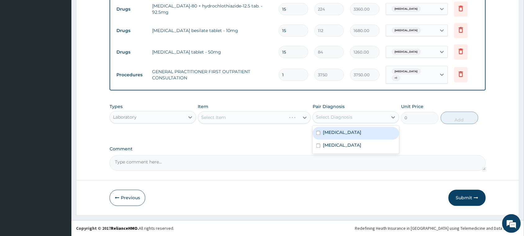
drag, startPoint x: 333, startPoint y: 119, endPoint x: 325, endPoint y: 132, distance: 15.6
click at [332, 119] on div "Select Diagnosis" at bounding box center [334, 117] width 36 height 6
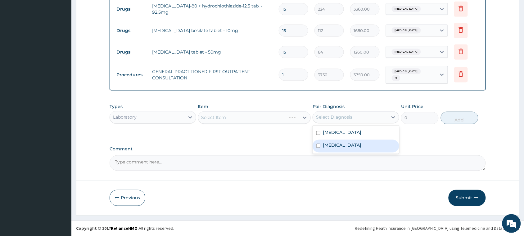
click at [318, 149] on div "Malaria" at bounding box center [356, 146] width 87 height 13
checkbox input "true"
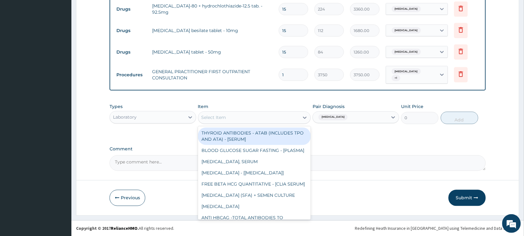
click at [244, 113] on div "Select Item" at bounding box center [249, 117] width 101 height 10
type input "CBC"
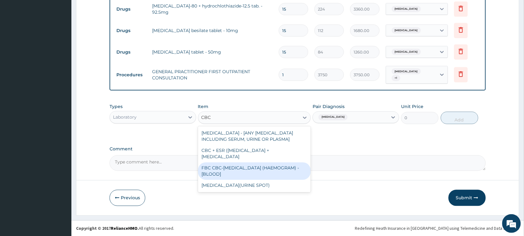
click at [236, 169] on div "FBC CBC-COMPLETE BLOOD COUNT (HAEMOGRAM) - [BLOOD]" at bounding box center [254, 170] width 113 height 17
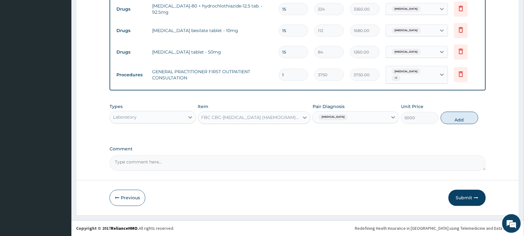
click at [462, 109] on div "Types Laboratory Item FBC CBC-COMPLETE BLOOD COUNT (HAEMOGRAM) - [BLOOD] Pair D…" at bounding box center [298, 113] width 377 height 27
drag, startPoint x: 454, startPoint y: 118, endPoint x: 443, endPoint y: 119, distance: 10.9
click at [454, 119] on button "Add" at bounding box center [460, 118] width 38 height 12
type input "0"
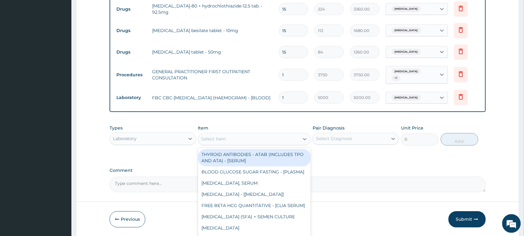
click at [296, 140] on div "Select Item" at bounding box center [249, 139] width 101 height 10
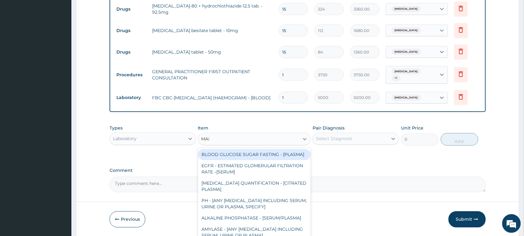
type input "MALA"
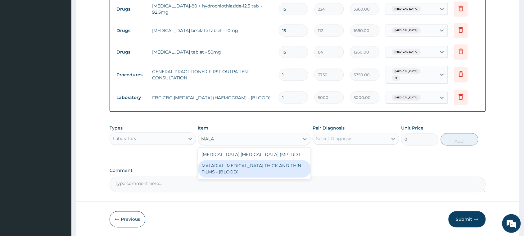
drag, startPoint x: 256, startPoint y: 169, endPoint x: 258, endPoint y: 164, distance: 5.5
click at [256, 170] on div "MALARIAL PARASITE THICK AND THIN FILMS - [BLOOD]" at bounding box center [254, 168] width 113 height 17
type input "2187.5"
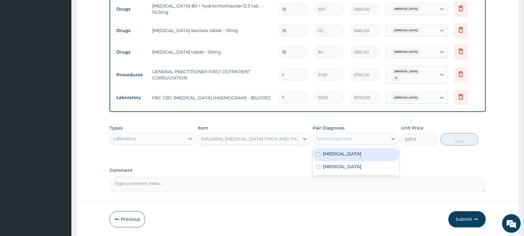
click at [330, 139] on div "Select Diagnosis" at bounding box center [334, 138] width 36 height 6
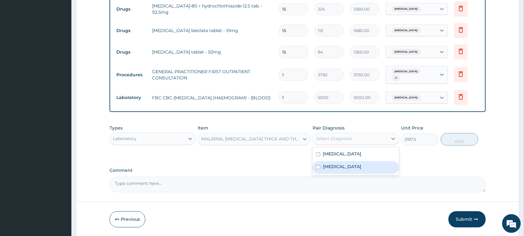
click at [333, 167] on label "Malaria" at bounding box center [342, 166] width 39 height 6
checkbox input "true"
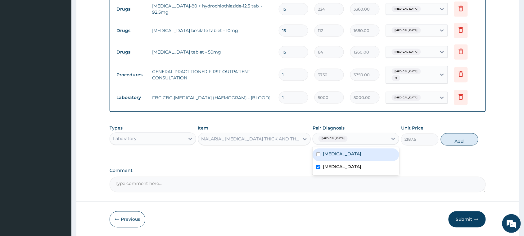
drag, startPoint x: 448, startPoint y: 143, endPoint x: 412, endPoint y: 135, distance: 37.0
click at [448, 143] on button "Add" at bounding box center [460, 139] width 38 height 12
type input "0"
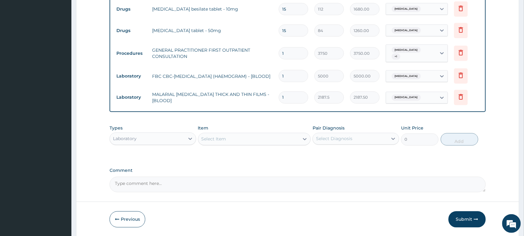
scroll to position [292, 0]
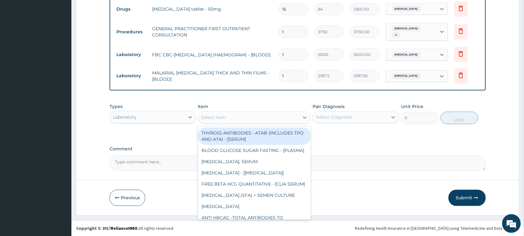
click at [213, 117] on div "Select Item" at bounding box center [214, 117] width 25 height 6
type input "A"
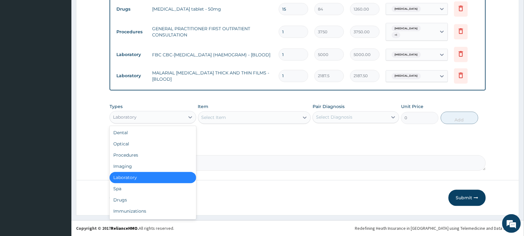
click at [164, 113] on div "Laboratory" at bounding box center [147, 117] width 75 height 10
click at [168, 201] on div "Drugs" at bounding box center [153, 199] width 87 height 11
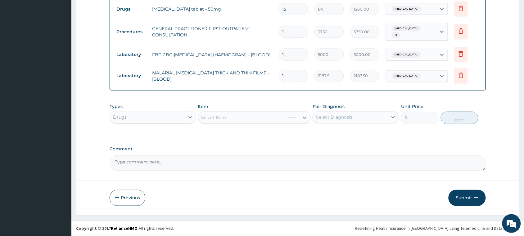
click at [333, 117] on div "Select Diagnosis" at bounding box center [334, 117] width 36 height 6
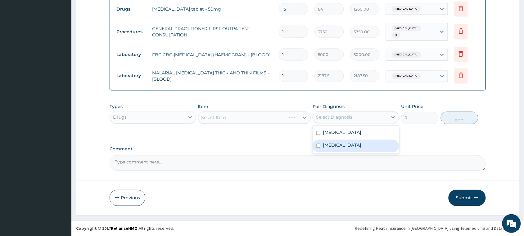
click at [336, 143] on label "Malaria" at bounding box center [342, 145] width 39 height 6
checkbox input "true"
click at [274, 119] on div "Select Item" at bounding box center [249, 117] width 101 height 10
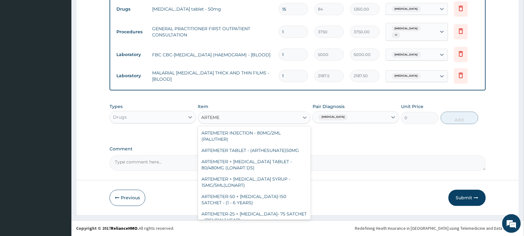
type input "ARTEMET"
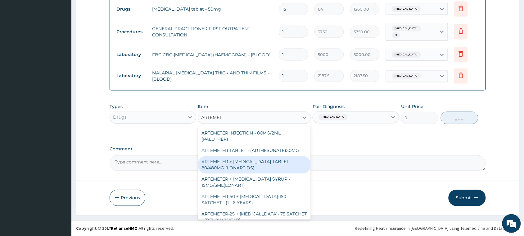
click at [247, 163] on div "ARTEMETER + LUMEFANTRINE TABLET - 80/480MG (LONART DS)" at bounding box center [254, 164] width 113 height 17
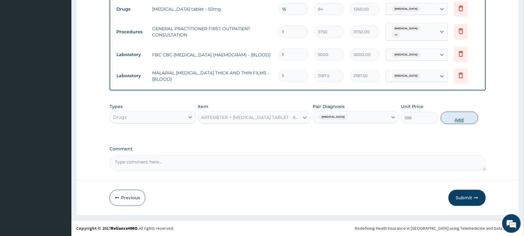
click at [457, 116] on button "Add" at bounding box center [460, 118] width 38 height 12
type input "0"
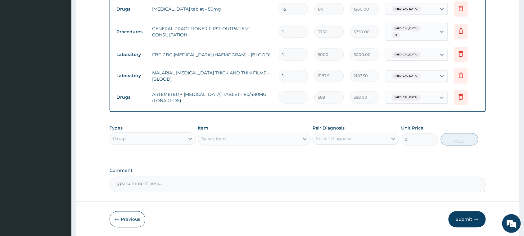
type input "0.00"
type input "6"
type input "3528.00"
type input "6"
click at [214, 139] on div "Select Item" at bounding box center [214, 139] width 25 height 6
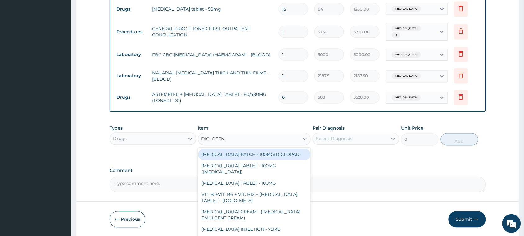
type input "DICLOFENAC"
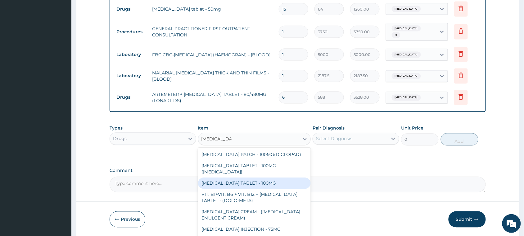
click at [244, 184] on div "DICLOFENAC TABLET - 100MG" at bounding box center [254, 182] width 113 height 11
type input "112"
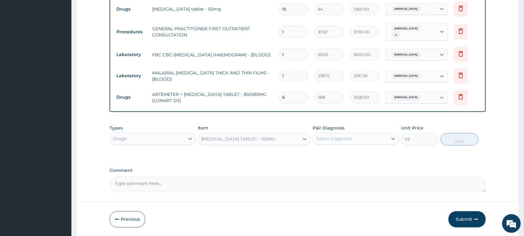
drag, startPoint x: 337, startPoint y: 132, endPoint x: 337, endPoint y: 137, distance: 4.7
click at [338, 134] on div "Select Diagnosis" at bounding box center [356, 139] width 87 height 12
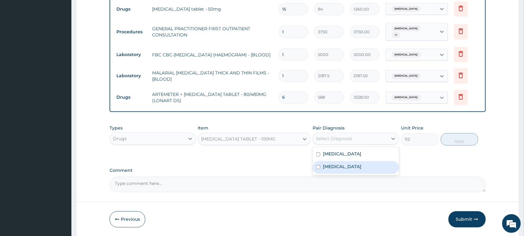
click at [338, 166] on label "Malaria" at bounding box center [342, 166] width 39 height 6
checkbox input "true"
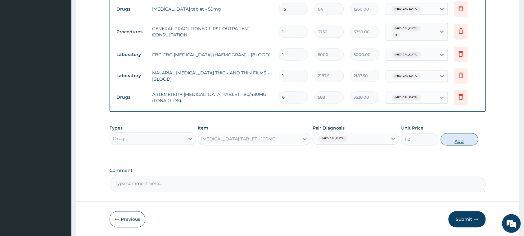
click at [459, 134] on button "Add" at bounding box center [460, 139] width 38 height 12
type input "0"
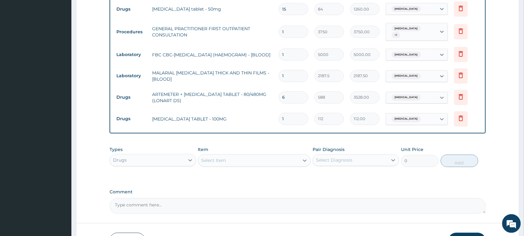
type input "10"
type input "1120.00"
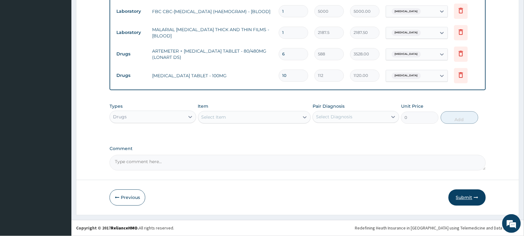
type input "10"
click at [469, 196] on button "Submit" at bounding box center [467, 197] width 37 height 16
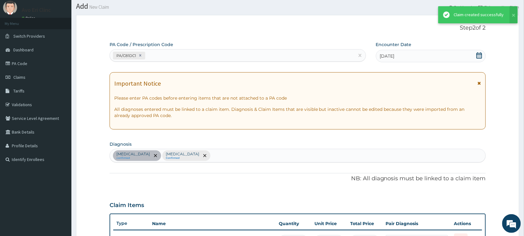
scroll to position [336, 0]
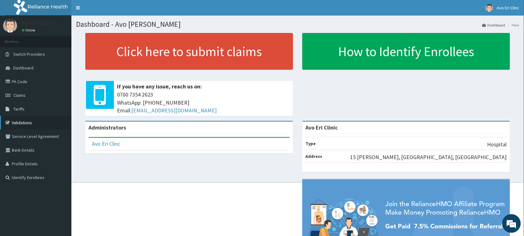
click at [28, 122] on link "Validations" at bounding box center [35, 123] width 71 height 14
click at [16, 93] on span "Claims" at bounding box center [19, 95] width 12 height 6
click at [8, 83] on icon at bounding box center [9, 81] width 6 height 4
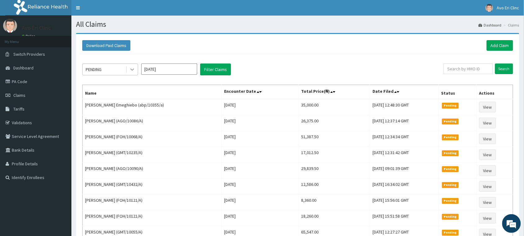
click at [134, 69] on icon at bounding box center [132, 70] width 4 height 2
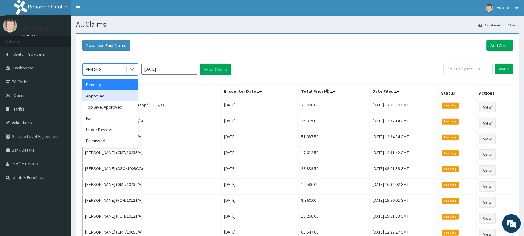
click at [123, 95] on div "Approved" at bounding box center [110, 95] width 56 height 11
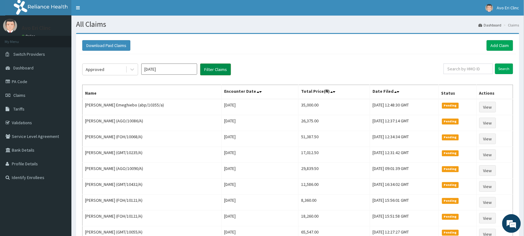
click at [215, 72] on button "Filter Claims" at bounding box center [215, 69] width 31 height 12
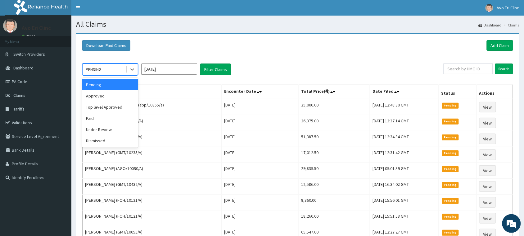
click at [126, 72] on div at bounding box center [132, 69] width 12 height 11
click at [111, 100] on div "Approved" at bounding box center [110, 95] width 56 height 11
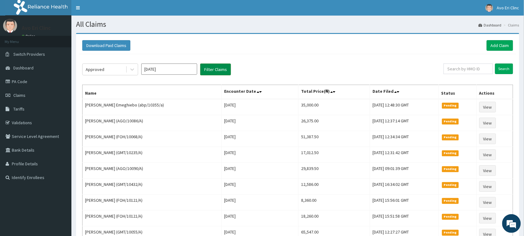
click at [215, 73] on button "Filter Claims" at bounding box center [215, 69] width 31 height 12
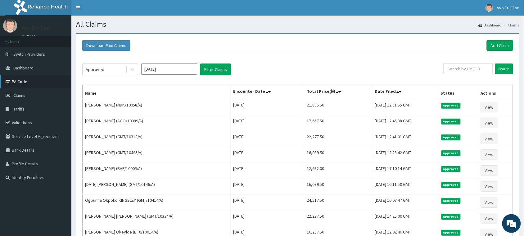
click at [25, 81] on link "PA Code" at bounding box center [35, 82] width 71 height 14
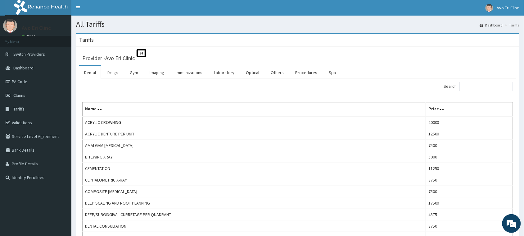
click at [120, 70] on link "Drugs" at bounding box center [113, 72] width 21 height 13
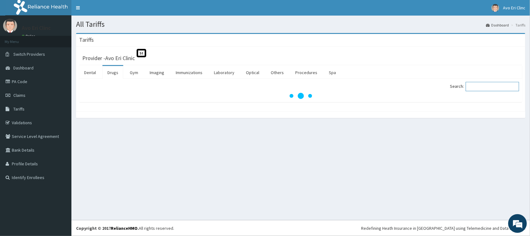
click at [501, 89] on input "Search:" at bounding box center [492, 86] width 53 height 9
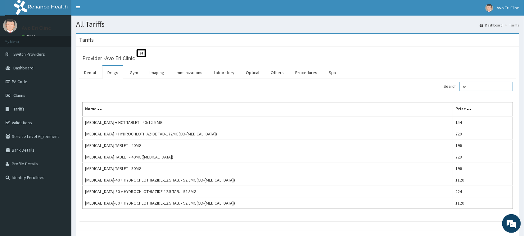
type input "t"
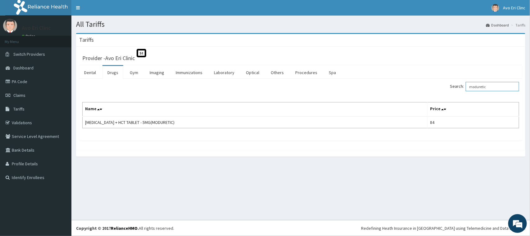
drag, startPoint x: 496, startPoint y: 87, endPoint x: 430, endPoint y: 72, distance: 68.1
click at [430, 72] on div "Dental Drugs Gym Imaging Immunizations Laboratory Optical Others Procedures Spa…" at bounding box center [300, 102] width 443 height 75
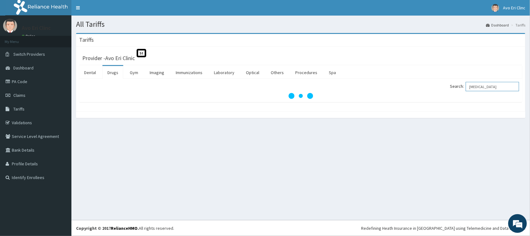
type input "arthrotec"
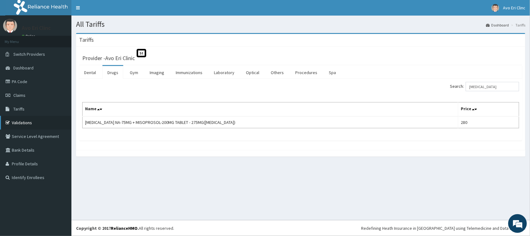
click at [26, 120] on link "Validations" at bounding box center [35, 123] width 71 height 14
